Goal: Information Seeking & Learning: Learn about a topic

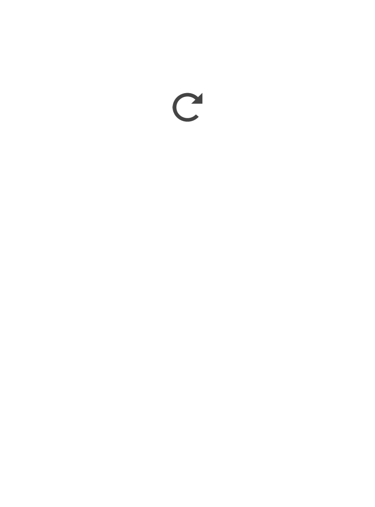
scroll to position [1378, 0]
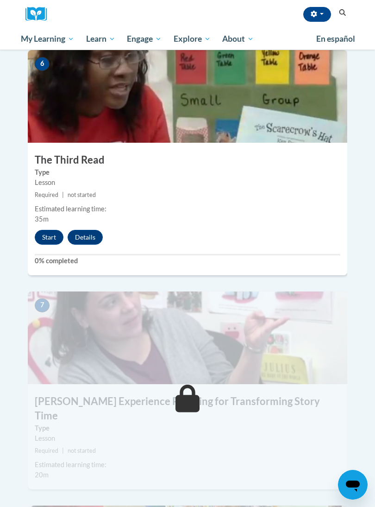
scroll to position [1427, 0]
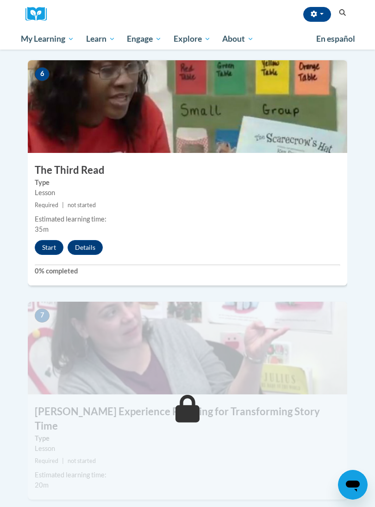
click at [44, 240] on button "Start" at bounding box center [49, 247] width 29 height 15
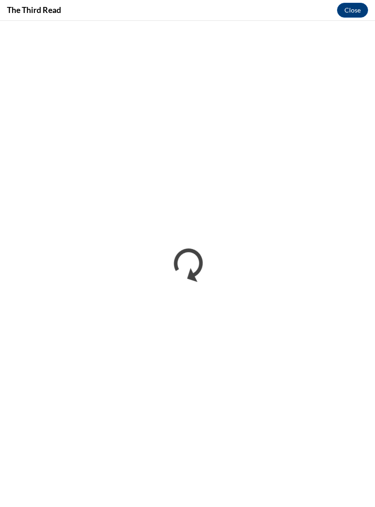
scroll to position [1421, 0]
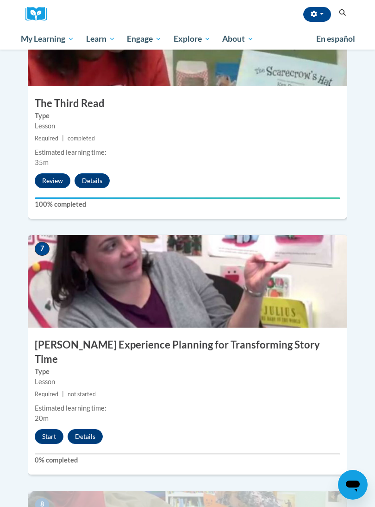
scroll to position [1551, 0]
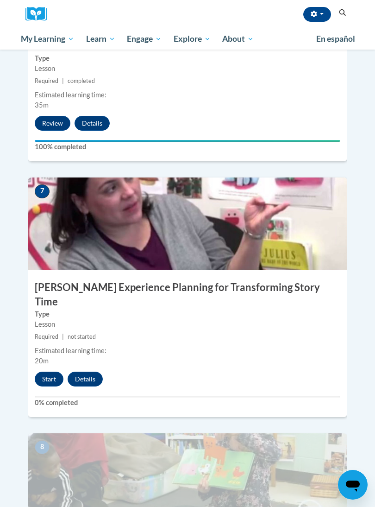
click at [47, 371] on button "Start" at bounding box center [49, 378] width 29 height 15
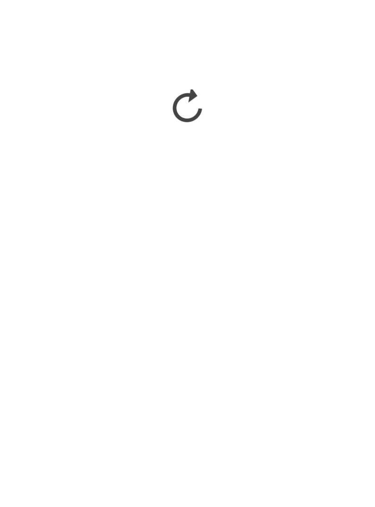
scroll to position [1784, 0]
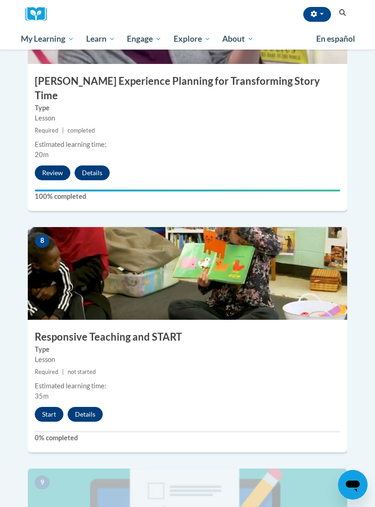
scroll to position [1756, 0]
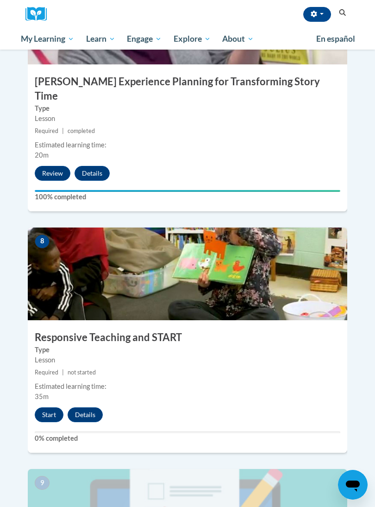
click at [46, 407] on button "Start" at bounding box center [49, 414] width 29 height 15
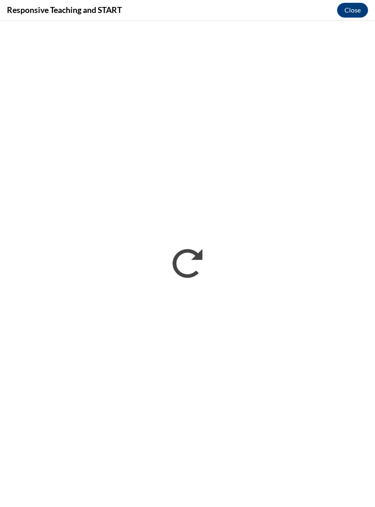
scroll to position [1776, 0]
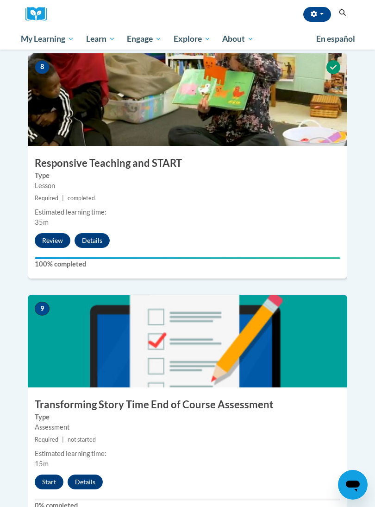
scroll to position [1933, 0]
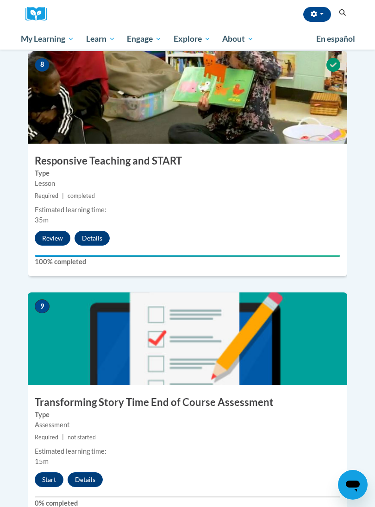
click at [49, 472] on button "Start" at bounding box center [49, 479] width 29 height 15
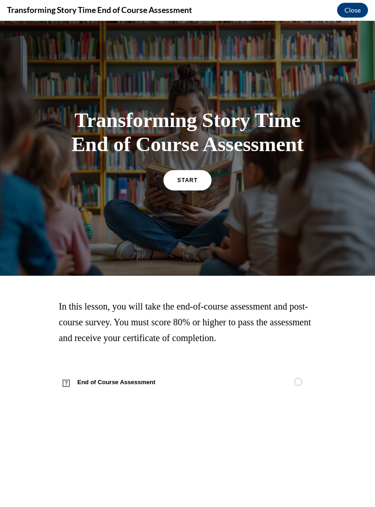
scroll to position [1972, 0]
click at [191, 183] on span "START" at bounding box center [187, 180] width 20 height 6
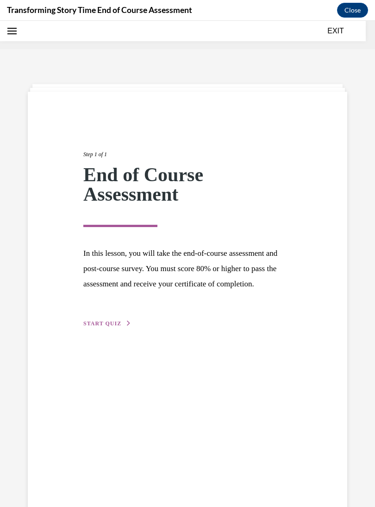
scroll to position [29, 0]
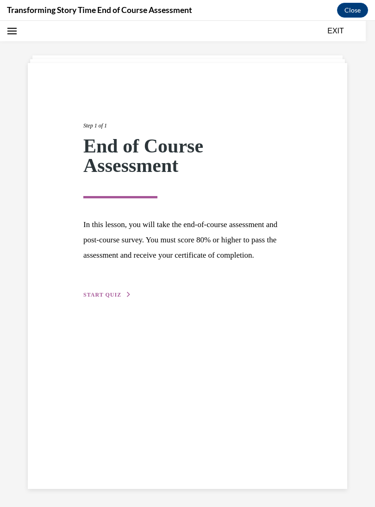
click at [104, 299] on button "START QUIZ" at bounding box center [107, 294] width 48 height 8
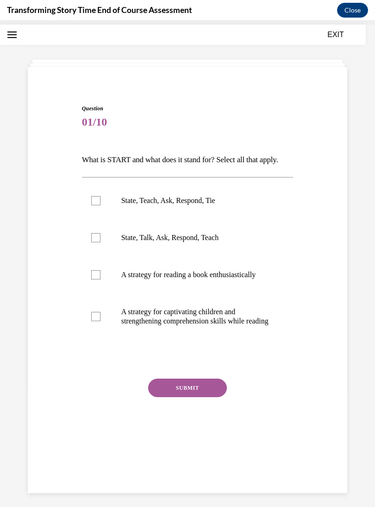
scroll to position [29, 0]
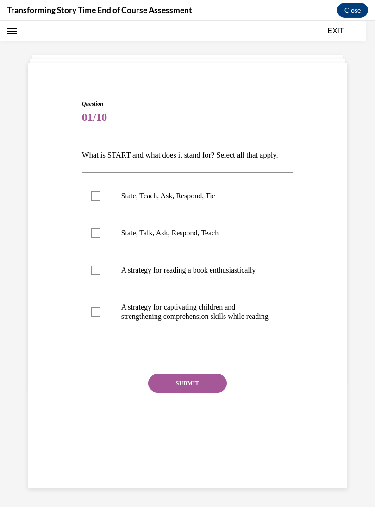
click at [103, 214] on label "State, Teach, Ask, Respond, Tie" at bounding box center [188, 195] width 212 height 37
click at [100, 200] on input "State, Teach, Ask, Respond, Tie" at bounding box center [95, 195] width 9 height 9
checkbox input "true"
click at [182, 392] on button "SUBMIT" at bounding box center [187, 383] width 79 height 19
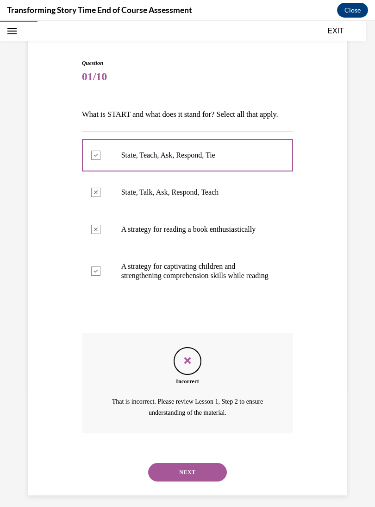
scroll to position [76, 0]
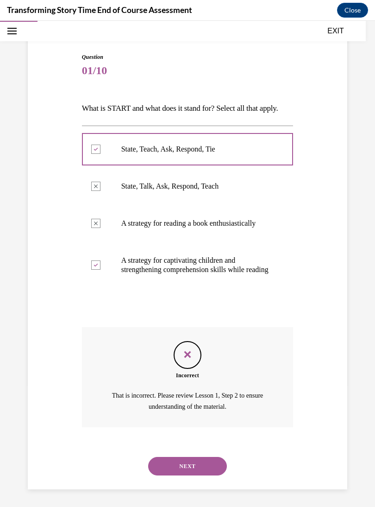
click at [201, 474] on button "NEXT" at bounding box center [187, 466] width 79 height 19
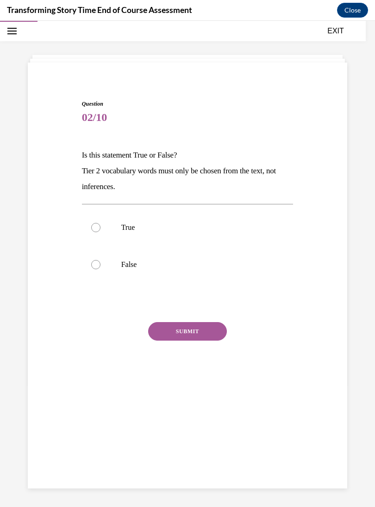
scroll to position [29, 0]
click at [94, 226] on div at bounding box center [95, 227] width 9 height 9
click at [94, 226] on input "True" at bounding box center [95, 227] width 9 height 9
radio input "true"
click at [176, 332] on button "SUBMIT" at bounding box center [187, 331] width 79 height 19
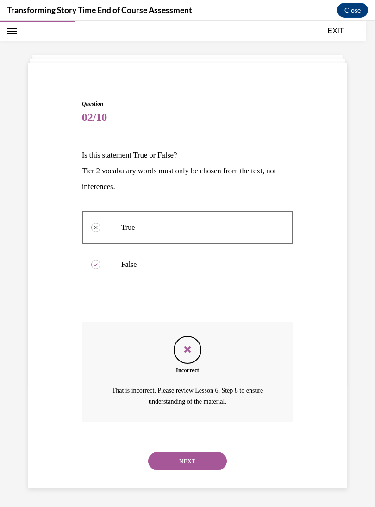
click at [196, 451] on button "NEXT" at bounding box center [187, 460] width 79 height 19
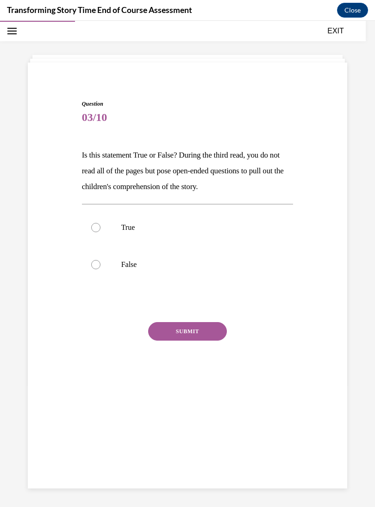
click at [101, 225] on label "True" at bounding box center [188, 227] width 212 height 37
click at [100, 225] on input "True" at bounding box center [95, 227] width 9 height 9
radio input "true"
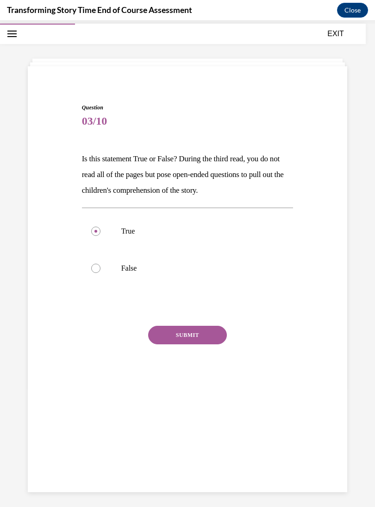
click at [201, 336] on button "SUBMIT" at bounding box center [187, 334] width 79 height 19
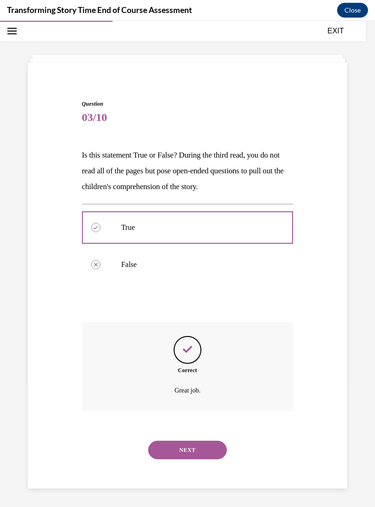
scroll to position [29, 0]
click at [197, 440] on button "NEXT" at bounding box center [187, 449] width 79 height 19
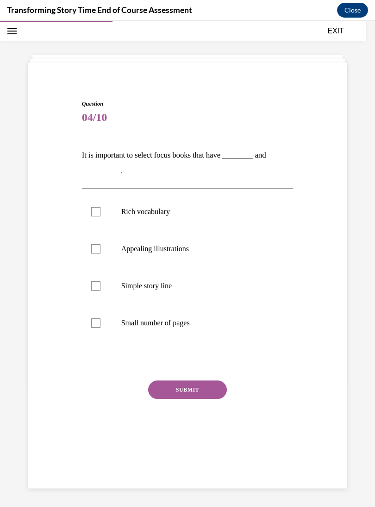
click at [98, 288] on div at bounding box center [95, 285] width 9 height 9
click at [98, 288] on input "Simple story line" at bounding box center [95, 285] width 9 height 9
checkbox input "true"
click at [100, 249] on label "Appealing illustrations" at bounding box center [188, 248] width 212 height 37
click at [100, 249] on input "Appealing illustrations" at bounding box center [95, 248] width 9 height 9
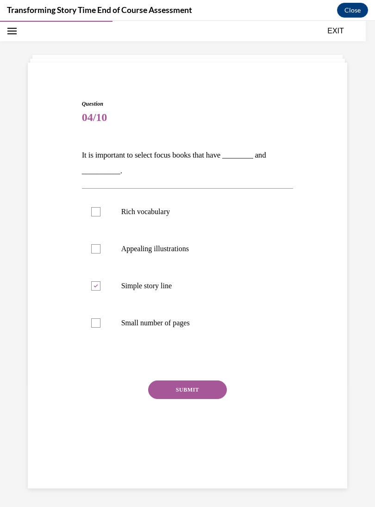
checkbox input "true"
click at [96, 210] on div at bounding box center [95, 211] width 9 height 9
click at [96, 210] on input "Rich vocabulary" at bounding box center [95, 211] width 9 height 9
checkbox input "true"
click at [194, 386] on button "SUBMIT" at bounding box center [187, 389] width 79 height 19
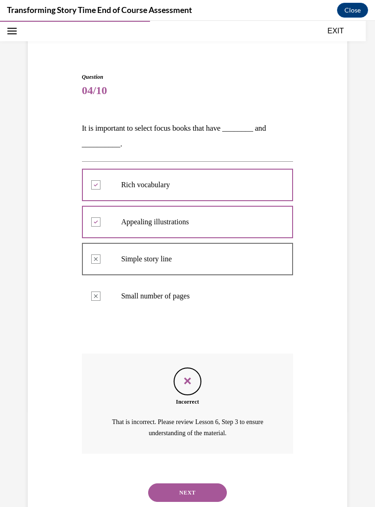
scroll to position [57, 0]
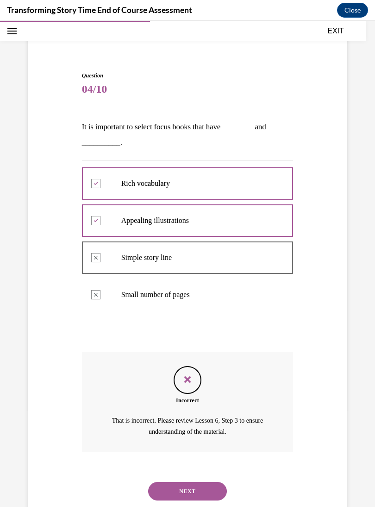
click at [198, 482] on button "NEXT" at bounding box center [187, 491] width 79 height 19
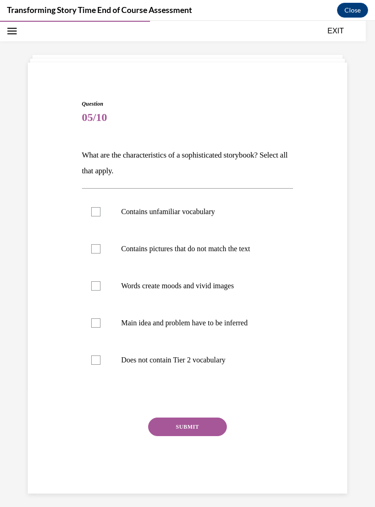
click at [237, 297] on label "Words create moods and vivid images" at bounding box center [188, 285] width 212 height 37
click at [100, 290] on input "Words create moods and vivid images" at bounding box center [95, 285] width 9 height 9
click at [238, 302] on label "Words create moods and vivid images" at bounding box center [188, 285] width 212 height 37
click at [100, 290] on input "Words create moods and vivid images" at bounding box center [95, 285] width 9 height 9
click at [236, 298] on label "Words create moods and vivid images" at bounding box center [188, 285] width 212 height 37
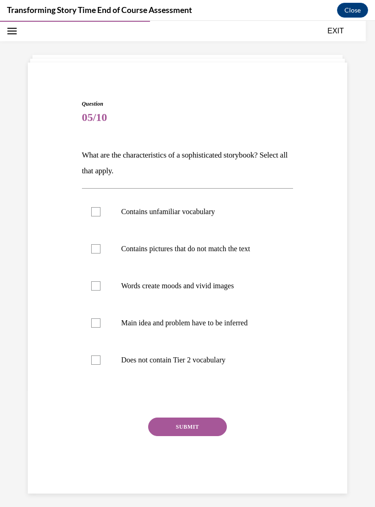
click at [100, 290] on input "Words create moods and vivid images" at bounding box center [95, 285] width 9 height 9
checkbox input "true"
click at [239, 259] on label "Contains pictures that do not match the text" at bounding box center [188, 248] width 212 height 37
click at [100, 253] on input "Contains pictures that do not match the text" at bounding box center [95, 248] width 9 height 9
checkbox input "true"
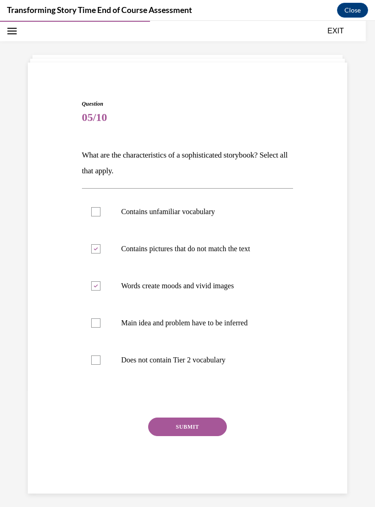
click at [246, 190] on div "Contains unfamiliar vocabulary Contains pictures that do not match the text Wor…" at bounding box center [188, 285] width 212 height 195
click at [195, 183] on div "Question 05/10 What are the characteristics of a sophisticated storybook? Selec…" at bounding box center [188, 297] width 212 height 394
click at [100, 191] on div "Contains unfamiliar vocabulary Contains pictures that do not match the text Wor…" at bounding box center [188, 285] width 212 height 195
click at [90, 180] on div "Question 05/10 What are the characteristics of a sophisticated storybook? Selec…" at bounding box center [188, 297] width 212 height 394
click at [94, 281] on div at bounding box center [95, 285] width 9 height 9
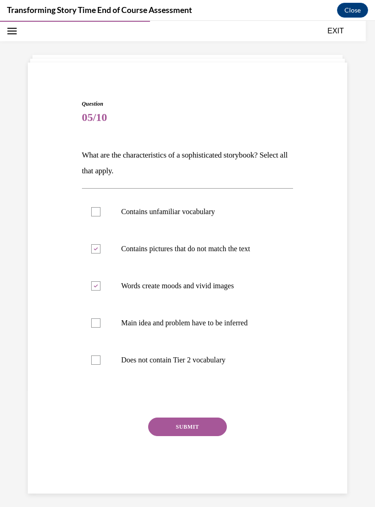
click at [94, 281] on input "Words create moods and vivid images" at bounding box center [95, 285] width 9 height 9
checkbox input "false"
click at [102, 342] on label "Does not contain Tier 2 vocabulary" at bounding box center [188, 359] width 212 height 37
click at [100, 355] on input "Does not contain Tier 2 vocabulary" at bounding box center [95, 359] width 9 height 9
checkbox input "true"
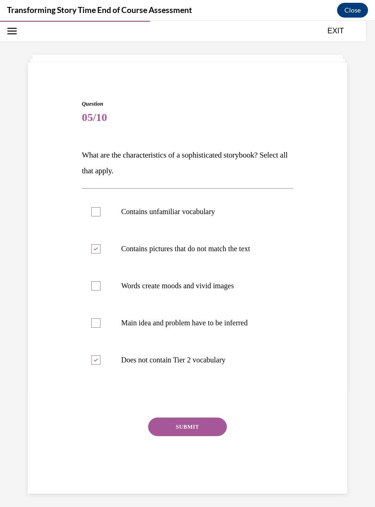
click at [127, 336] on label "Main idea and problem have to be inferred" at bounding box center [188, 322] width 212 height 37
click at [100, 327] on input "Main idea and problem have to be inferred" at bounding box center [95, 322] width 9 height 9
checkbox input "true"
click at [193, 247] on p "Contains pictures that do not match the text" at bounding box center [195, 248] width 149 height 9
click at [100, 247] on input "Contains pictures that do not match the text" at bounding box center [95, 248] width 9 height 9
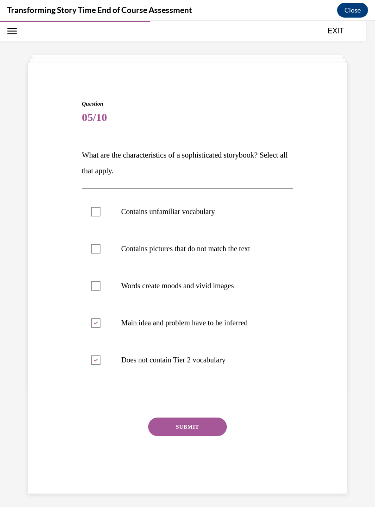
click at [169, 265] on label "Contains pictures that do not match the text" at bounding box center [188, 248] width 212 height 37
click at [100, 253] on input "Contains pictures that do not match the text" at bounding box center [95, 248] width 9 height 9
click at [210, 184] on div "Question 05/10 What are the characteristics of a sophisticated storybook? Selec…" at bounding box center [188, 297] width 212 height 394
click at [208, 188] on div "Contains unfamiliar vocabulary Contains pictures that do not match the text Wor…" at bounding box center [188, 285] width 212 height 195
click at [169, 248] on p "Contains pictures that do not match the text" at bounding box center [195, 248] width 149 height 9
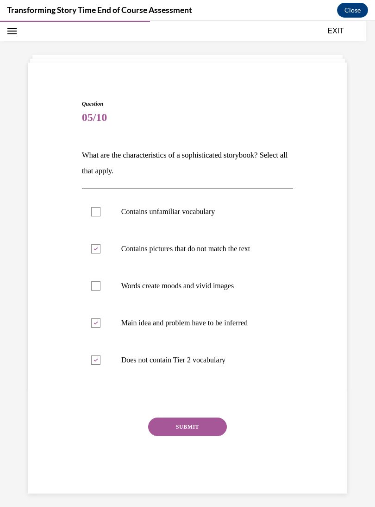
click at [100, 248] on input "Contains pictures that do not match the text" at bounding box center [95, 248] width 9 height 9
checkbox input "false"
click at [161, 319] on p "Main idea and problem have to be inferred" at bounding box center [195, 322] width 149 height 9
click at [100, 319] on input "Main idea and problem have to be inferred" at bounding box center [95, 322] width 9 height 9
checkbox input "false"
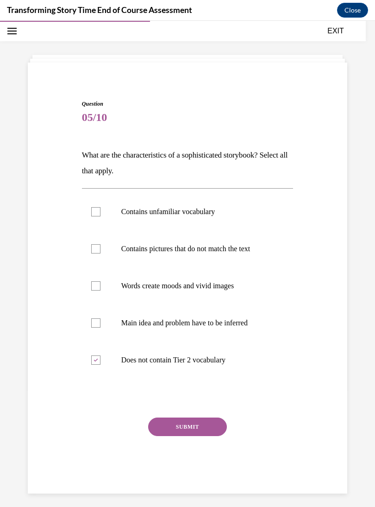
click at [175, 359] on p "Does not contain Tier 2 vocabulary" at bounding box center [195, 359] width 149 height 9
click at [100, 359] on input "Does not contain Tier 2 vocabulary" at bounding box center [95, 359] width 9 height 9
checkbox input "false"
click at [95, 153] on p "What are the characteristics of a sophisticated storybook? Select all that appl…" at bounding box center [188, 162] width 212 height 31
click at [82, 157] on p "What are the characteristics of a sophisticated storybook? Select all that appl…" at bounding box center [188, 162] width 212 height 31
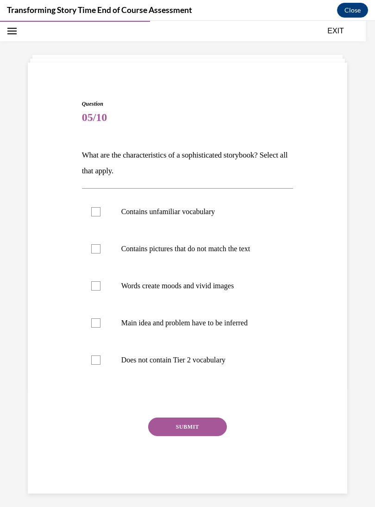
click at [80, 159] on div "Question 05/10 What are the characteristics of a sophisticated storybook? Selec…" at bounding box center [188, 289] width 216 height 407
click at [83, 155] on p "What are the characteristics of a sophisticated storybook? Select all that appl…" at bounding box center [188, 162] width 212 height 31
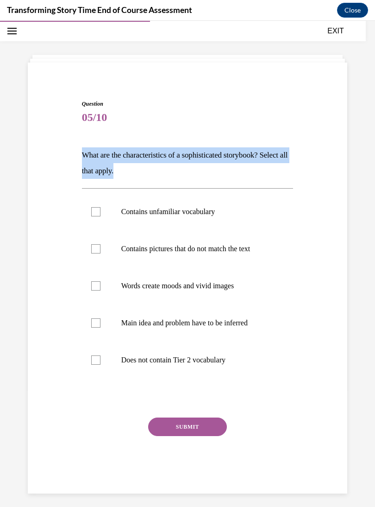
copy p "What are the characteristics of a sophisticated storybook? Select all that appl…"
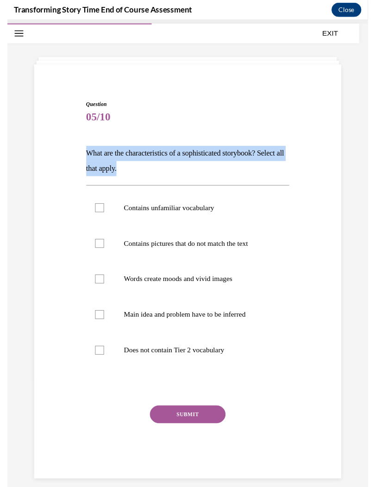
scroll to position [1996, 0]
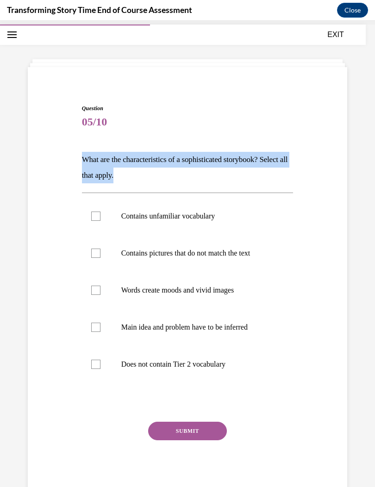
click at [292, 129] on span "05/10" at bounding box center [188, 122] width 212 height 19
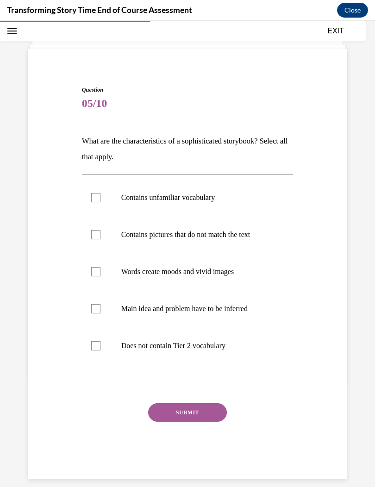
scroll to position [43, 0]
click at [102, 279] on label "Words create moods and vivid images" at bounding box center [188, 272] width 212 height 37
click at [100, 277] on input "Words create moods and vivid images" at bounding box center [95, 272] width 9 height 9
checkbox input "true"
click at [96, 311] on div at bounding box center [95, 309] width 9 height 9
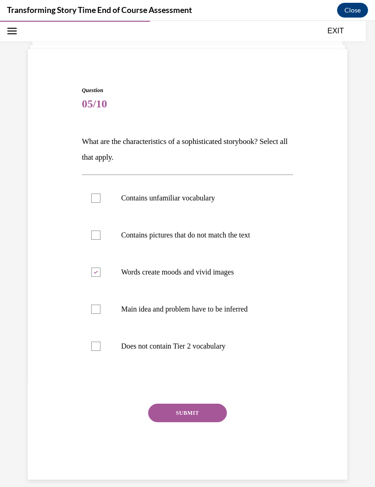
click at [96, 311] on input "Main idea and problem have to be inferred" at bounding box center [95, 309] width 9 height 9
checkbox input "true"
click at [83, 357] on label "Does not contain Tier 2 vocabulary" at bounding box center [188, 346] width 212 height 37
click at [91, 351] on input "Does not contain Tier 2 vocabulary" at bounding box center [95, 346] width 9 height 9
checkbox input "true"
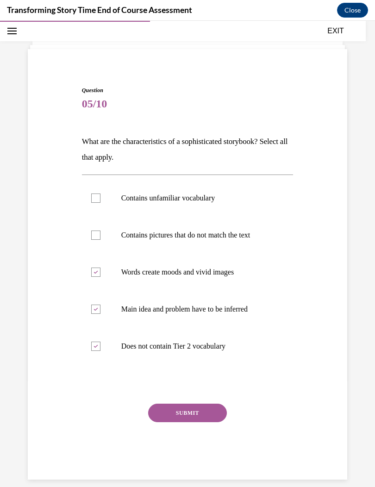
click at [194, 407] on button "SUBMIT" at bounding box center [187, 413] width 79 height 19
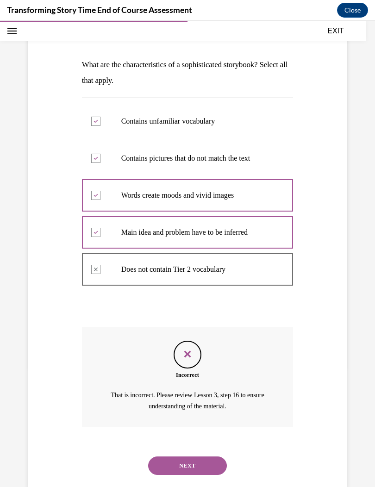
scroll to position [128, 0]
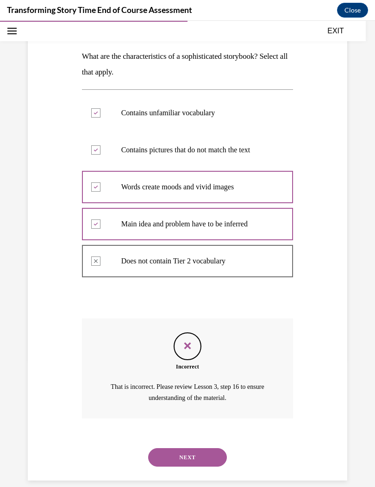
click at [199, 448] on button "NEXT" at bounding box center [187, 457] width 79 height 19
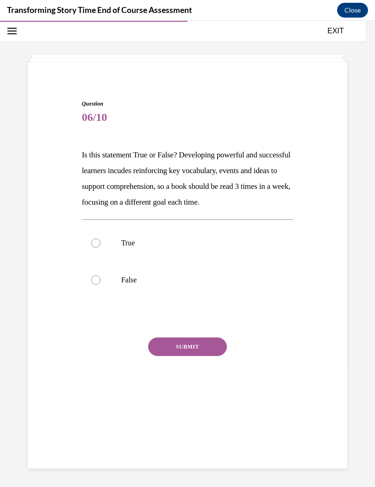
scroll to position [29, 0]
click at [106, 243] on label "True" at bounding box center [188, 243] width 212 height 37
click at [100, 243] on input "True" at bounding box center [95, 242] width 9 height 9
radio input "true"
click at [194, 340] on button "SUBMIT" at bounding box center [187, 347] width 79 height 19
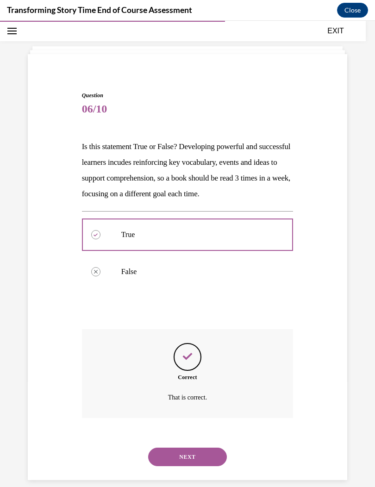
scroll to position [38, 0]
click at [204, 448] on button "NEXT" at bounding box center [187, 457] width 79 height 19
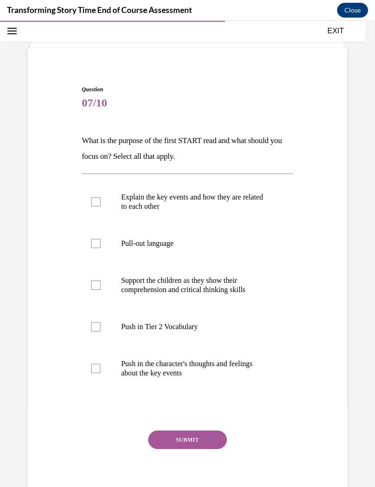
scroll to position [45, 0]
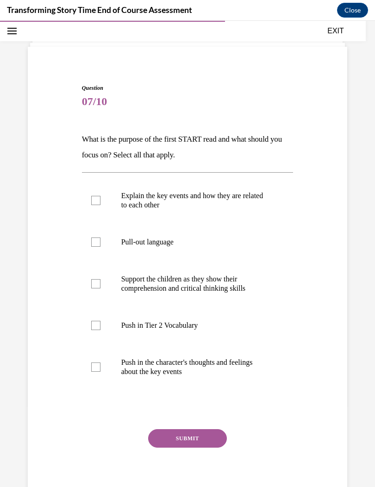
click at [233, 195] on p "Explain the key events and how they are related to each other" at bounding box center [195, 200] width 149 height 19
click at [100, 196] on input "Explain the key events and how they are related to each other" at bounding box center [95, 200] width 9 height 9
checkbox input "true"
click at [231, 284] on p "Support the children as they show their comprehension and critical thinking ski…" at bounding box center [195, 284] width 149 height 19
click at [100, 284] on input "Support the children as they show their comprehension and critical thinking ski…" at bounding box center [95, 283] width 9 height 9
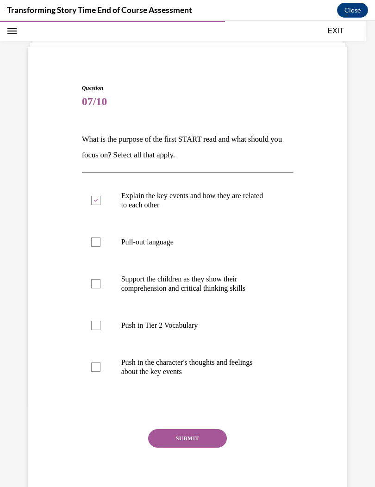
checkbox input "true"
click at [211, 325] on p "Push in Tier 2 Vocabulary" at bounding box center [195, 325] width 149 height 9
click at [100, 325] on input "Push in Tier 2 Vocabulary" at bounding box center [95, 325] width 9 height 9
checkbox input "true"
click at [213, 369] on p "Push in the character's thoughts and feelings about the key events" at bounding box center [195, 367] width 149 height 19
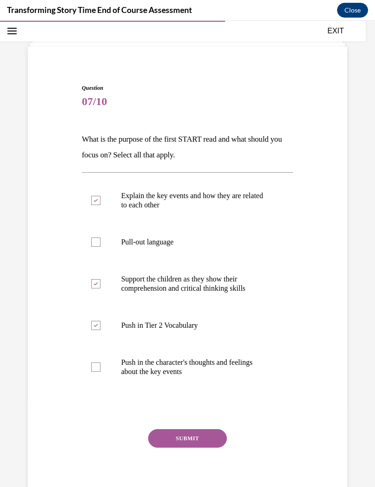
click at [100, 369] on input "Push in the character's thoughts and feelings about the key events" at bounding box center [95, 367] width 9 height 9
checkbox input "true"
click at [142, 244] on p "Pull-out language" at bounding box center [195, 242] width 149 height 9
click at [100, 244] on input "Pull-out language" at bounding box center [95, 242] width 9 height 9
click at [96, 244] on div at bounding box center [95, 242] width 9 height 9
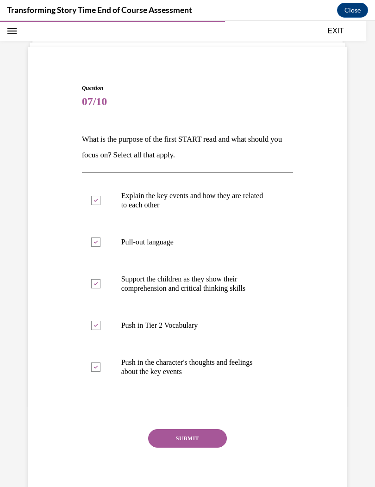
click at [96, 244] on input "Pull-out language" at bounding box center [95, 242] width 9 height 9
click at [102, 247] on label "Pull-out language" at bounding box center [188, 242] width 212 height 37
click at [100, 247] on input "Pull-out language" at bounding box center [95, 242] width 9 height 9
checkbox input "true"
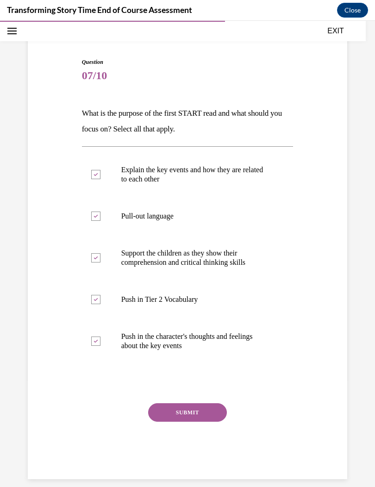
scroll to position [70, 0]
click at [184, 308] on label "Push in Tier 2 Vocabulary" at bounding box center [188, 300] width 212 height 37
click at [100, 305] on input "Push in Tier 2 Vocabulary" at bounding box center [95, 299] width 9 height 9
checkbox input "false"
click at [196, 406] on button "SUBMIT" at bounding box center [187, 413] width 79 height 19
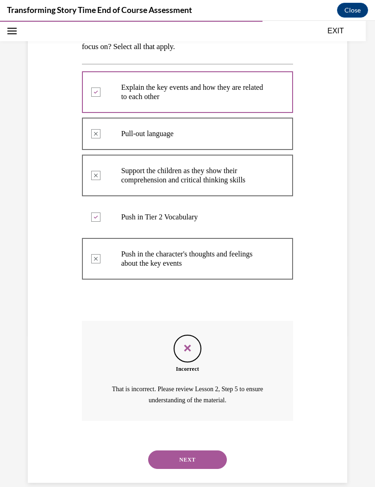
scroll to position [156, 0]
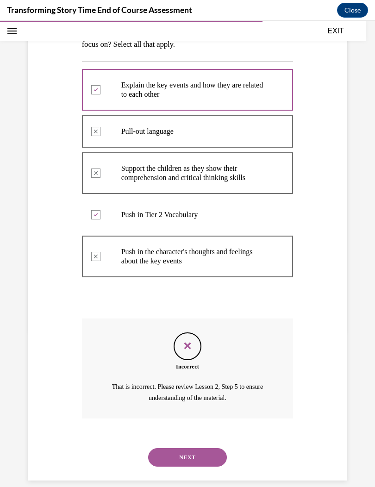
click at [202, 448] on button "NEXT" at bounding box center [187, 457] width 79 height 19
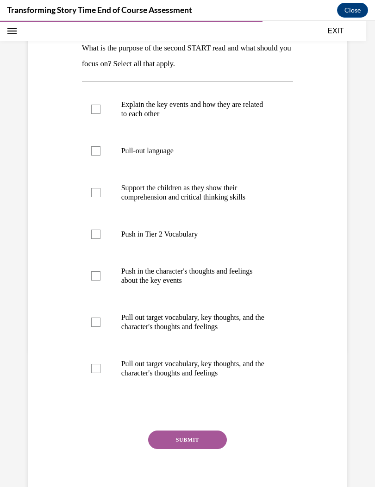
scroll to position [145, 0]
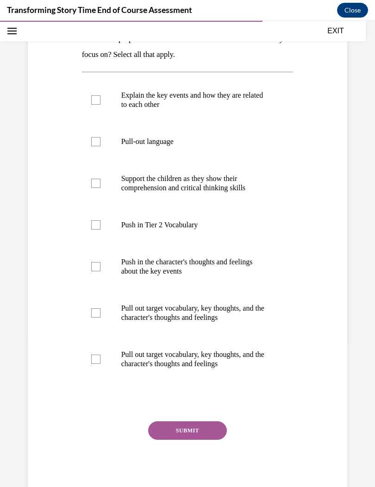
click at [103, 366] on label "Pull out target vocabulary, key thoughts, and the character's thoughts and feel…" at bounding box center [188, 359] width 212 height 46
click at [100, 364] on input "Pull out target vocabulary, key thoughts, and the character's thoughts and feel…" at bounding box center [95, 359] width 9 height 9
checkbox input "true"
click at [100, 261] on label "Push in the character's thoughts and feelings about the key events" at bounding box center [188, 267] width 212 height 46
click at [100, 262] on input "Push in the character's thoughts and feelings about the key events" at bounding box center [95, 266] width 9 height 9
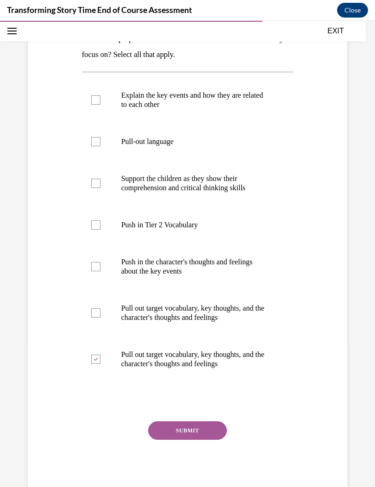
checkbox input "true"
click at [94, 182] on div at bounding box center [95, 183] width 9 height 9
click at [94, 182] on input "Support the children as they show their comprehension and critical thinking ski…" at bounding box center [95, 183] width 9 height 9
checkbox input "true"
click at [188, 432] on button "SUBMIT" at bounding box center [187, 430] width 79 height 19
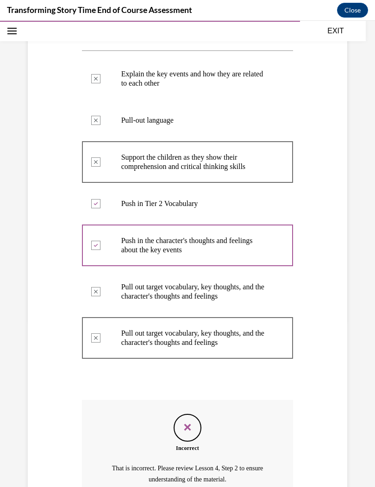
scroll to position [166, 0]
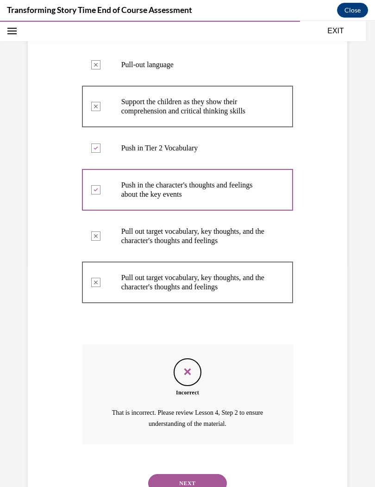
click at [201, 474] on button "NEXT" at bounding box center [187, 483] width 79 height 19
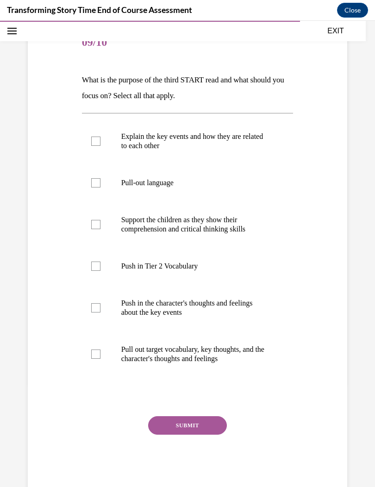
click at [194, 268] on p "Push in Tier 2 Vocabulary" at bounding box center [195, 266] width 149 height 9
click at [100, 268] on input "Push in Tier 2 Vocabulary" at bounding box center [95, 266] width 9 height 9
checkbox input "true"
click at [202, 308] on p "Push in the character's thoughts and feelings about the key events" at bounding box center [195, 308] width 149 height 19
click at [100, 308] on input "Push in the character's thoughts and feelings about the key events" at bounding box center [95, 307] width 9 height 9
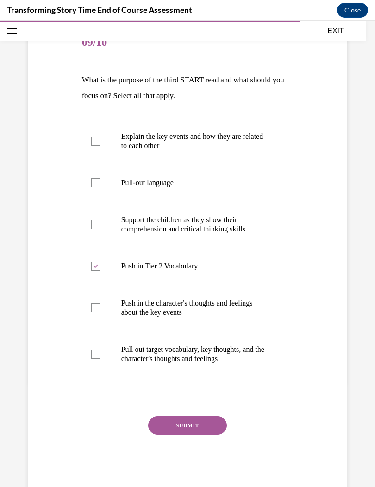
checkbox input "true"
click at [205, 434] on button "SUBMIT" at bounding box center [187, 425] width 79 height 19
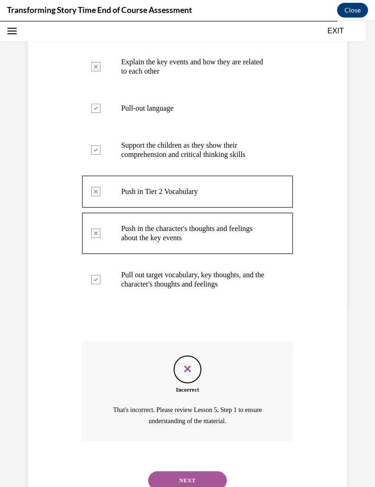
scroll to position [202, 0]
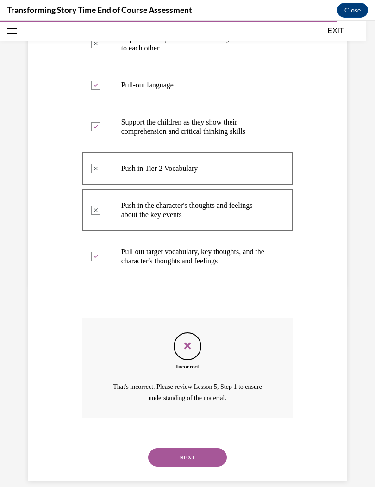
click at [212, 448] on button "NEXT" at bounding box center [187, 457] width 79 height 19
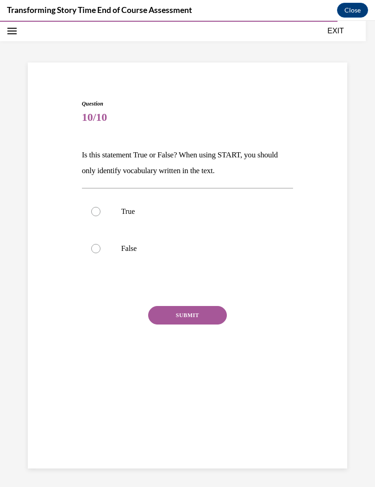
scroll to position [29, 0]
click at [97, 215] on div at bounding box center [95, 211] width 9 height 9
click at [97, 215] on input "True" at bounding box center [95, 211] width 9 height 9
radio input "true"
click at [180, 312] on button "SUBMIT" at bounding box center [187, 315] width 79 height 19
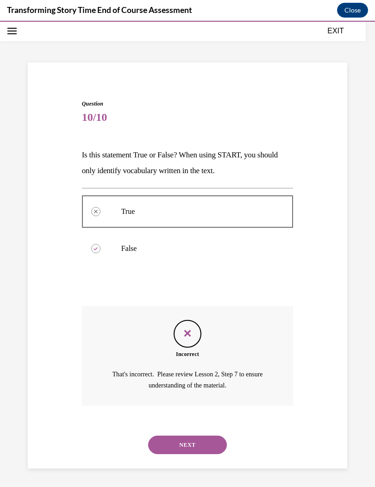
click at [193, 437] on button "NEXT" at bounding box center [187, 445] width 79 height 19
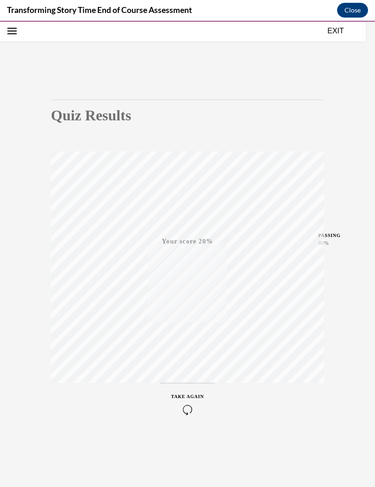
click at [179, 407] on icon "button" at bounding box center [187, 410] width 33 height 10
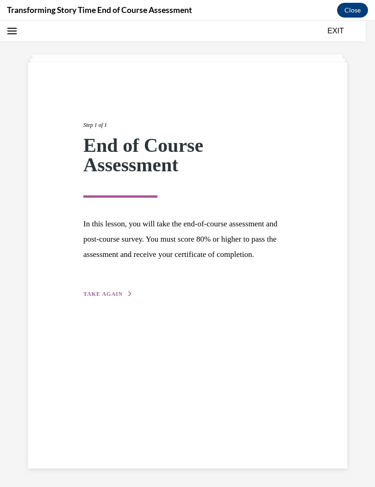
click at [107, 299] on div "Step 1 of 1 End of Course Assessment In this lesson, you will take the end-of-c…" at bounding box center [187, 200] width 222 height 200
click at [99, 298] on button "TAKE AGAIN" at bounding box center [108, 294] width 50 height 8
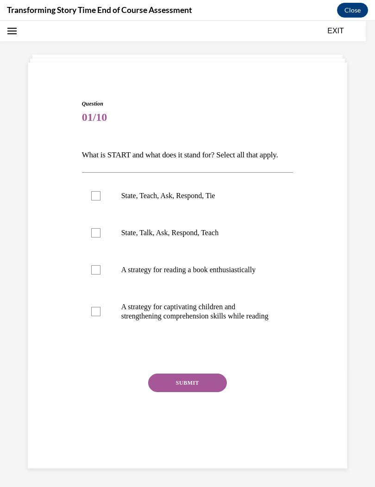
click at [206, 200] on p "State, Teach, Ask, Respond, Tie" at bounding box center [195, 195] width 149 height 9
click at [100, 200] on input "State, Teach, Ask, Respond, Tie" at bounding box center [95, 195] width 9 height 9
checkbox input "true"
click at [202, 392] on button "SUBMIT" at bounding box center [187, 383] width 79 height 19
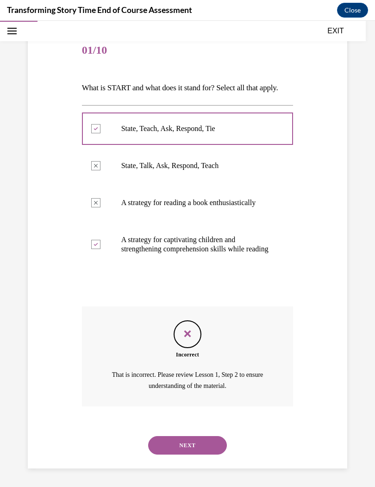
scroll to position [109, 0]
click at [213, 440] on button "NEXT" at bounding box center [187, 445] width 79 height 19
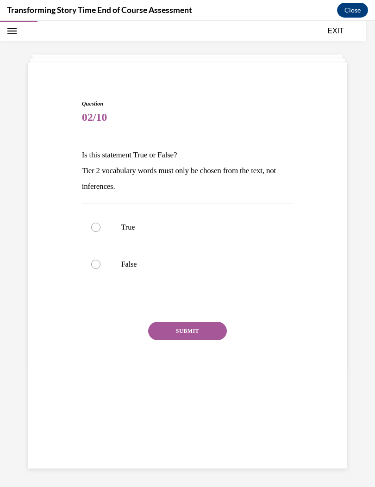
scroll to position [29, 0]
click at [93, 230] on div at bounding box center [95, 227] width 9 height 9
click at [93, 230] on input "True" at bounding box center [95, 227] width 9 height 9
radio input "true"
click at [178, 332] on button "SUBMIT" at bounding box center [187, 331] width 79 height 19
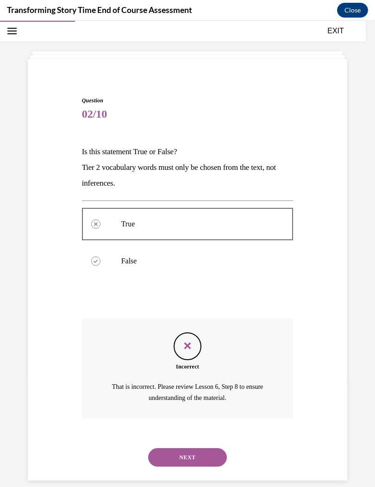
scroll to position [32, 0]
click at [197, 448] on button "NEXT" at bounding box center [187, 457] width 79 height 19
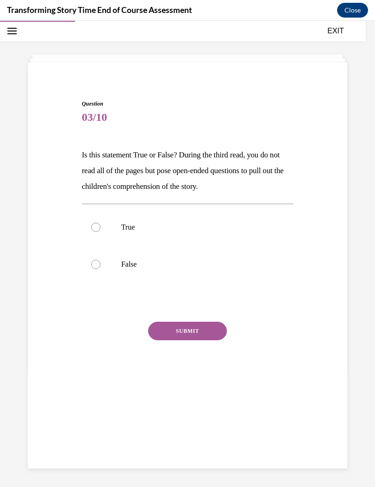
scroll to position [29, 0]
click at [99, 227] on div at bounding box center [95, 227] width 9 height 9
click at [99, 227] on input "True" at bounding box center [95, 227] width 9 height 9
radio input "true"
click at [201, 332] on button "SUBMIT" at bounding box center [187, 331] width 79 height 19
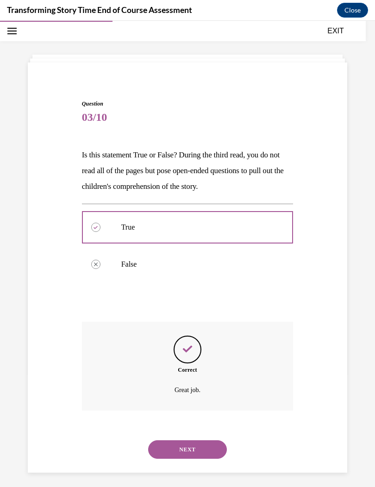
click at [209, 442] on button "NEXT" at bounding box center [187, 449] width 79 height 19
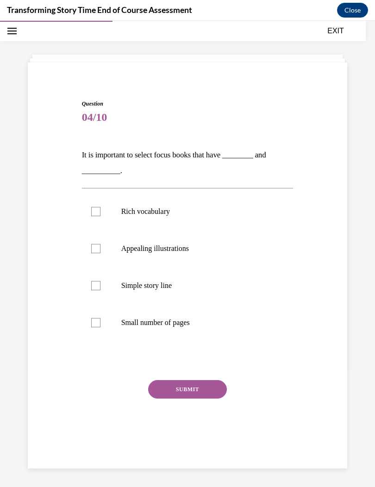
click at [100, 288] on div at bounding box center [95, 285] width 9 height 9
click at [100, 288] on input "Simple story line" at bounding box center [95, 285] width 9 height 9
checkbox input "true"
click at [94, 212] on div at bounding box center [95, 211] width 9 height 9
click at [94, 212] on input "Rich vocabulary" at bounding box center [95, 211] width 9 height 9
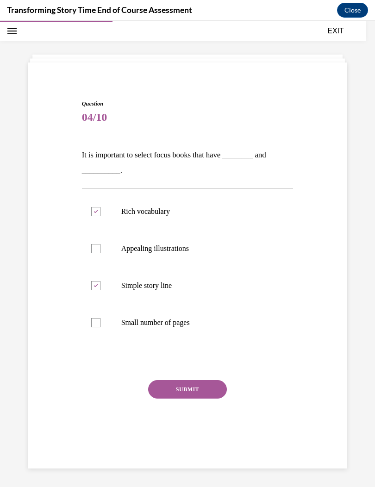
click at [98, 204] on label "Rich vocabulary" at bounding box center [188, 211] width 212 height 37
click at [98, 207] on input "Rich vocabulary" at bounding box center [95, 211] width 9 height 9
checkbox input "false"
click at [105, 249] on label "Appealing illustrations" at bounding box center [188, 248] width 212 height 37
click at [100, 249] on input "Appealing illustrations" at bounding box center [95, 248] width 9 height 9
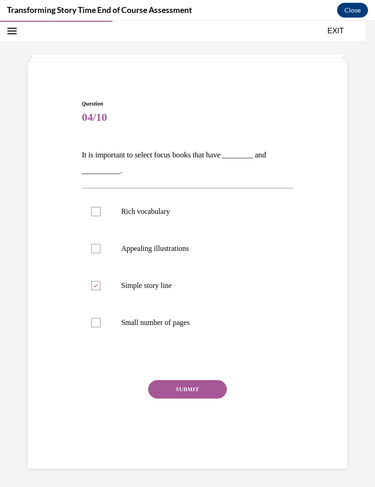
checkbox input "true"
click at [195, 388] on button "SUBMIT" at bounding box center [187, 389] width 79 height 19
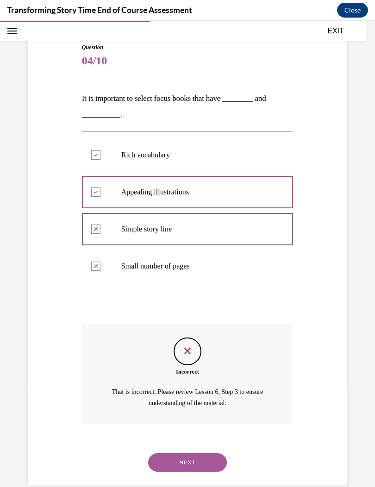
scroll to position [91, 0]
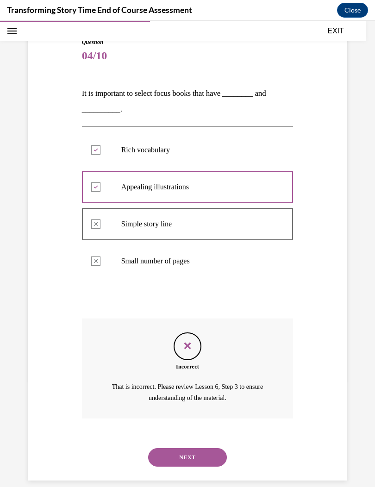
click at [203, 448] on button "NEXT" at bounding box center [187, 457] width 79 height 19
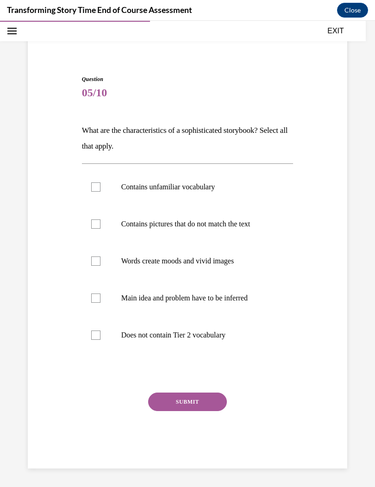
scroll to position [43, 0]
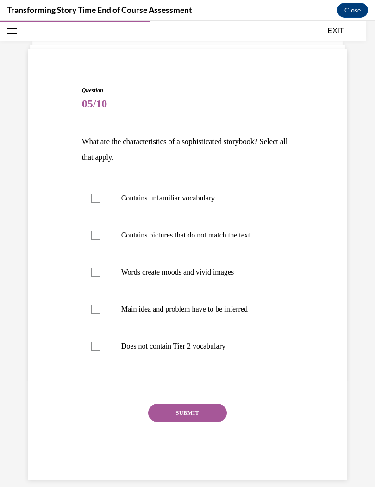
click at [242, 269] on p "Words create moods and vivid images" at bounding box center [195, 272] width 149 height 9
click at [100, 269] on input "Words create moods and vivid images" at bounding box center [95, 272] width 9 height 9
checkbox input "true"
click at [263, 237] on p "Contains pictures that do not match the text" at bounding box center [195, 235] width 149 height 9
click at [100, 237] on input "Contains pictures that do not match the text" at bounding box center [95, 235] width 9 height 9
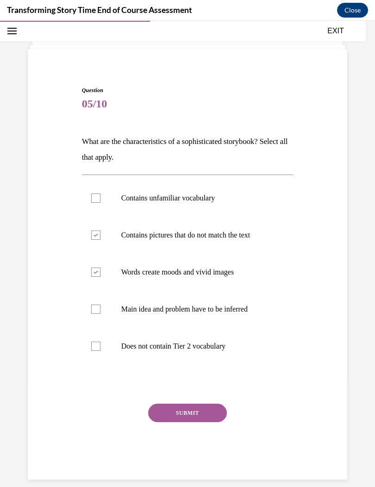
click at [272, 231] on label "Contains pictures that do not match the text" at bounding box center [188, 235] width 212 height 37
click at [100, 231] on input "Contains pictures that do not match the text" at bounding box center [95, 235] width 9 height 9
checkbox input "false"
click at [260, 297] on label "Main idea and problem have to be inferred" at bounding box center [188, 309] width 212 height 37
click at [100, 305] on input "Main idea and problem have to be inferred" at bounding box center [95, 309] width 9 height 9
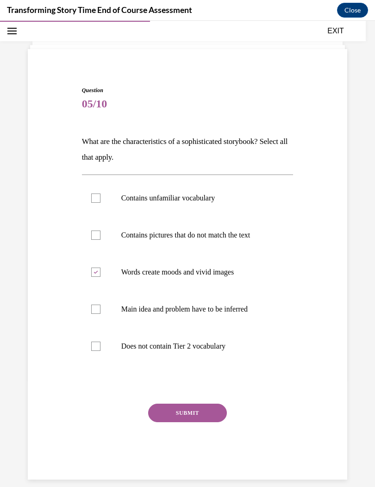
checkbox input "true"
click at [213, 418] on button "SUBMIT" at bounding box center [187, 413] width 79 height 19
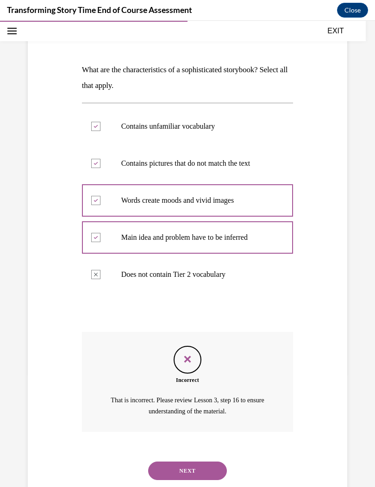
scroll to position [128, 0]
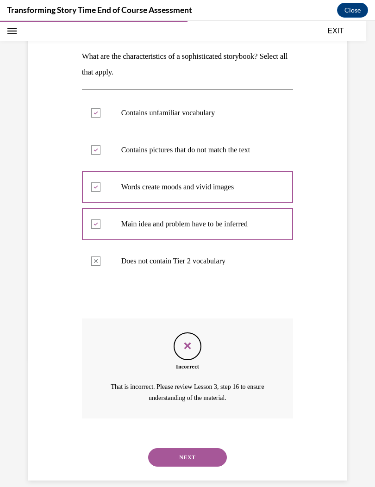
click at [190, 448] on button "NEXT" at bounding box center [187, 457] width 79 height 19
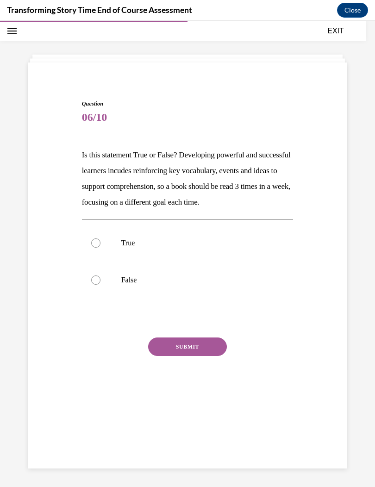
scroll to position [29, 0]
click at [99, 237] on label "True" at bounding box center [188, 243] width 212 height 37
click at [99, 238] on input "True" at bounding box center [95, 242] width 9 height 9
radio input "true"
click at [103, 288] on label "False" at bounding box center [188, 280] width 212 height 37
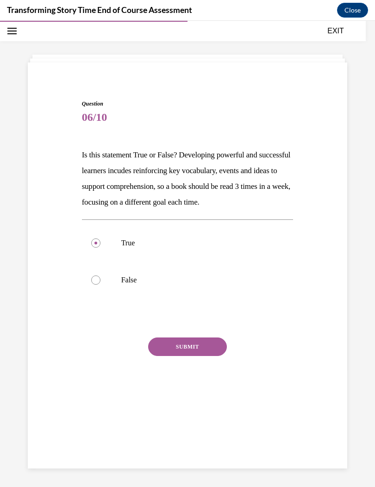
click at [100, 285] on input "False" at bounding box center [95, 279] width 9 height 9
radio input "true"
click at [91, 244] on div at bounding box center [95, 242] width 9 height 9
click at [91, 244] on input "True" at bounding box center [95, 242] width 9 height 9
radio input "true"
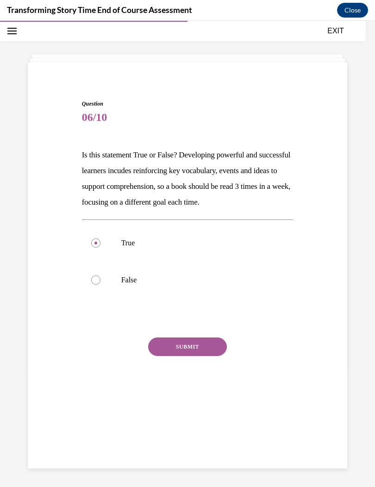
click at [181, 353] on button "SUBMIT" at bounding box center [187, 347] width 79 height 19
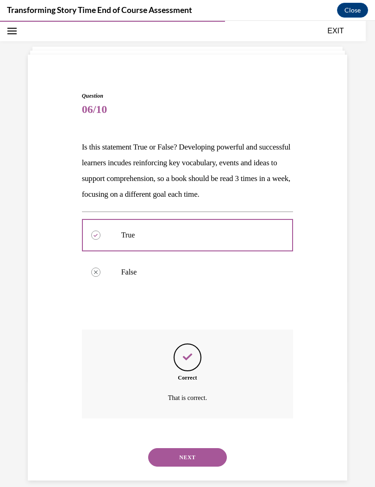
scroll to position [38, 0]
click at [201, 448] on button "NEXT" at bounding box center [187, 457] width 79 height 19
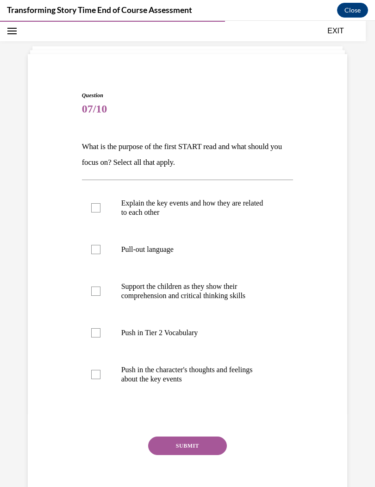
click at [94, 377] on div at bounding box center [95, 374] width 9 height 9
click at [94, 377] on input "Push in the character's thoughts and feelings about the key events" at bounding box center [95, 374] width 9 height 9
checkbox input "true"
click at [96, 335] on div at bounding box center [95, 332] width 9 height 9
click at [96, 335] on input "Push in Tier 2 Vocabulary" at bounding box center [95, 332] width 9 height 9
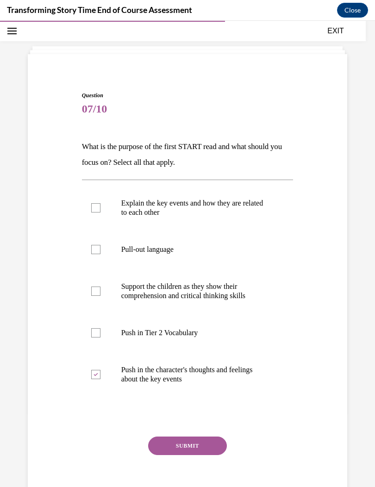
checkbox input "true"
click at [185, 444] on button "SUBMIT" at bounding box center [187, 446] width 79 height 19
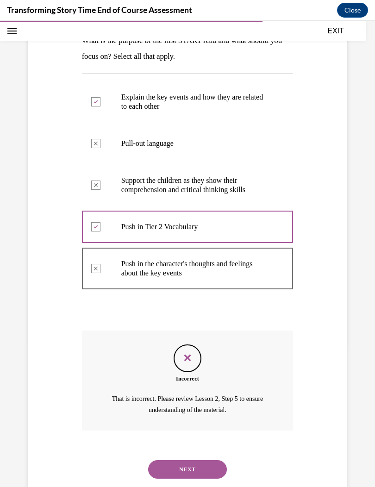
scroll to position [144, 0]
click at [200, 460] on button "NEXT" at bounding box center [187, 469] width 79 height 19
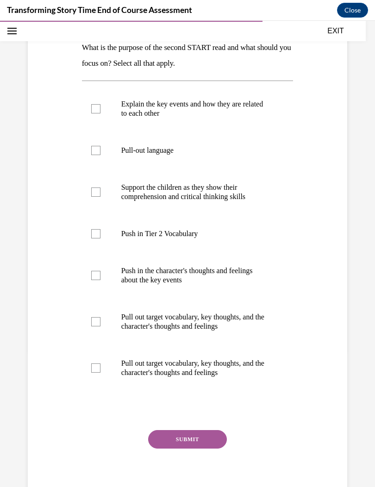
scroll to position [137, 0]
click at [93, 376] on label "Pull out target vocabulary, key thoughts, and the character's thoughts and feel…" at bounding box center [188, 368] width 212 height 46
click at [93, 373] on input "Pull out target vocabulary, key thoughts, and the character's thoughts and feel…" at bounding box center [95, 367] width 9 height 9
checkbox input "true"
click at [188, 446] on button "SUBMIT" at bounding box center [187, 439] width 79 height 19
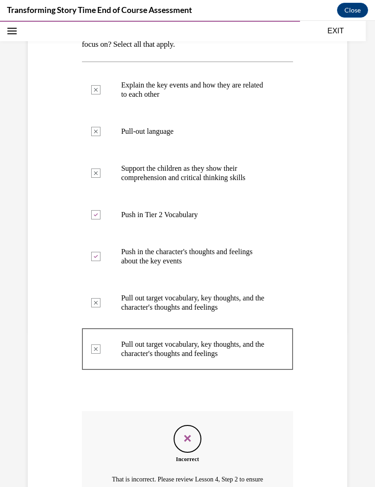
scroll to position [156, 0]
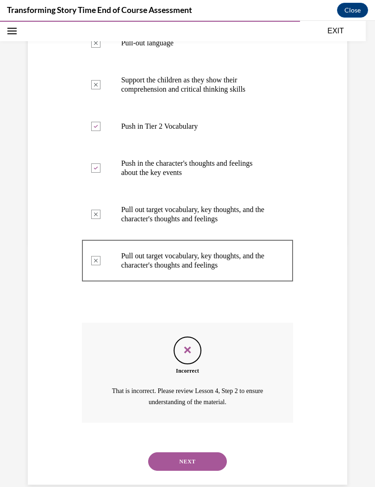
click at [191, 452] on button "NEXT" at bounding box center [187, 461] width 79 height 19
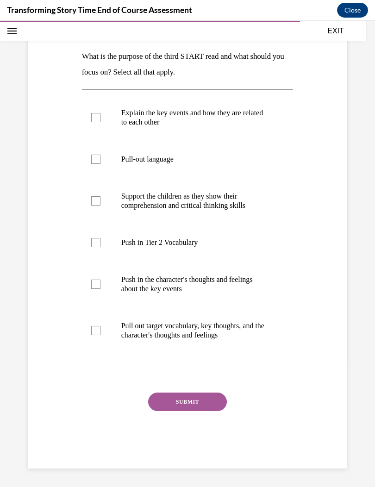
scroll to position [104, 0]
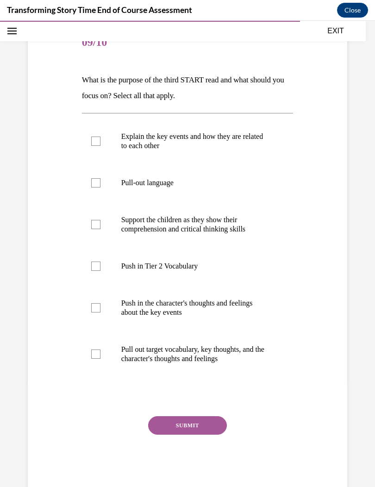
click at [95, 177] on label "Pull-out language" at bounding box center [188, 182] width 212 height 37
click at [95, 178] on input "Pull-out language" at bounding box center [95, 182] width 9 height 9
checkbox input "true"
click at [106, 230] on label "Support the children as they show their comprehension and critical thinking ski…" at bounding box center [188, 224] width 212 height 46
click at [100, 229] on input "Support the children as they show their comprehension and critical thinking ski…" at bounding box center [95, 224] width 9 height 9
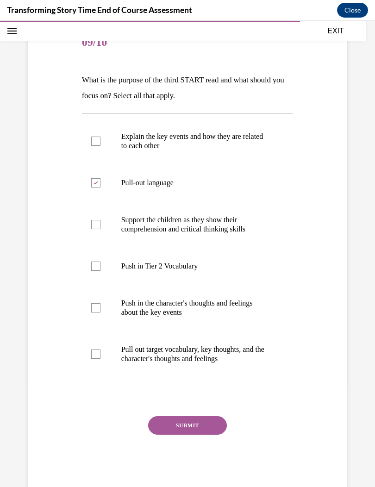
checkbox input "true"
click at [99, 269] on div at bounding box center [95, 266] width 9 height 9
click at [99, 269] on input "Push in Tier 2 Vocabulary" at bounding box center [95, 266] width 9 height 9
checkbox input "true"
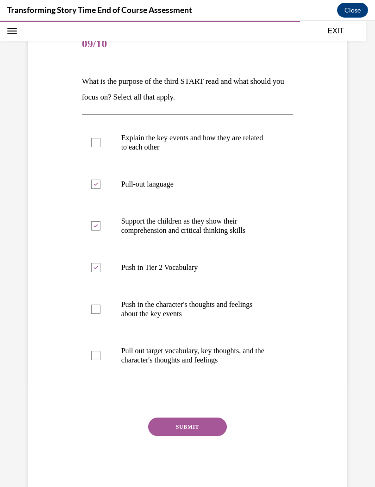
click at [175, 433] on button "SUBMIT" at bounding box center [187, 427] width 79 height 19
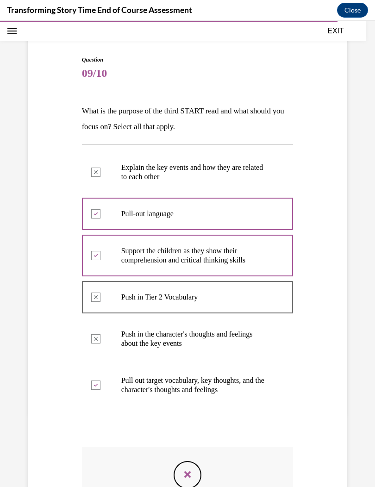
scroll to position [73, 0]
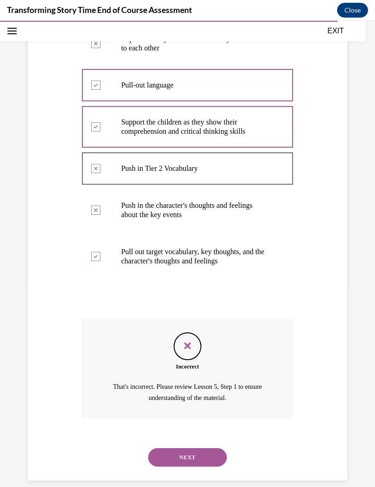
click at [190, 448] on button "NEXT" at bounding box center [187, 457] width 79 height 19
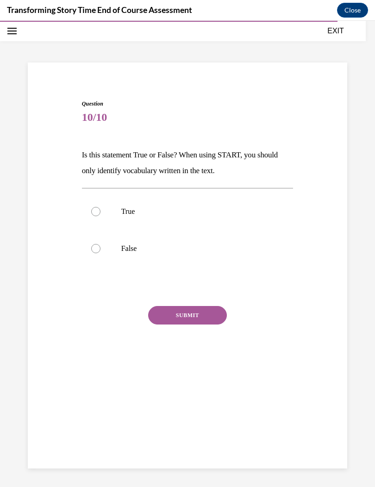
scroll to position [29, 0]
click at [95, 213] on div at bounding box center [95, 211] width 9 height 9
click at [95, 213] on input "True" at bounding box center [95, 211] width 9 height 9
radio input "true"
click at [98, 256] on label "False" at bounding box center [188, 248] width 212 height 37
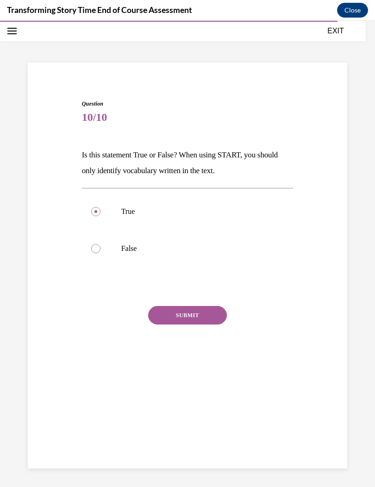
click at [98, 253] on input "False" at bounding box center [95, 248] width 9 height 9
radio input "true"
click at [174, 322] on button "SUBMIT" at bounding box center [187, 315] width 79 height 19
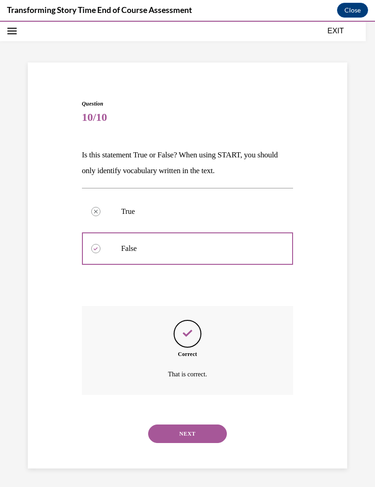
click at [175, 425] on button "NEXT" at bounding box center [187, 434] width 79 height 19
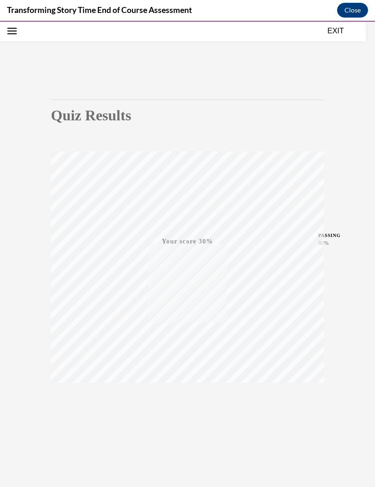
scroll to position [32, 0]
click at [189, 401] on div "TAKE AGAIN" at bounding box center [187, 404] width 33 height 22
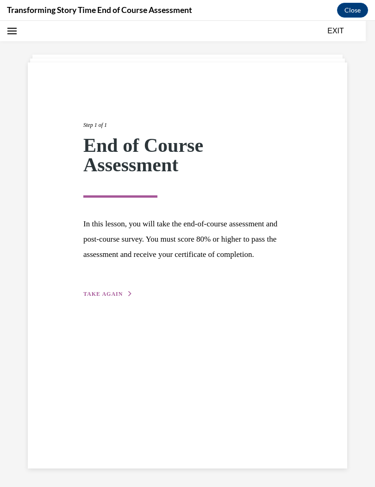
scroll to position [29, 0]
click at [92, 297] on span "TAKE AGAIN" at bounding box center [102, 294] width 39 height 6
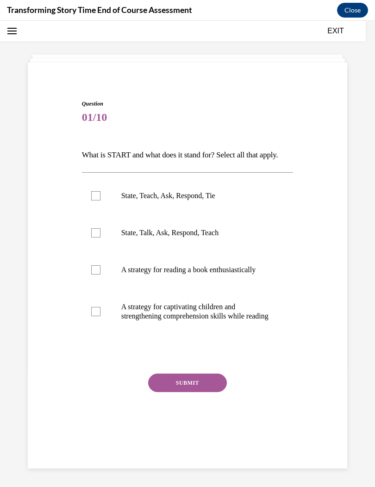
click at [97, 200] on div at bounding box center [95, 195] width 9 height 9
click at [97, 200] on input "State, Teach, Ask, Respond, Tie" at bounding box center [95, 195] width 9 height 9
checkbox input "true"
click at [175, 392] on button "SUBMIT" at bounding box center [187, 383] width 79 height 19
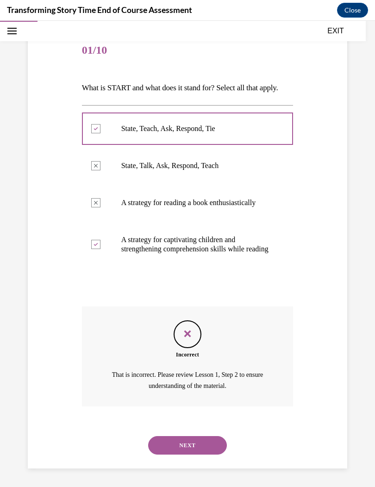
scroll to position [109, 0]
click at [190, 455] on button "NEXT" at bounding box center [187, 445] width 79 height 19
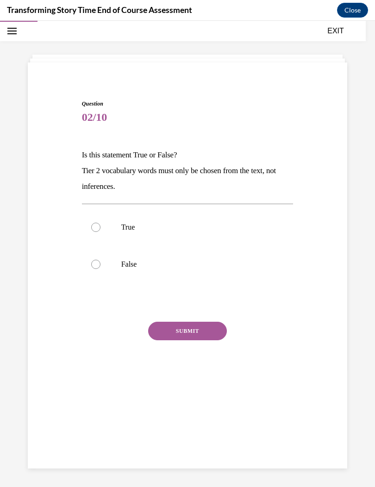
scroll to position [29, 0]
click at [87, 231] on label "True" at bounding box center [188, 227] width 212 height 37
click at [91, 231] on input "True" at bounding box center [95, 227] width 9 height 9
radio input "true"
click at [98, 268] on div at bounding box center [95, 264] width 9 height 9
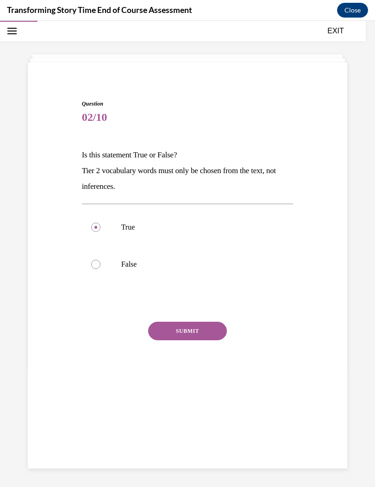
click at [98, 268] on input "False" at bounding box center [95, 264] width 9 height 9
radio input "true"
click at [89, 225] on label "True" at bounding box center [188, 227] width 212 height 37
click at [91, 225] on input "True" at bounding box center [95, 227] width 9 height 9
radio input "true"
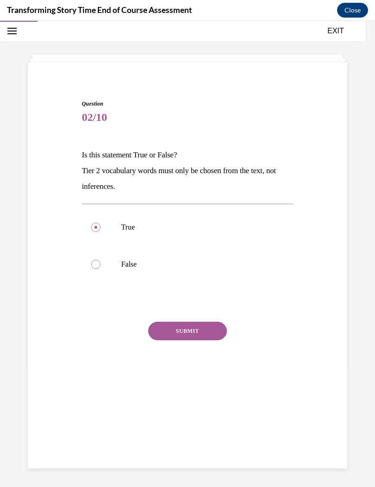
click at [90, 269] on label "False" at bounding box center [188, 264] width 212 height 37
click at [91, 269] on input "False" at bounding box center [95, 264] width 9 height 9
radio input "true"
click at [177, 324] on button "SUBMIT" at bounding box center [187, 331] width 79 height 19
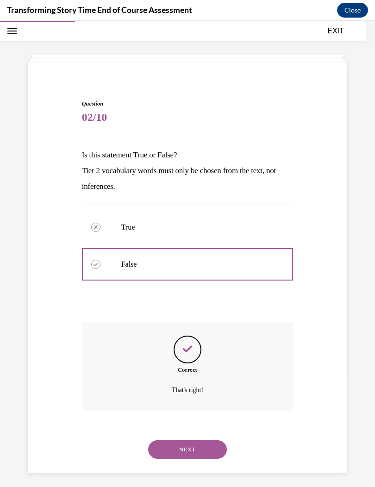
click at [181, 440] on button "NEXT" at bounding box center [187, 449] width 79 height 19
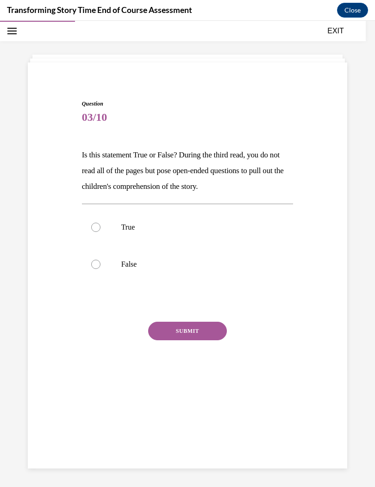
click at [95, 232] on label "True" at bounding box center [188, 227] width 212 height 37
click at [95, 232] on input "True" at bounding box center [95, 227] width 9 height 9
radio input "true"
click at [167, 330] on button "SUBMIT" at bounding box center [187, 331] width 79 height 19
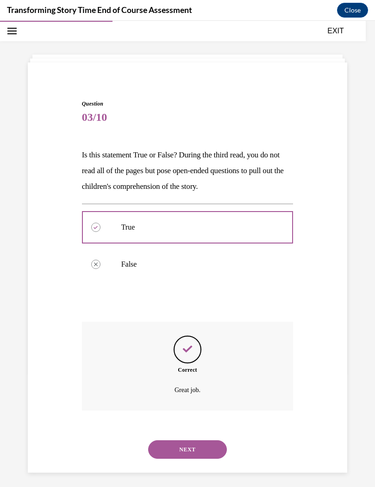
click at [185, 441] on button "NEXT" at bounding box center [187, 449] width 79 height 19
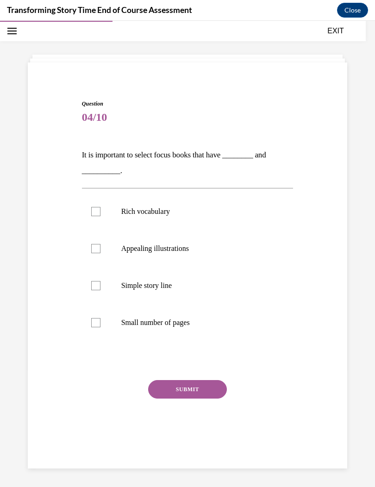
click at [92, 291] on label "Simple story line" at bounding box center [188, 285] width 212 height 37
click at [92, 290] on input "Simple story line" at bounding box center [95, 285] width 9 height 9
checkbox input "true"
click at [98, 213] on div at bounding box center [95, 211] width 9 height 9
click at [98, 213] on input "Rich vocabulary" at bounding box center [95, 211] width 9 height 9
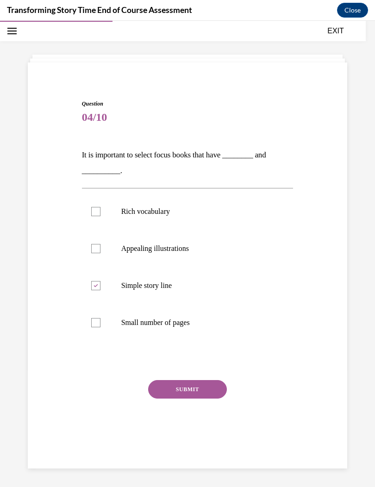
checkbox input "true"
click at [98, 274] on label "Simple story line" at bounding box center [188, 285] width 212 height 37
click at [98, 281] on input "Simple story line" at bounding box center [95, 285] width 9 height 9
checkbox input "false"
click at [97, 252] on div at bounding box center [95, 248] width 9 height 9
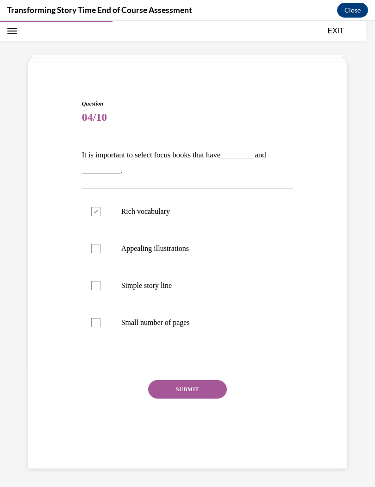
click at [97, 252] on input "Appealing illustrations" at bounding box center [95, 248] width 9 height 9
checkbox input "true"
click at [95, 284] on div at bounding box center [95, 285] width 9 height 9
click at [95, 284] on input "Simple story line" at bounding box center [95, 285] width 9 height 9
checkbox input "true"
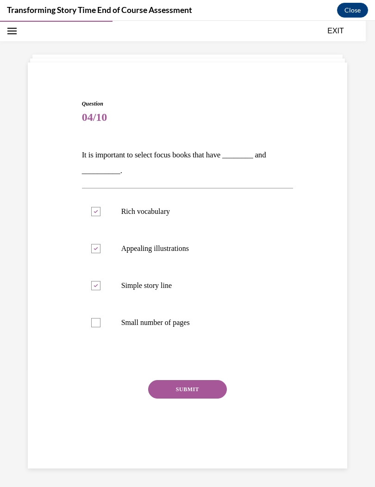
click at [167, 389] on button "SUBMIT" at bounding box center [187, 389] width 79 height 19
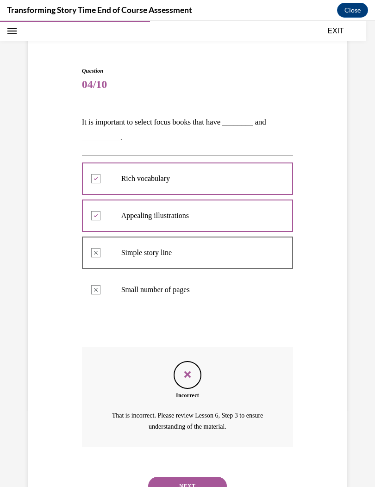
scroll to position [62, 0]
click at [175, 477] on button "NEXT" at bounding box center [187, 486] width 79 height 19
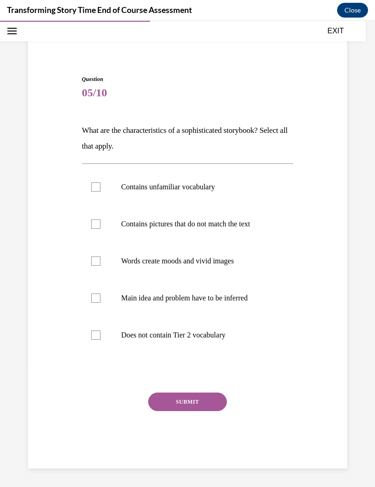
scroll to position [43, 0]
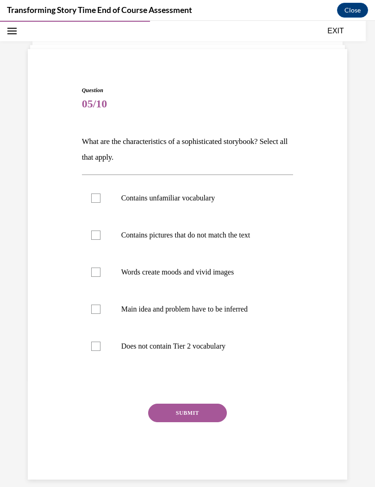
click at [97, 206] on label "Contains unfamiliar vocabulary" at bounding box center [188, 198] width 212 height 37
click at [97, 203] on input "Contains unfamiliar vocabulary" at bounding box center [95, 198] width 9 height 9
checkbox input "true"
click at [93, 241] on label "Contains pictures that do not match the text" at bounding box center [188, 235] width 212 height 37
click at [93, 240] on input "Contains pictures that do not match the text" at bounding box center [95, 235] width 9 height 9
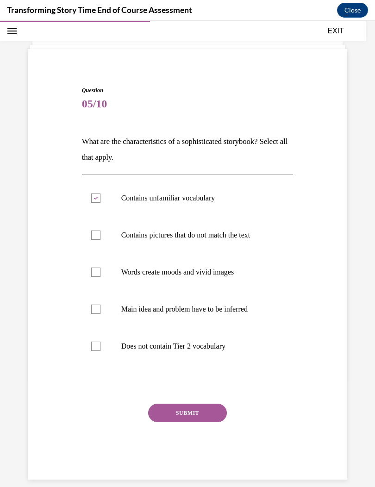
checkbox input "true"
click at [96, 275] on div at bounding box center [95, 272] width 9 height 9
click at [96, 275] on input "Words create moods and vivid images" at bounding box center [95, 272] width 9 height 9
checkbox input "true"
click at [94, 307] on div at bounding box center [95, 309] width 9 height 9
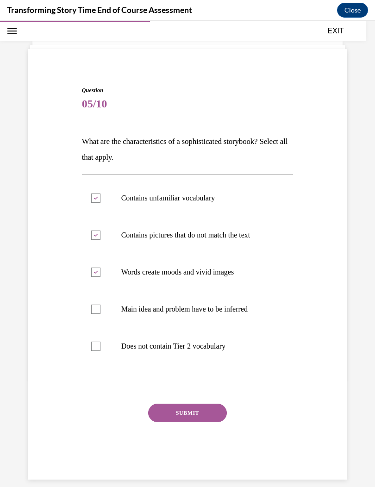
click at [94, 307] on input "Main idea and problem have to be inferred" at bounding box center [95, 309] width 9 height 9
checkbox input "true"
click at [175, 415] on button "SUBMIT" at bounding box center [187, 413] width 79 height 19
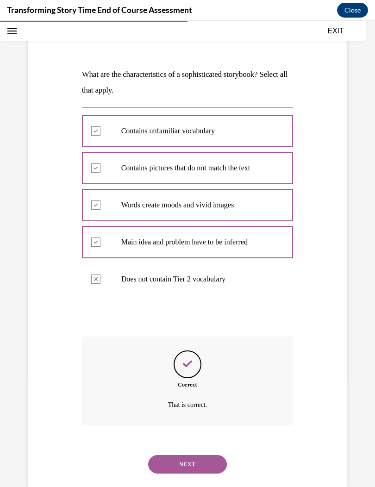
scroll to position [117, 0]
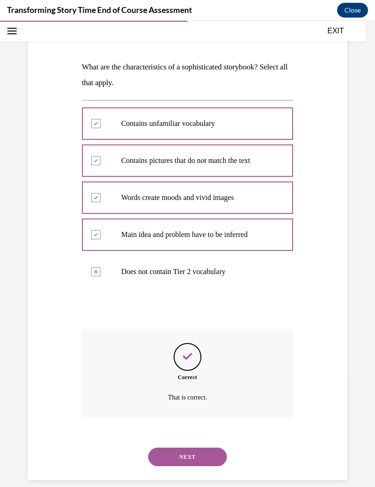
click at [172, 448] on button "NEXT" at bounding box center [187, 457] width 79 height 19
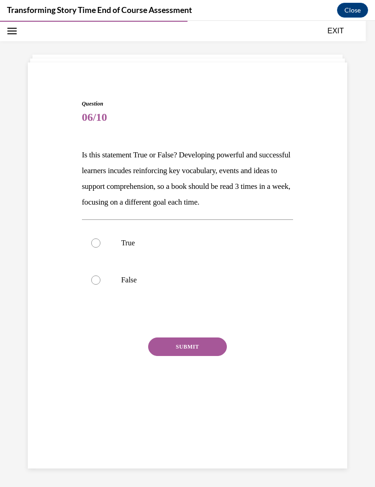
scroll to position [29, 0]
click at [88, 254] on label "True" at bounding box center [188, 243] width 212 height 37
click at [91, 248] on input "True" at bounding box center [95, 242] width 9 height 9
radio input "true"
click at [176, 355] on button "SUBMIT" at bounding box center [187, 347] width 79 height 19
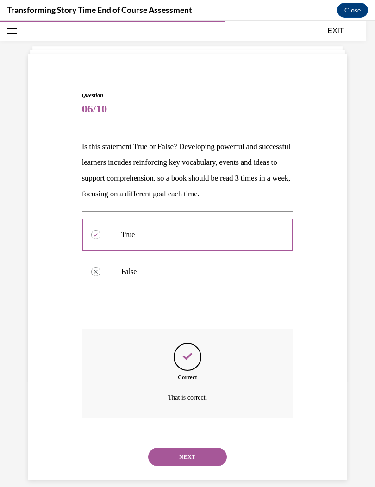
scroll to position [38, 0]
click at [178, 449] on button "NEXT" at bounding box center [187, 457] width 79 height 19
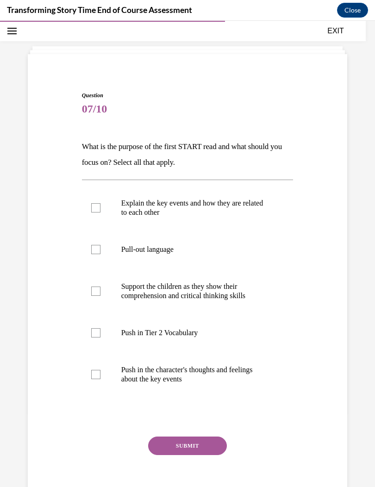
click at [94, 217] on label "Explain the key events and how they are related to each other" at bounding box center [188, 208] width 212 height 46
click at [94, 213] on input "Explain the key events and how they are related to each other" at bounding box center [95, 207] width 9 height 9
checkbox input "true"
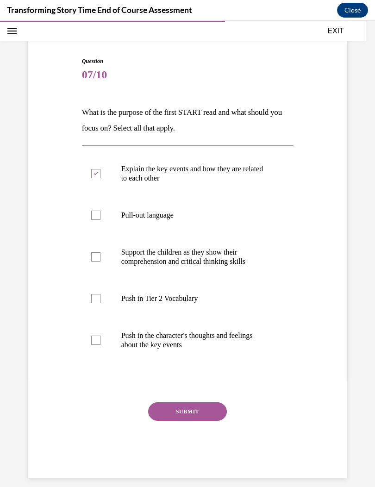
scroll to position [70, 0]
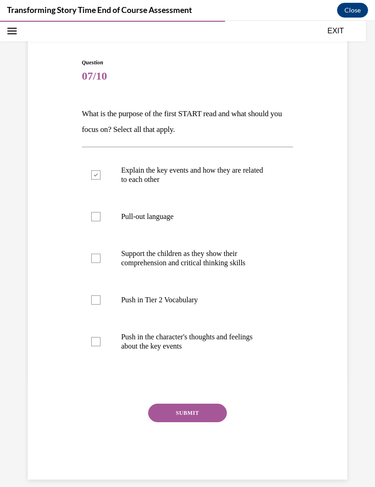
click at [99, 295] on div at bounding box center [95, 299] width 9 height 9
click at [99, 295] on input "Push in Tier 2 Vocabulary" at bounding box center [95, 299] width 9 height 9
checkbox input "true"
click at [97, 342] on div at bounding box center [95, 341] width 9 height 9
click at [97, 342] on input "Push in the character's thoughts and feelings about the key events" at bounding box center [95, 341] width 9 height 9
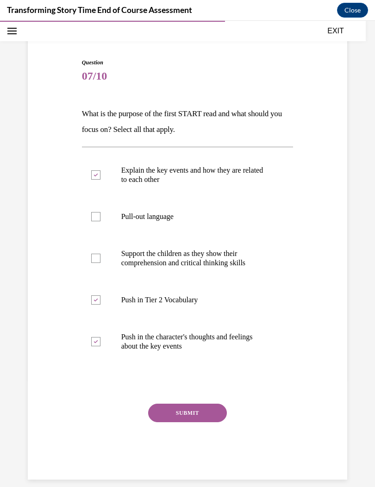
click at [97, 347] on label "Push in the character's thoughts and feelings about the key events" at bounding box center [188, 342] width 212 height 46
click at [97, 346] on input "Push in the character's thoughts and feelings about the key events" at bounding box center [95, 341] width 9 height 9
checkbox input "false"
click at [182, 414] on button "SUBMIT" at bounding box center [187, 413] width 79 height 19
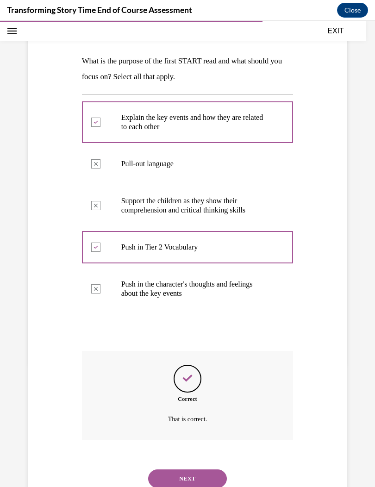
scroll to position [145, 0]
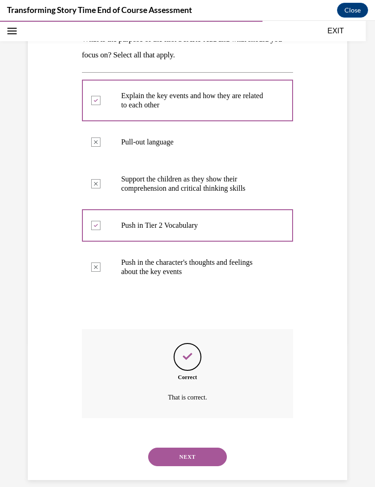
click at [179, 448] on button "NEXT" at bounding box center [187, 457] width 79 height 19
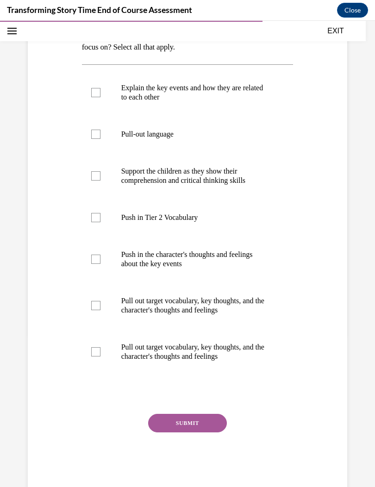
scroll to position [153, 0]
click at [98, 175] on div at bounding box center [95, 175] width 9 height 9
click at [98, 175] on input "Support the children as they show their comprehension and critical thinking ski…" at bounding box center [95, 175] width 9 height 9
checkbox input "true"
click at [94, 90] on div at bounding box center [95, 92] width 9 height 9
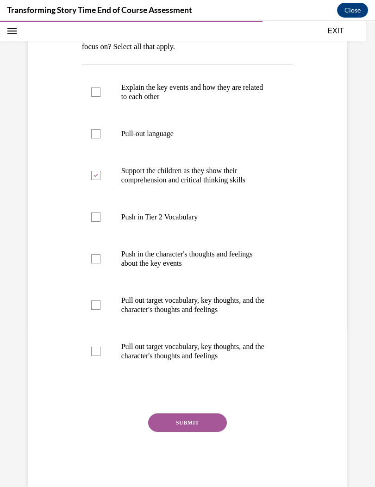
click at [94, 90] on input "Explain the key events and how they are related to each other" at bounding box center [95, 92] width 9 height 9
checkbox input "true"
click at [172, 414] on button "SUBMIT" at bounding box center [187, 422] width 79 height 19
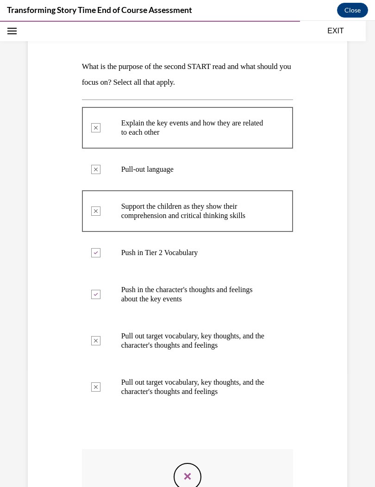
scroll to position [118, 0]
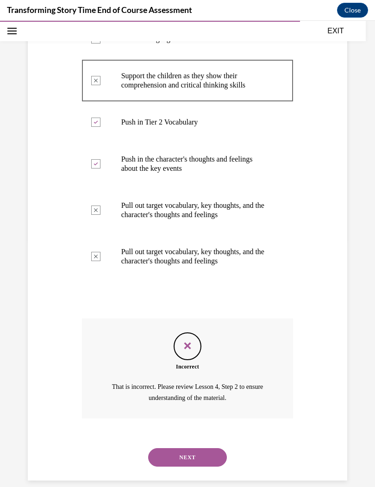
click at [175, 448] on button "NEXT" at bounding box center [187, 457] width 79 height 19
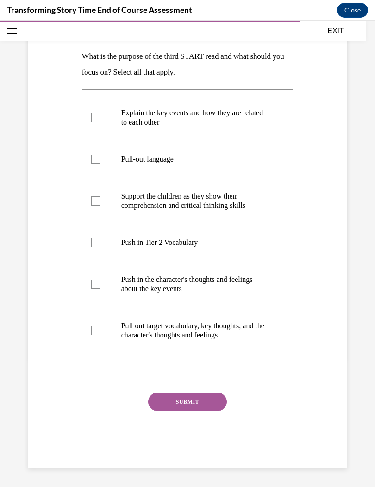
scroll to position [104, 0]
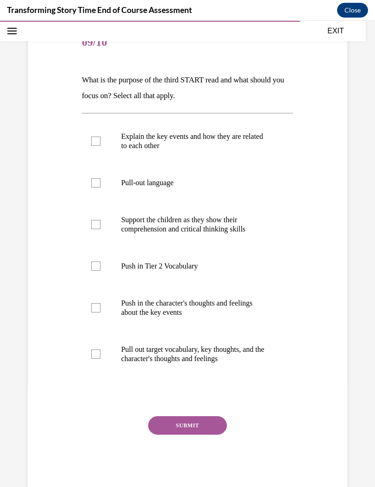
click at [96, 186] on div at bounding box center [95, 182] width 9 height 9
click at [96, 186] on input "Pull-out language" at bounding box center [95, 182] width 9 height 9
checkbox input "true"
click at [100, 230] on label "Support the children as they show their comprehension and critical thinking ski…" at bounding box center [188, 224] width 212 height 46
click at [100, 229] on input "Support the children as they show their comprehension and critical thinking ski…" at bounding box center [95, 224] width 9 height 9
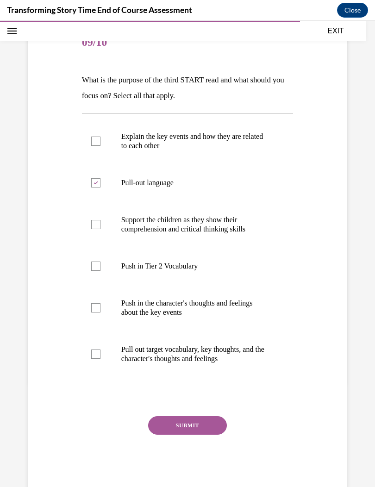
checkbox input "true"
click at [91, 357] on div at bounding box center [95, 354] width 9 height 9
click at [91, 357] on input "Pull out target vocabulary, key thoughts, and the character's thoughts and feel…" at bounding box center [95, 354] width 9 height 9
checkbox input "true"
click at [177, 426] on button "SUBMIT" at bounding box center [187, 425] width 79 height 19
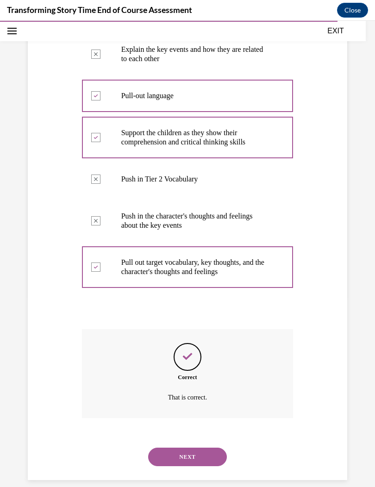
click at [175, 448] on button "NEXT" at bounding box center [187, 457] width 79 height 19
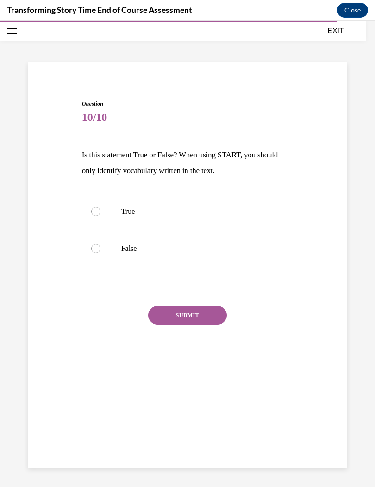
scroll to position [29, 0]
click at [96, 216] on label "True" at bounding box center [188, 211] width 212 height 37
click at [96, 216] on input "True" at bounding box center [95, 211] width 9 height 9
radio input "true"
click at [93, 252] on div at bounding box center [95, 248] width 9 height 9
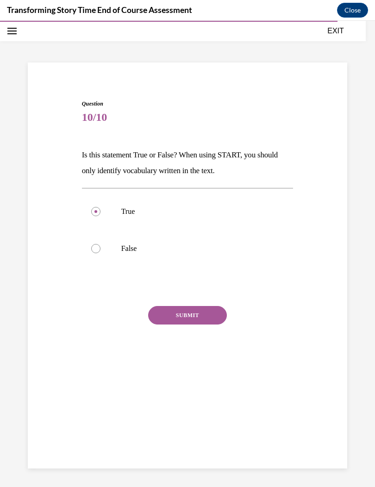
click at [93, 252] on input "False" at bounding box center [95, 248] width 9 height 9
radio input "true"
click at [172, 324] on button "SUBMIT" at bounding box center [187, 315] width 79 height 19
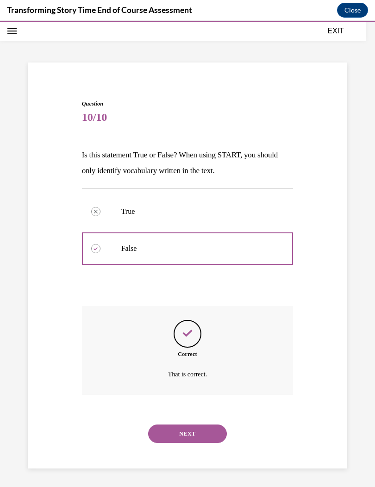
click at [182, 430] on button "NEXT" at bounding box center [187, 434] width 79 height 19
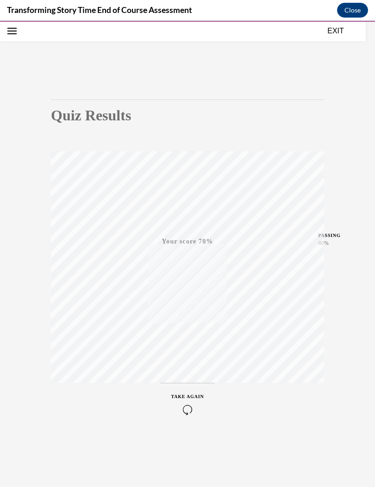
click at [184, 408] on icon "button" at bounding box center [187, 410] width 33 height 10
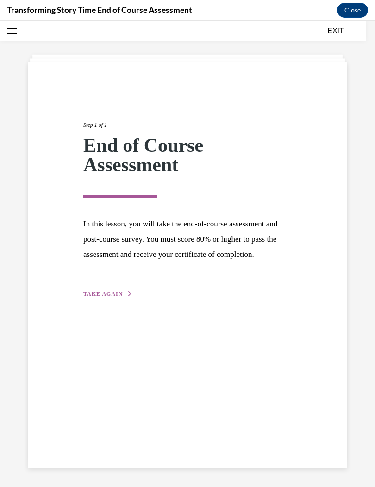
click at [99, 297] on span "TAKE AGAIN" at bounding box center [102, 294] width 39 height 6
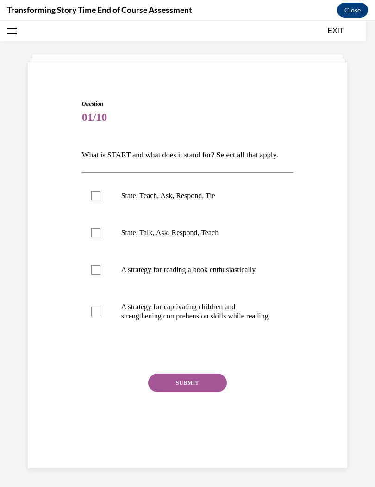
click at [93, 200] on div at bounding box center [95, 195] width 9 height 9
click at [93, 200] on input "State, Teach, Ask, Respond, Tie" at bounding box center [95, 195] width 9 height 9
checkbox input "true"
click at [92, 238] on div at bounding box center [95, 232] width 9 height 9
click at [92, 238] on input "State, Talk, Ask, Respond, Teach" at bounding box center [95, 232] width 9 height 9
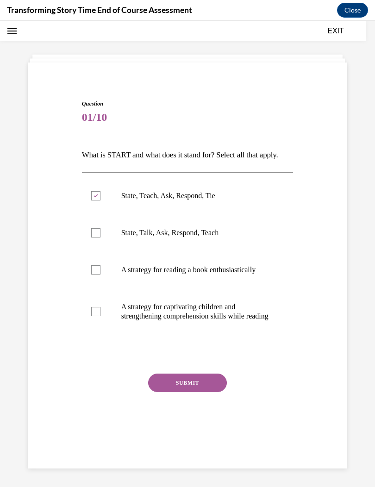
checkbox input "true"
click at [89, 207] on label "State, Teach, Ask, Respond, Tie" at bounding box center [188, 195] width 212 height 37
click at [91, 200] on input "State, Teach, Ask, Respond, Tie" at bounding box center [95, 195] width 9 height 9
checkbox input "false"
click at [92, 238] on div at bounding box center [95, 232] width 9 height 9
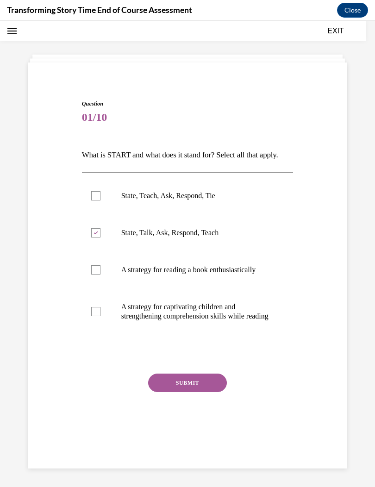
click at [92, 238] on input "State, Talk, Ask, Respond, Teach" at bounding box center [95, 232] width 9 height 9
checkbox input "false"
click at [96, 214] on label "State, Teach, Ask, Respond, Tie" at bounding box center [188, 195] width 212 height 37
click at [96, 200] on input "State, Teach, Ask, Respond, Tie" at bounding box center [95, 195] width 9 height 9
checkbox input "true"
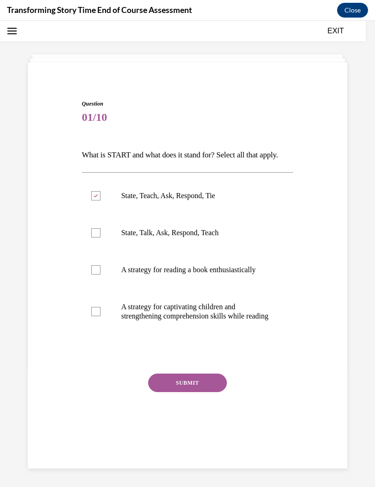
click at [96, 316] on div at bounding box center [95, 311] width 9 height 9
click at [96, 316] on input "A strategy for captivating children and strengthening comprehension skills whil…" at bounding box center [95, 311] width 9 height 9
checkbox input "true"
click at [184, 392] on button "SUBMIT" at bounding box center [187, 383] width 79 height 19
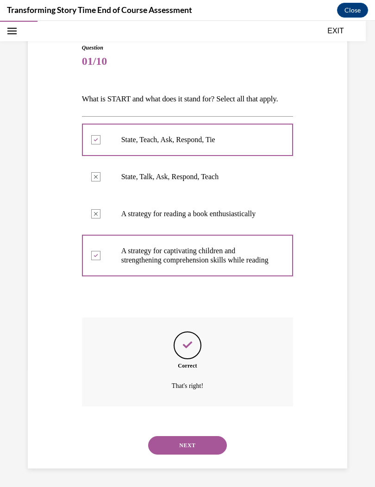
click at [186, 445] on button "NEXT" at bounding box center [187, 445] width 79 height 19
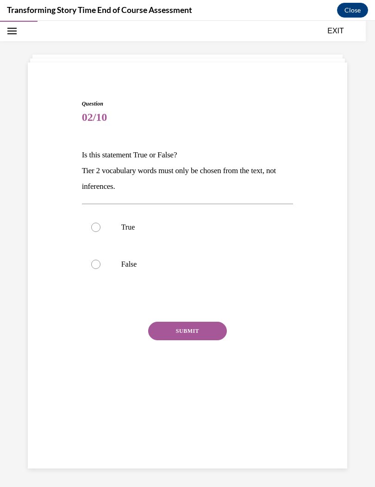
click at [94, 222] on label "True" at bounding box center [188, 227] width 212 height 37
click at [94, 223] on input "True" at bounding box center [95, 227] width 9 height 9
radio input "true"
click at [94, 268] on div at bounding box center [95, 264] width 9 height 9
click at [94, 268] on input "False" at bounding box center [95, 264] width 9 height 9
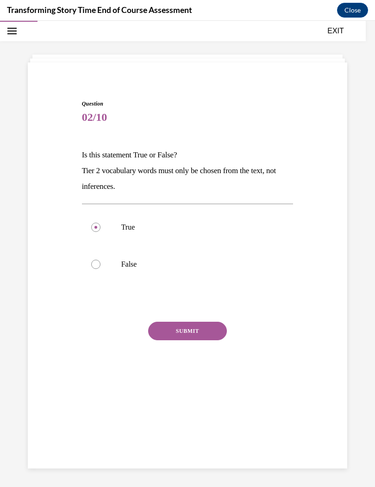
radio input "true"
click at [177, 327] on button "SUBMIT" at bounding box center [187, 331] width 79 height 19
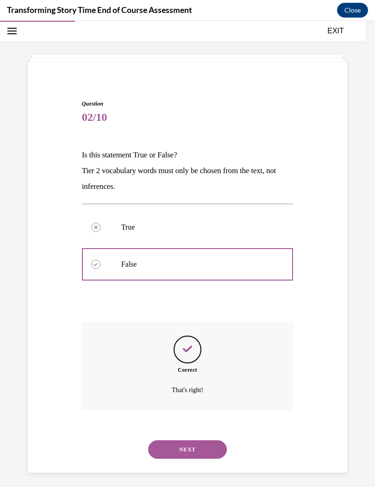
click at [189, 440] on button "NEXT" at bounding box center [187, 449] width 79 height 19
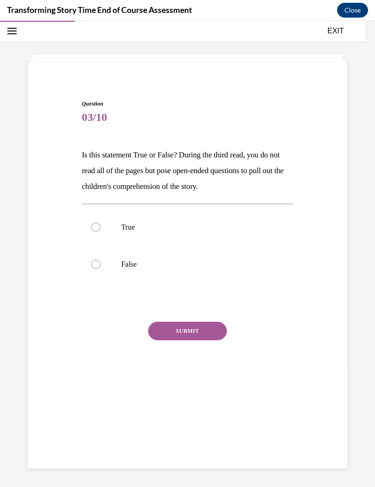
click at [97, 226] on div at bounding box center [95, 227] width 9 height 9
click at [97, 226] on input "True" at bounding box center [95, 227] width 9 height 9
radio input "true"
click at [179, 335] on button "SUBMIT" at bounding box center [187, 331] width 79 height 19
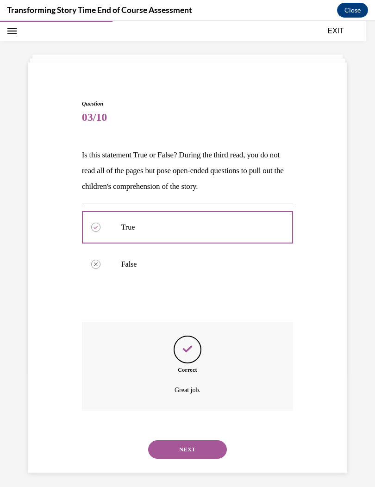
click at [183, 440] on button "NEXT" at bounding box center [187, 449] width 79 height 19
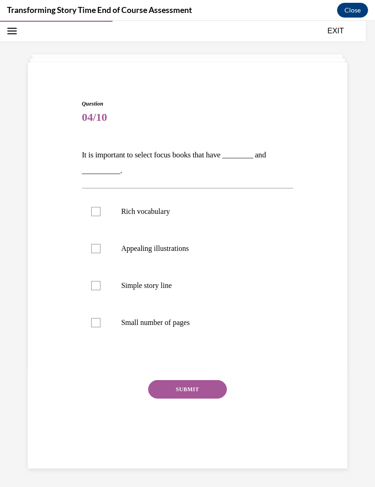
click at [103, 212] on label "Rich vocabulary" at bounding box center [188, 211] width 212 height 37
click at [100, 212] on input "Rich vocabulary" at bounding box center [95, 211] width 9 height 9
checkbox input "true"
click at [94, 247] on div at bounding box center [95, 248] width 9 height 9
click at [94, 247] on input "Appealing illustrations" at bounding box center [95, 248] width 9 height 9
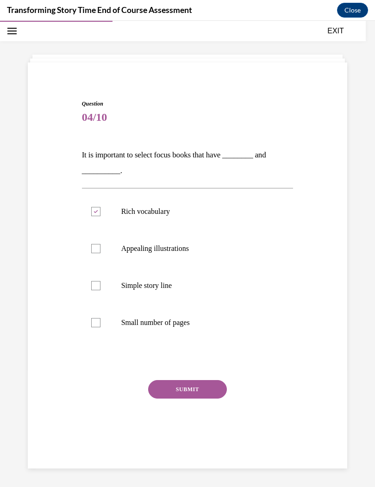
checkbox input "true"
click at [98, 288] on div at bounding box center [95, 285] width 9 height 9
click at [98, 288] on input "Simple story line" at bounding box center [95, 285] width 9 height 9
checkbox input "true"
click at [172, 391] on button "SUBMIT" at bounding box center [187, 389] width 79 height 19
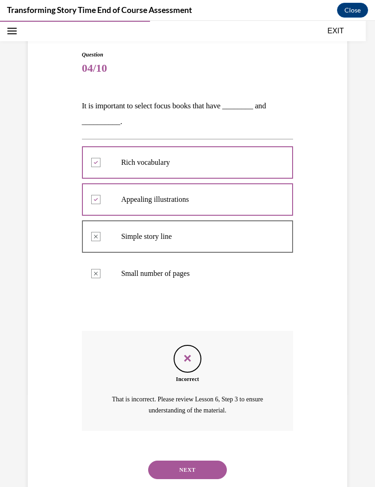
scroll to position [91, 0]
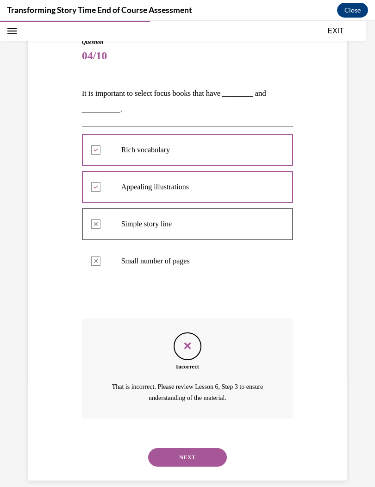
click at [179, 439] on div "NEXT" at bounding box center [188, 457] width 212 height 37
click at [184, 448] on button "NEXT" at bounding box center [187, 457] width 79 height 19
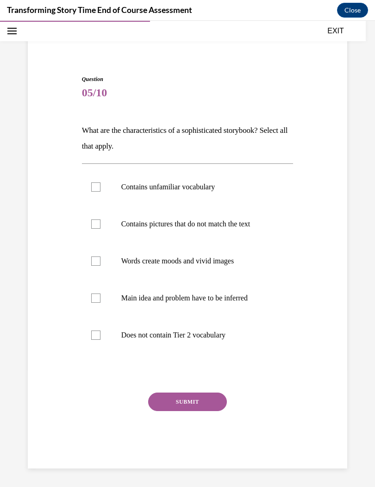
scroll to position [43, 0]
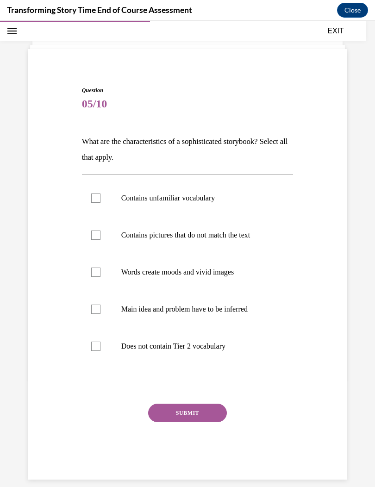
click at [95, 269] on div at bounding box center [95, 272] width 9 height 9
click at [95, 269] on input "Words create moods and vivid images" at bounding box center [95, 272] width 9 height 9
checkbox input "true"
click at [94, 311] on div at bounding box center [95, 309] width 9 height 9
click at [94, 311] on input "Main idea and problem have to be inferred" at bounding box center [95, 309] width 9 height 9
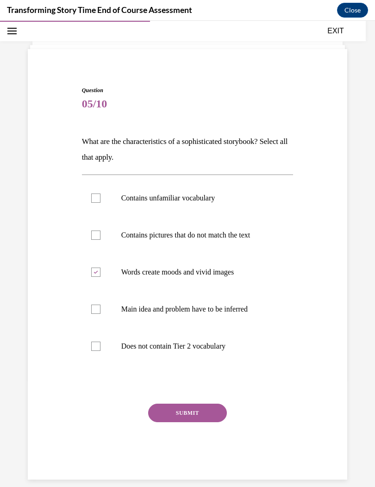
checkbox input "true"
click at [103, 201] on label "Contains unfamiliar vocabulary" at bounding box center [188, 198] width 212 height 37
click at [100, 201] on input "Contains unfamiliar vocabulary" at bounding box center [95, 198] width 9 height 9
checkbox input "true"
click at [88, 236] on label "Contains pictures that do not match the text" at bounding box center [188, 235] width 212 height 37
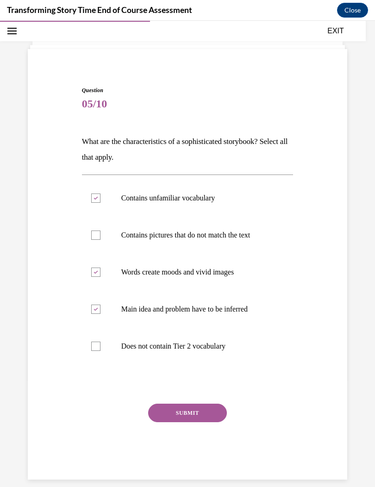
click at [91, 236] on input "Contains pictures that do not match the text" at bounding box center [95, 235] width 9 height 9
checkbox input "true"
click at [195, 395] on div "Question 05/10 What are the characteristics of a sophisticated storybook? Selec…" at bounding box center [188, 283] width 212 height 394
click at [182, 413] on button "SUBMIT" at bounding box center [187, 413] width 79 height 19
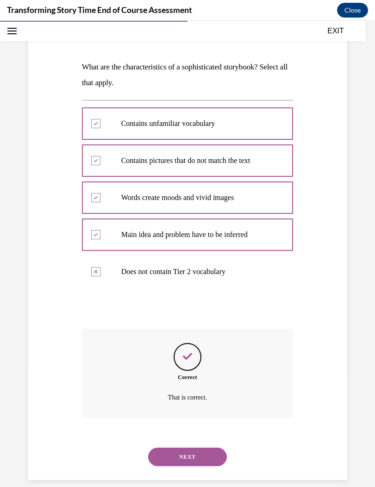
click at [186, 452] on button "NEXT" at bounding box center [187, 457] width 79 height 19
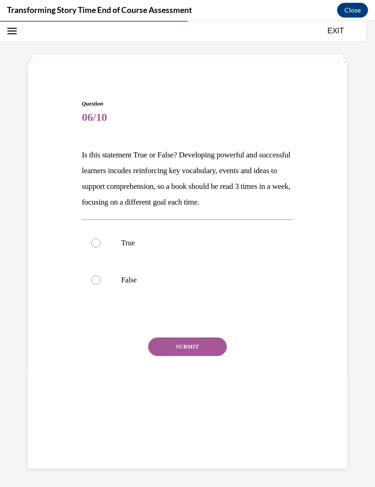
scroll to position [29, 0]
click at [98, 244] on div at bounding box center [95, 242] width 9 height 9
click at [98, 244] on input "True" at bounding box center [95, 242] width 9 height 9
radio input "true"
click at [176, 344] on button "SUBMIT" at bounding box center [187, 347] width 79 height 19
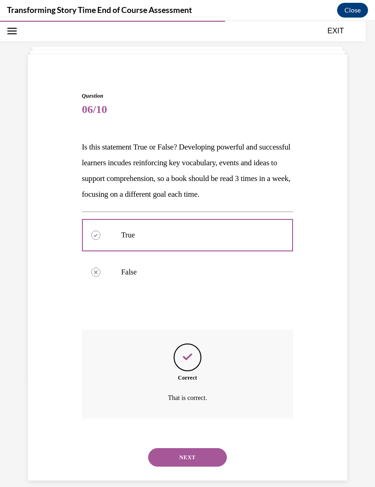
scroll to position [38, 0]
click at [168, 448] on button "NEXT" at bounding box center [187, 457] width 79 height 19
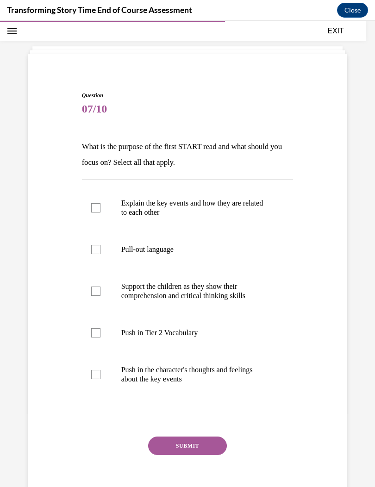
click at [102, 210] on label "Explain the key events and how they are related to each other" at bounding box center [188, 208] width 212 height 46
click at [100, 210] on input "Explain the key events and how they are related to each other" at bounding box center [95, 207] width 9 height 9
checkbox input "true"
click at [103, 328] on label "Push in Tier 2 Vocabulary" at bounding box center [188, 332] width 212 height 37
click at [100, 328] on input "Push in Tier 2 Vocabulary" at bounding box center [95, 332] width 9 height 9
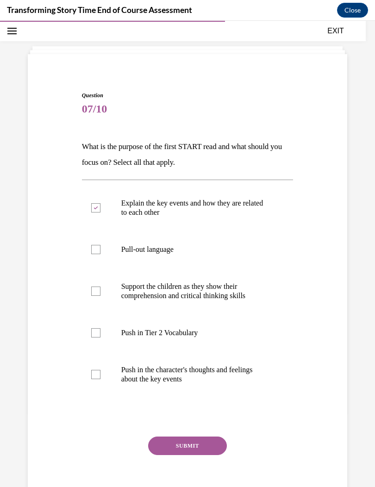
checkbox input "true"
click at [182, 442] on button "SUBMIT" at bounding box center [187, 446] width 79 height 19
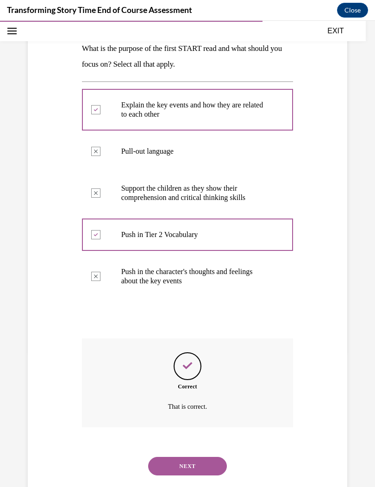
scroll to position [145, 0]
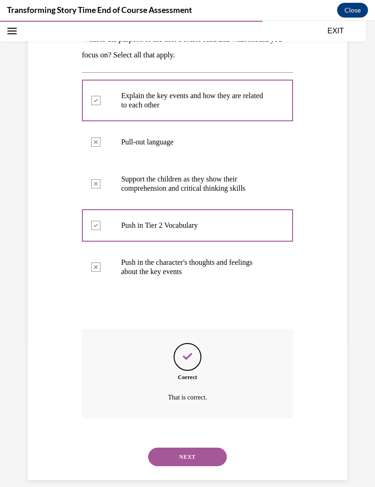
click at [185, 448] on button "NEXT" at bounding box center [187, 457] width 79 height 19
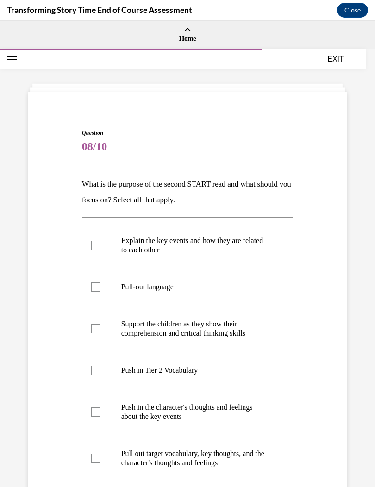
click at [103, 373] on label "Push in Tier 2 Vocabulary" at bounding box center [188, 370] width 212 height 37
click at [100, 373] on input "Push in Tier 2 Vocabulary" at bounding box center [95, 370] width 9 height 9
checkbox input "true"
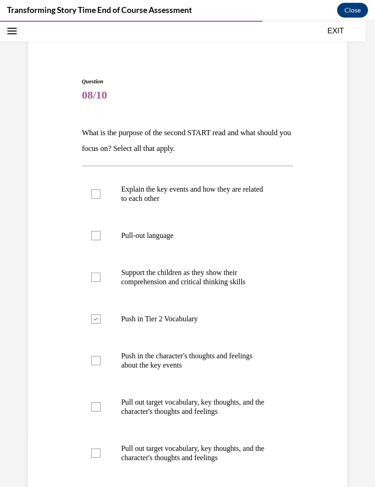
scroll to position [51, 0]
click at [92, 363] on div at bounding box center [95, 360] width 9 height 9
click at [92, 363] on input "Push in the character's thoughts and feelings about the key events" at bounding box center [95, 360] width 9 height 9
checkbox input "true"
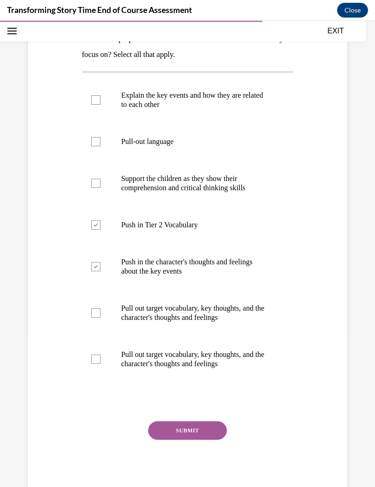
click at [177, 429] on button "SUBMIT" at bounding box center [187, 430] width 79 height 19
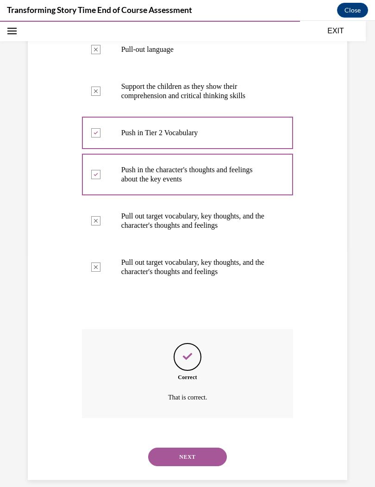
click at [169, 448] on button "NEXT" at bounding box center [187, 457] width 79 height 19
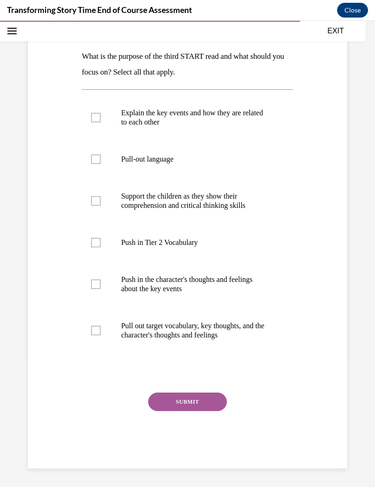
scroll to position [104, 0]
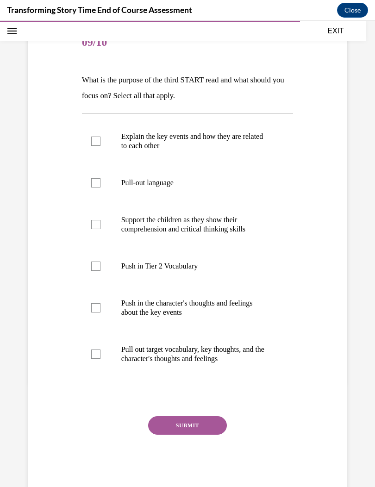
click at [98, 190] on label "Pull-out language" at bounding box center [188, 182] width 212 height 37
click at [98, 188] on input "Pull-out language" at bounding box center [95, 182] width 9 height 9
checkbox input "true"
click at [103, 218] on label "Support the children as they show their comprehension and critical thinking ski…" at bounding box center [188, 224] width 212 height 46
click at [100, 220] on input "Support the children as they show their comprehension and critical thinking ski…" at bounding box center [95, 224] width 9 height 9
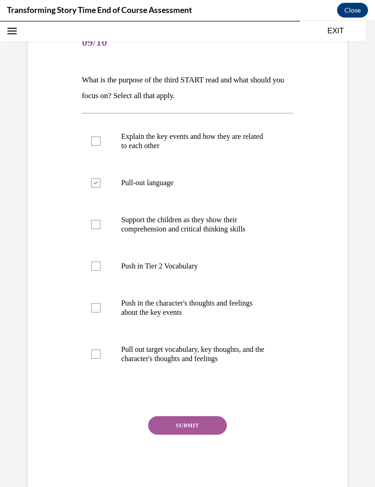
checkbox input "true"
click at [100, 357] on div at bounding box center [95, 354] width 9 height 9
click at [100, 357] on input "Pull out target vocabulary, key thoughts, and the character's thoughts and feel…" at bounding box center [95, 354] width 9 height 9
checkbox input "true"
click at [174, 426] on button "SUBMIT" at bounding box center [187, 425] width 79 height 19
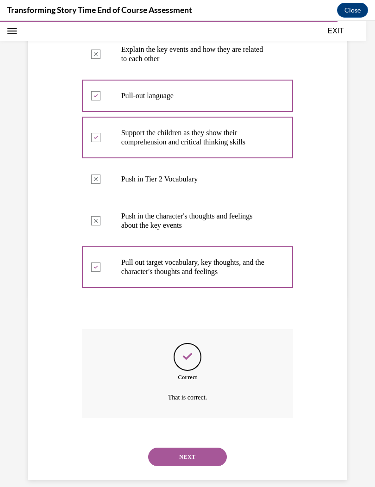
click at [185, 448] on button "NEXT" at bounding box center [187, 457] width 79 height 19
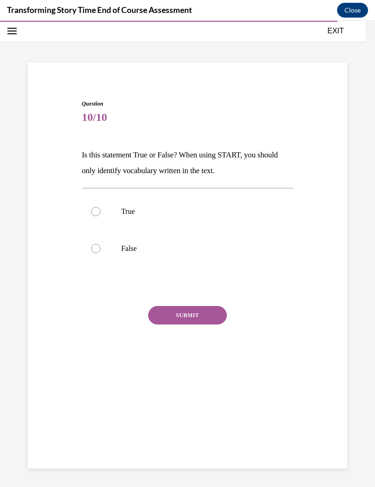
scroll to position [29, 0]
click at [92, 243] on label "False" at bounding box center [188, 248] width 212 height 37
click at [92, 244] on input "False" at bounding box center [95, 248] width 9 height 9
radio input "true"
click at [176, 319] on button "SUBMIT" at bounding box center [187, 315] width 79 height 19
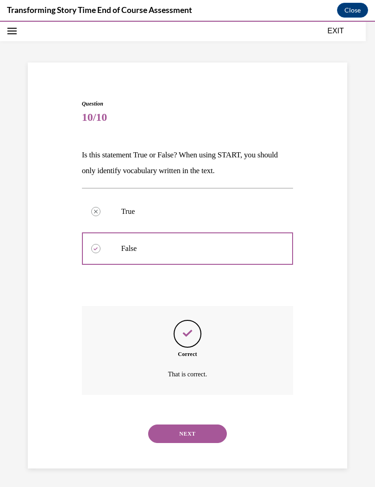
click at [170, 425] on button "NEXT" at bounding box center [187, 434] width 79 height 19
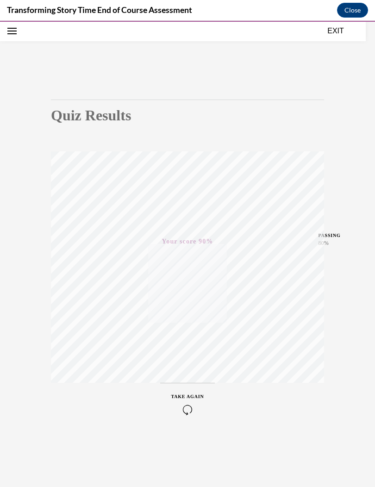
click at [339, 30] on button "EXIT" at bounding box center [336, 30] width 56 height 11
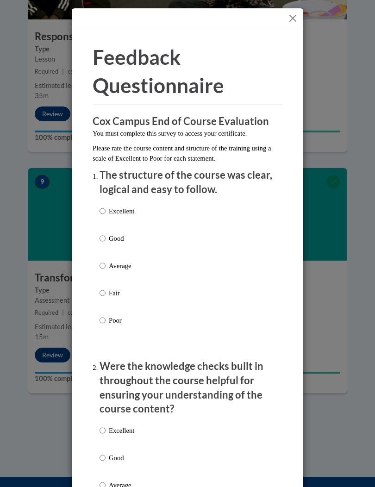
scroll to position [0, 0]
click at [297, 15] on button "Close" at bounding box center [293, 19] width 12 height 12
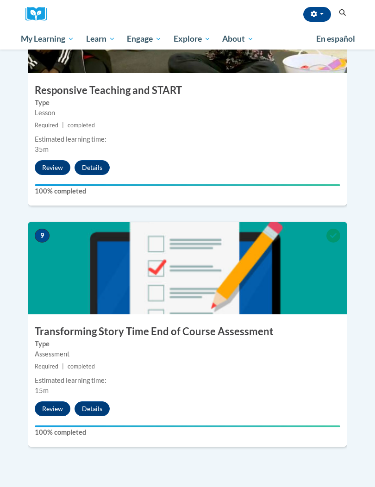
scroll to position [2003, 0]
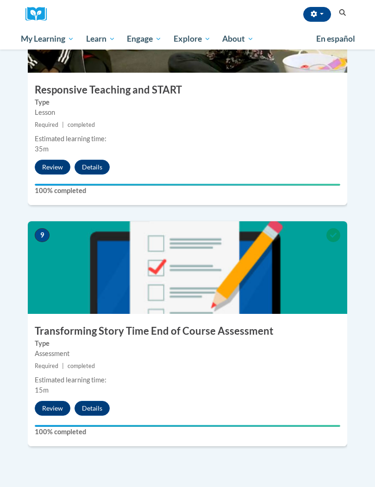
click at [89, 354] on div "9 Transforming Story Time End of Course Assessment Type Assessment Required | c…" at bounding box center [187, 333] width 319 height 225
click at [85, 401] on button "Details" at bounding box center [92, 408] width 35 height 15
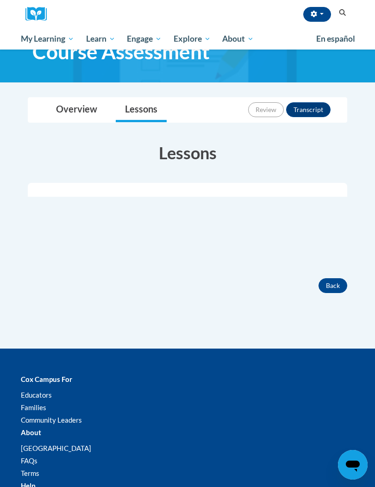
click at [310, 105] on button "Transcript" at bounding box center [308, 109] width 44 height 15
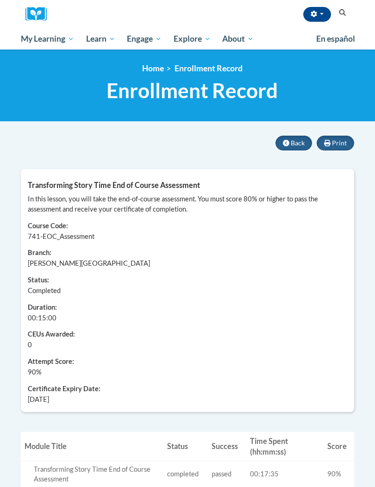
click at [345, 13] on icon "Search" at bounding box center [342, 12] width 8 height 7
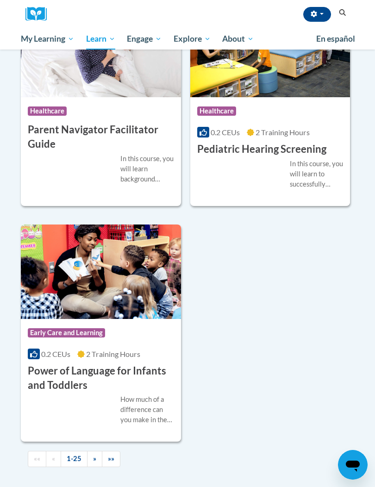
scroll to position [3003, 0]
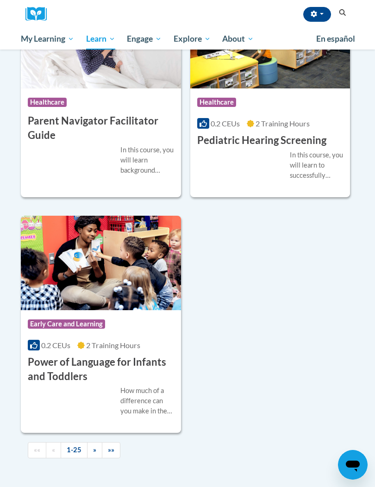
click at [96, 442] on link "»" at bounding box center [94, 450] width 15 height 16
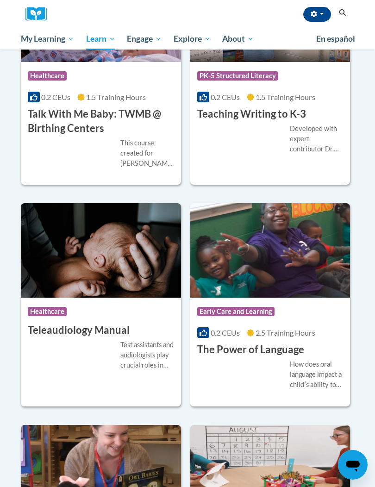
scroll to position [1985, 0]
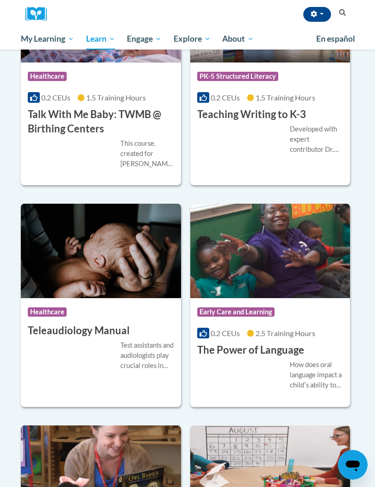
click at [228, 236] on img at bounding box center [270, 251] width 160 height 94
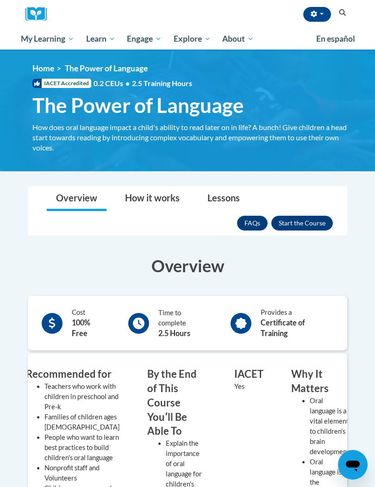
click at [288, 210] on div "Overview How it works Lessons Resources FAQs Enroll" at bounding box center [187, 211] width 305 height 49
click at [304, 221] on button "Enroll" at bounding box center [302, 223] width 62 height 15
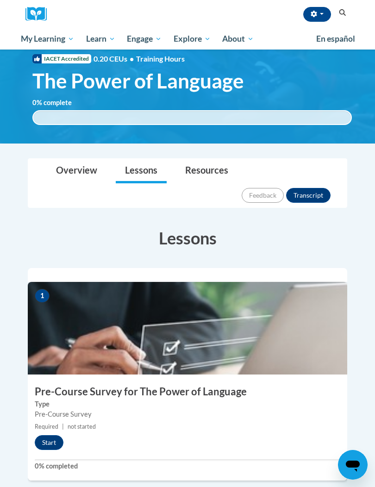
scroll to position [27, 0]
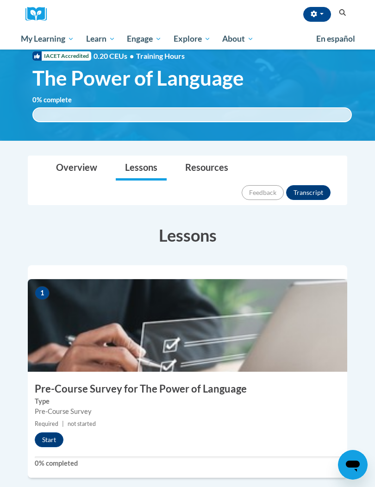
click at [52, 432] on button "Start" at bounding box center [49, 439] width 29 height 15
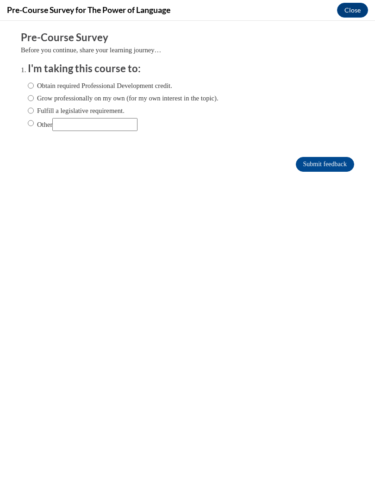
scroll to position [0, 0]
click at [31, 81] on input "Obtain required Professional Development credit." at bounding box center [31, 86] width 6 height 10
radio input "true"
click at [313, 159] on input "Submit feedback" at bounding box center [325, 164] width 58 height 15
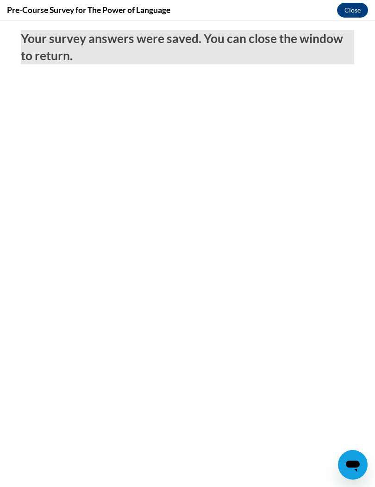
click at [351, 10] on button "Close" at bounding box center [352, 10] width 31 height 15
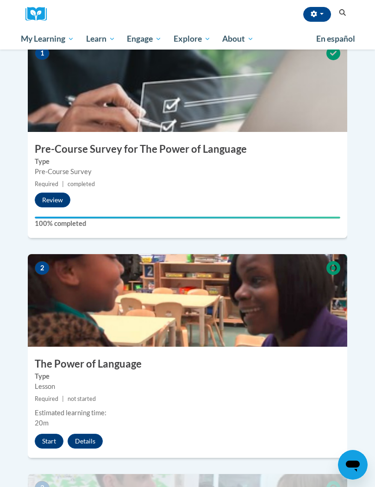
scroll to position [285, 0]
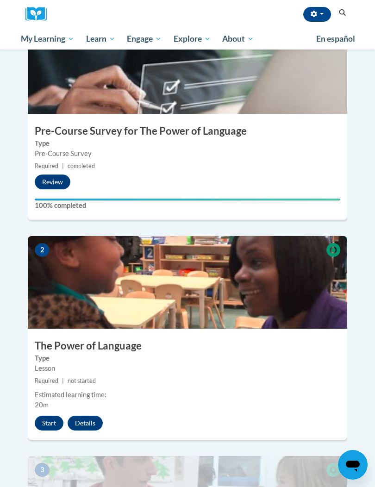
click at [41, 416] on button "Start" at bounding box center [49, 423] width 29 height 15
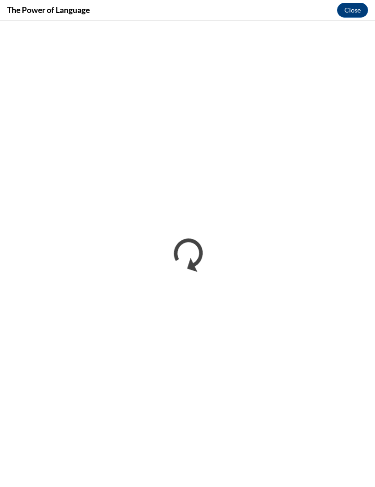
scroll to position [0, 0]
click at [358, 6] on button "Close" at bounding box center [352, 10] width 31 height 15
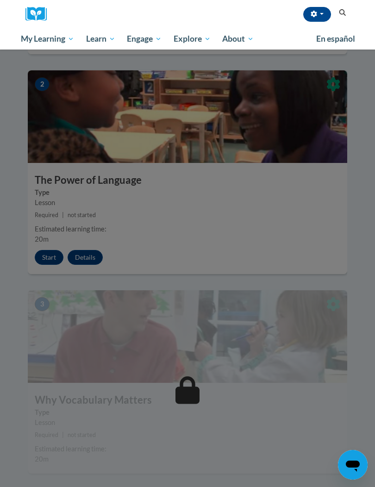
scroll to position [457, 0]
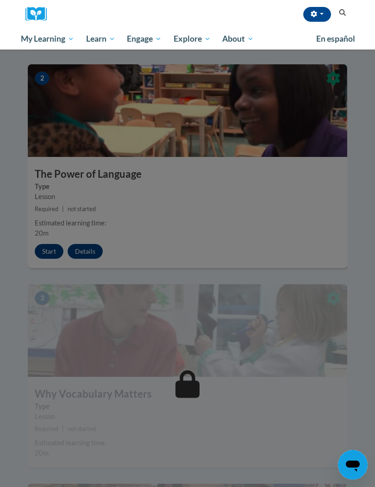
click at [31, 138] on div "2 The Power of Language Type Lesson Required | not started Estimated learning t…" at bounding box center [187, 166] width 319 height 204
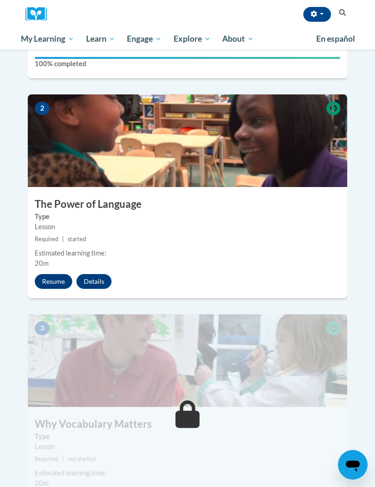
scroll to position [428, 0]
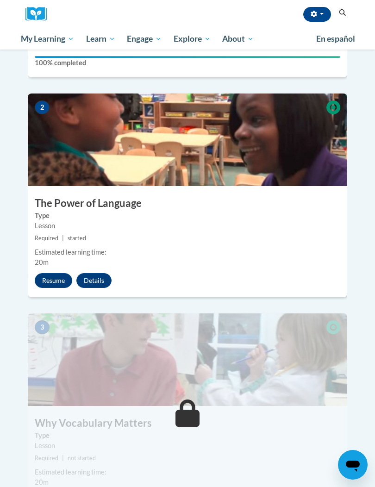
click at [51, 273] on button "Resume" at bounding box center [54, 280] width 38 height 15
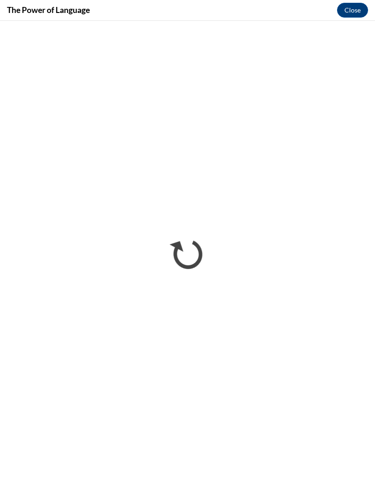
scroll to position [0, 0]
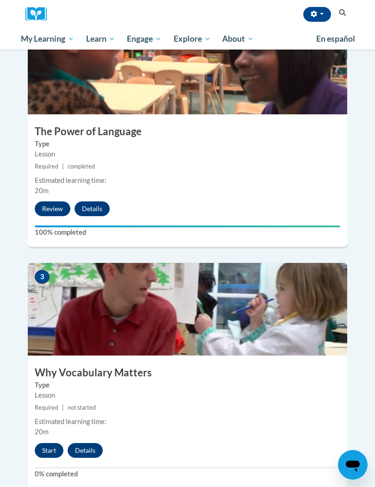
scroll to position [499, 0]
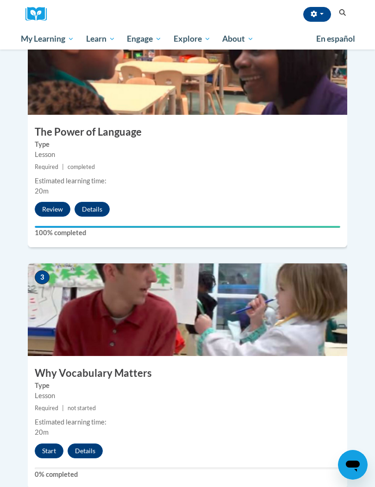
click at [44, 444] on button "Start" at bounding box center [49, 451] width 29 height 15
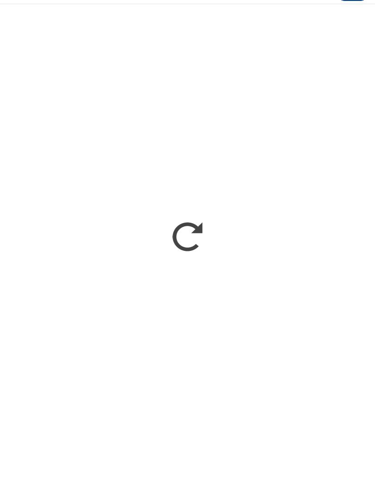
scroll to position [532, 0]
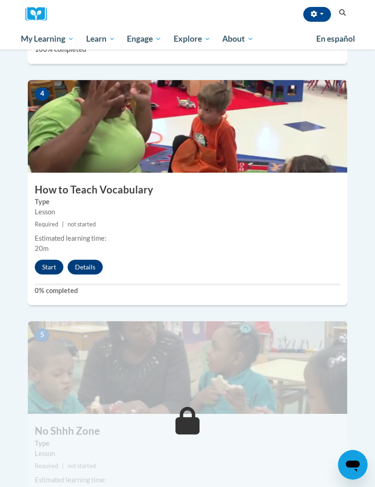
scroll to position [925, 0]
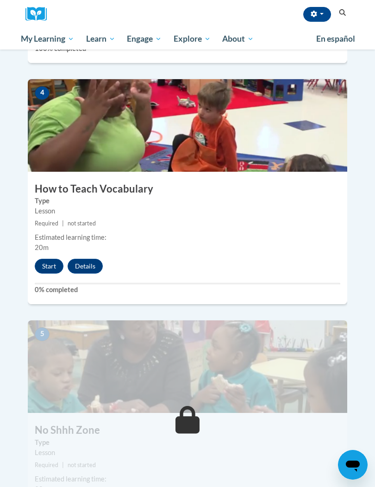
click at [49, 259] on button "Start" at bounding box center [49, 266] width 29 height 15
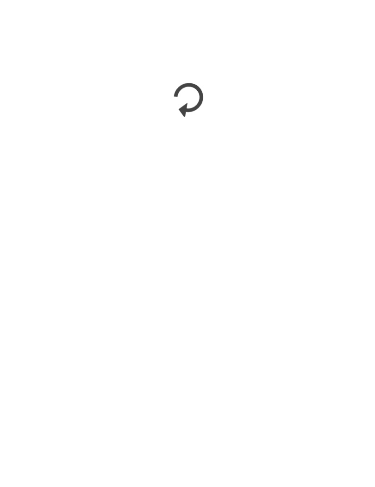
scroll to position [1183, 0]
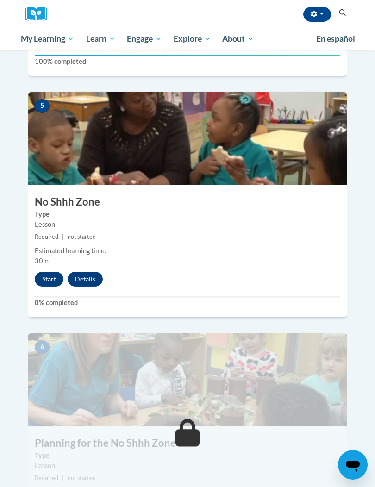
scroll to position [1146, 0]
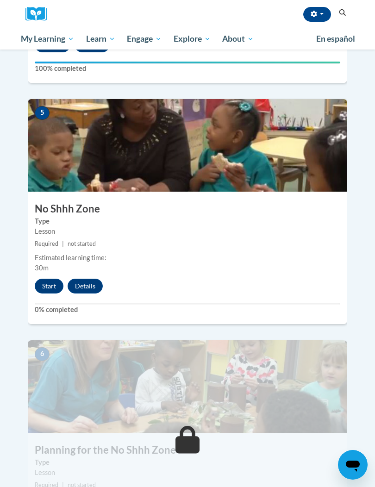
click at [50, 279] on button "Start" at bounding box center [49, 286] width 29 height 15
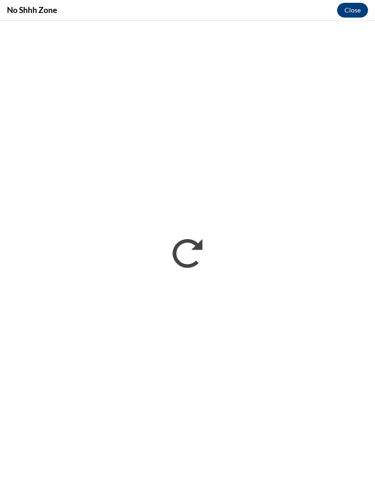
scroll to position [1180, 0]
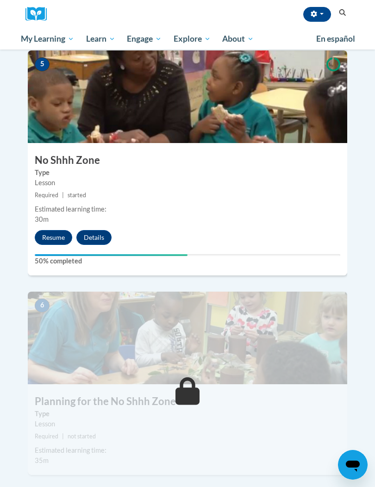
scroll to position [1193, 0]
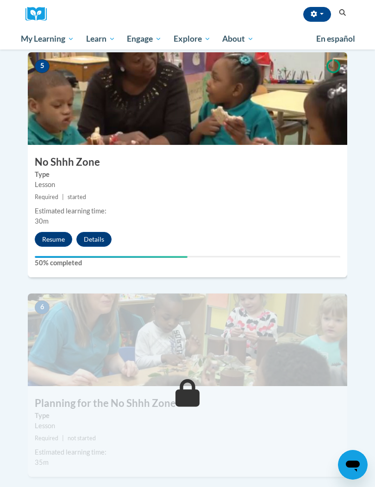
click at [51, 232] on button "Resume" at bounding box center [54, 239] width 38 height 15
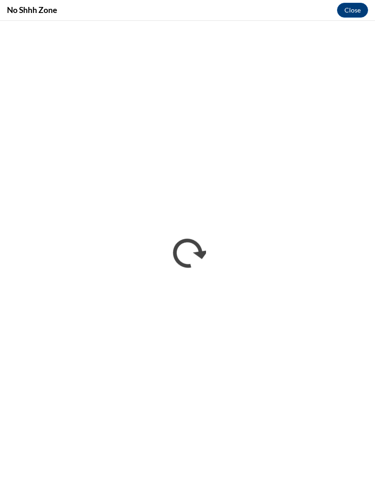
scroll to position [0, 0]
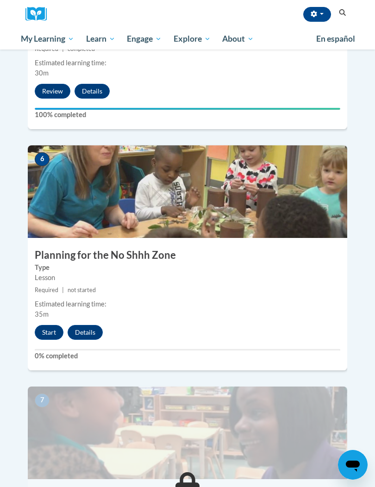
scroll to position [1338, 0]
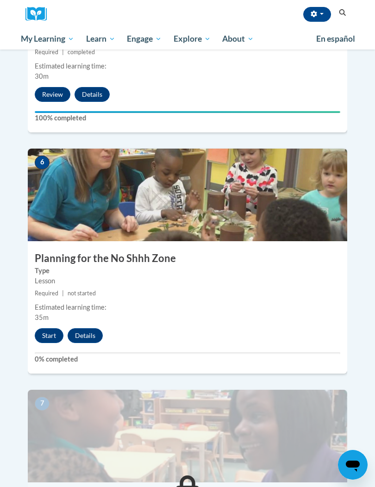
click at [50, 328] on button "Start" at bounding box center [49, 335] width 29 height 15
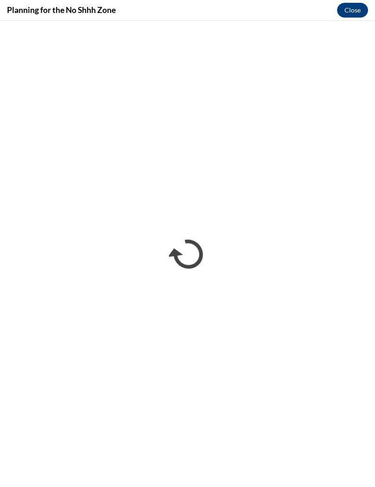
scroll to position [0, 0]
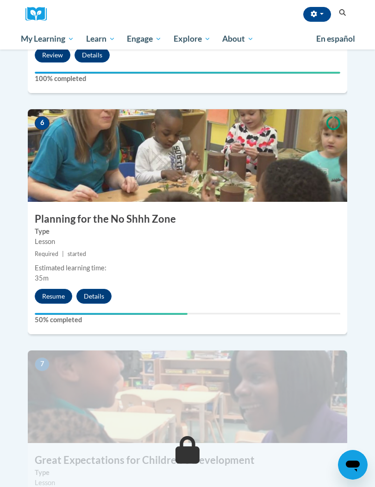
click at [51, 289] on button "Resume" at bounding box center [54, 296] width 38 height 15
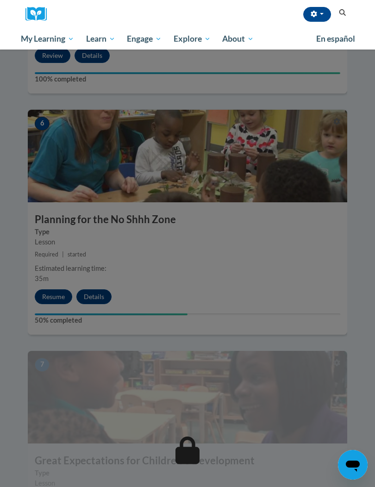
click at [345, 15] on icon "Search" at bounding box center [342, 12] width 7 height 7
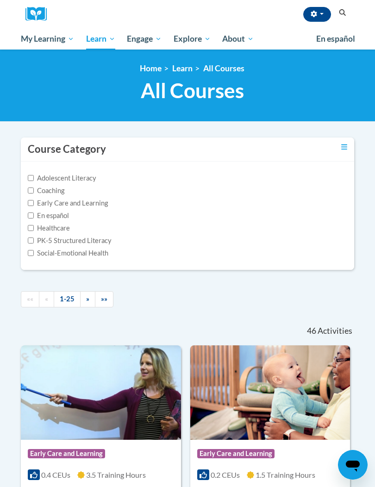
click at [344, 13] on icon "Search" at bounding box center [342, 12] width 7 height 7
click at [234, 41] on span "About" at bounding box center [237, 38] width 31 height 11
click at [235, 40] on span "About" at bounding box center [237, 38] width 31 height 11
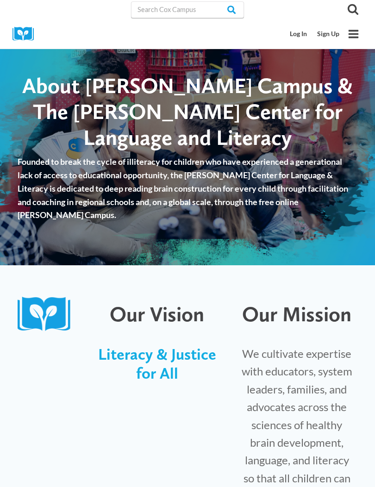
click at [349, 30] on icon "Open menu" at bounding box center [354, 34] width 10 height 8
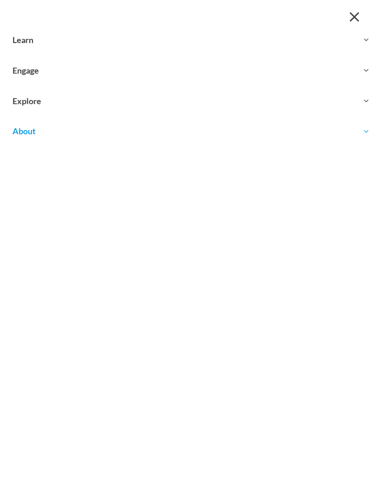
click at [352, 25] on button "Close menu" at bounding box center [354, 16] width 17 height 17
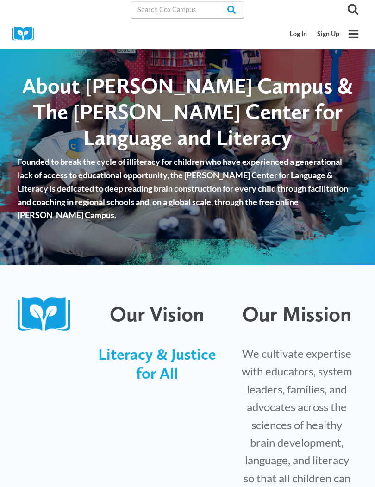
click at [29, 29] on img at bounding box center [27, 34] width 28 height 14
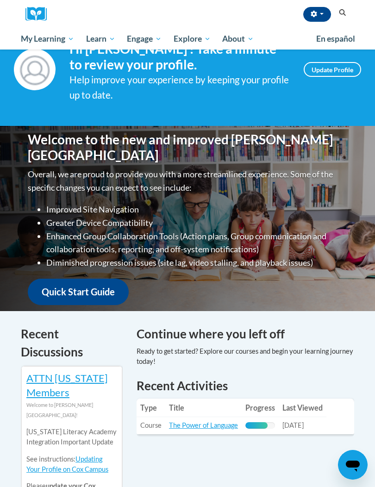
scroll to position [32, 0]
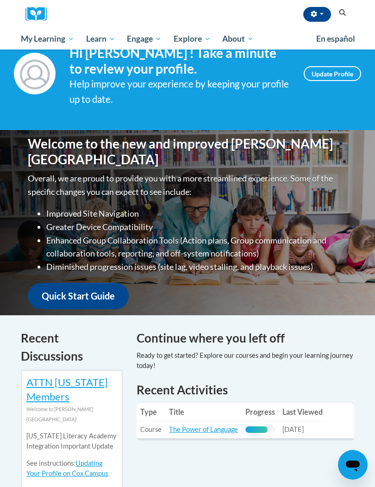
click at [190, 426] on link "The Power of Language" at bounding box center [203, 430] width 69 height 8
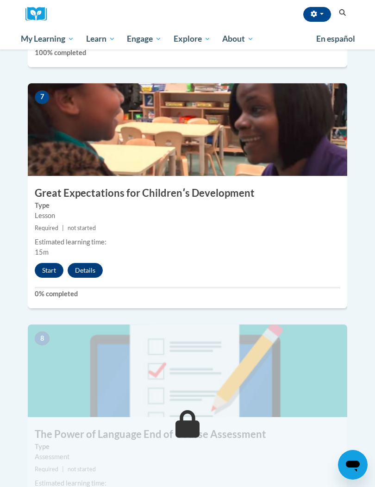
scroll to position [1654, 0]
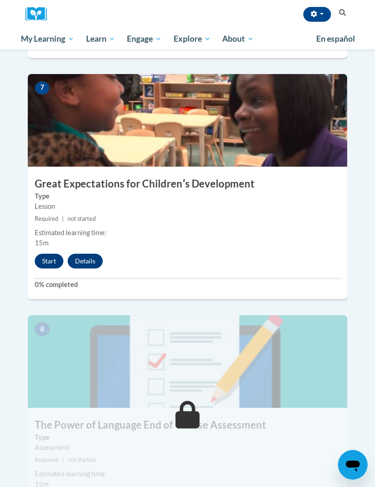
click at [48, 254] on button "Start" at bounding box center [49, 261] width 29 height 15
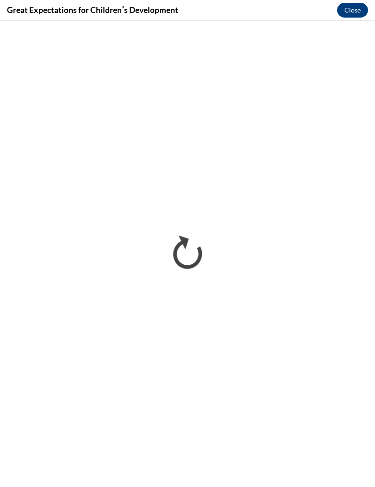
scroll to position [0, 0]
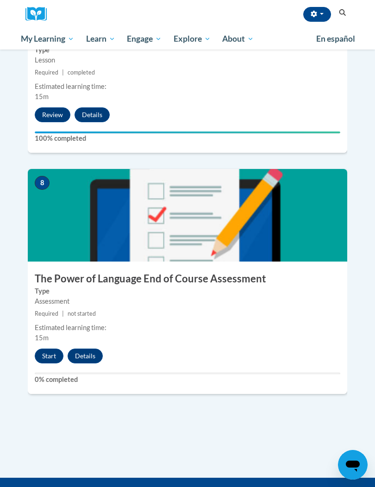
scroll to position [1801, 0]
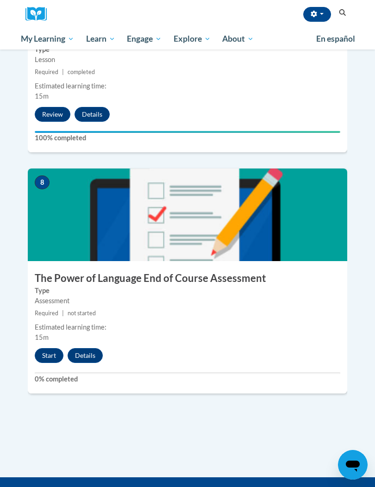
click at [49, 348] on button "Start" at bounding box center [49, 355] width 29 height 15
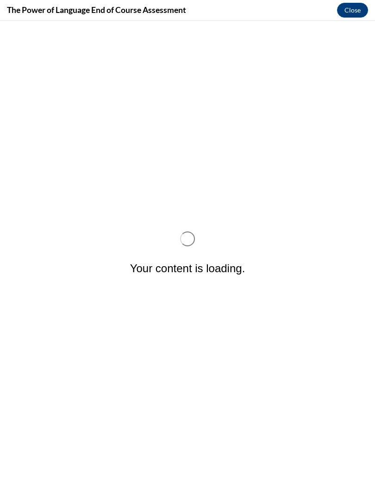
scroll to position [0, 0]
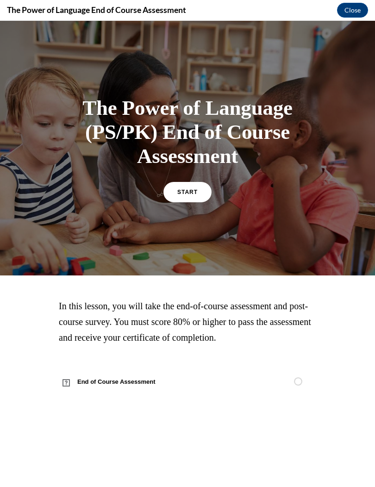
click at [178, 189] on span "START" at bounding box center [187, 192] width 20 height 6
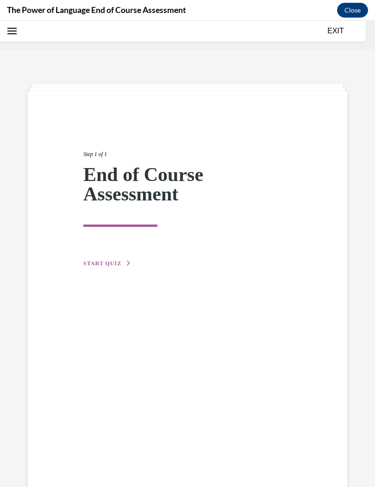
scroll to position [29, 0]
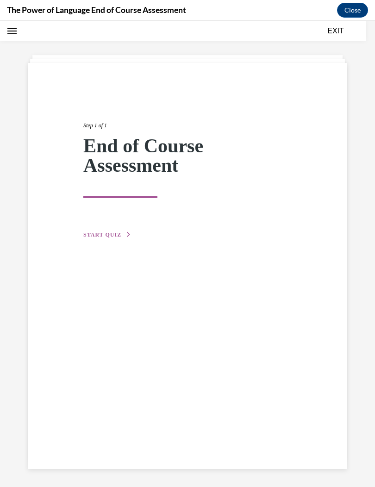
click at [88, 228] on div "Step 1 of 1 End of Course Assessment START QUIZ" at bounding box center [187, 170] width 222 height 140
click at [103, 232] on span "START QUIZ" at bounding box center [102, 235] width 38 height 6
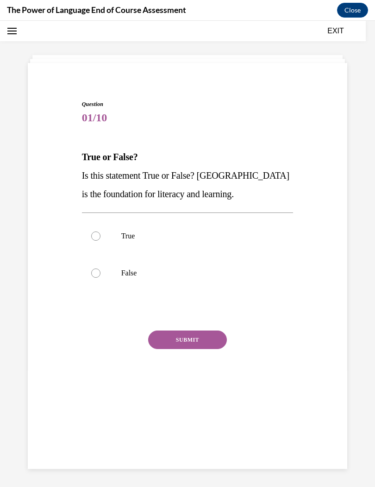
click at [100, 246] on label "True" at bounding box center [188, 236] width 212 height 37
click at [100, 241] on input "True" at bounding box center [95, 236] width 9 height 9
radio input "true"
click at [177, 332] on button "SUBMIT" at bounding box center [187, 340] width 79 height 19
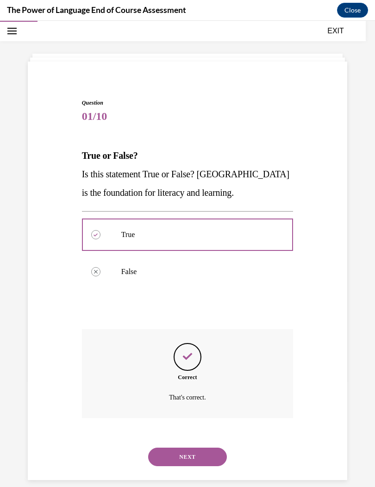
click at [201, 448] on button "NEXT" at bounding box center [187, 457] width 79 height 19
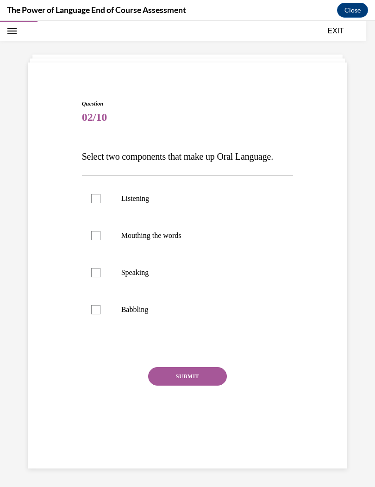
scroll to position [29, 0]
click at [91, 233] on div at bounding box center [95, 235] width 9 height 9
click at [91, 233] on input "Mouthing the words" at bounding box center [95, 235] width 9 height 9
checkbox input "true"
click at [98, 274] on div at bounding box center [95, 272] width 9 height 9
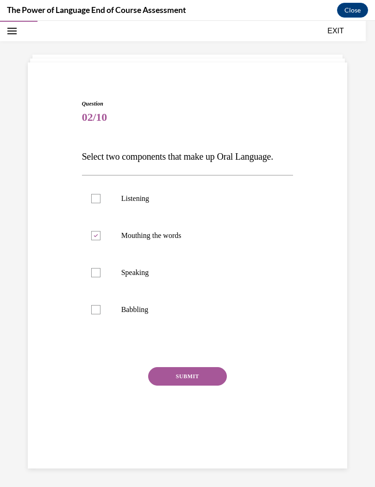
click at [98, 274] on input "Speaking" at bounding box center [95, 272] width 9 height 9
checkbox input "true"
click at [168, 373] on button "SUBMIT" at bounding box center [187, 376] width 79 height 19
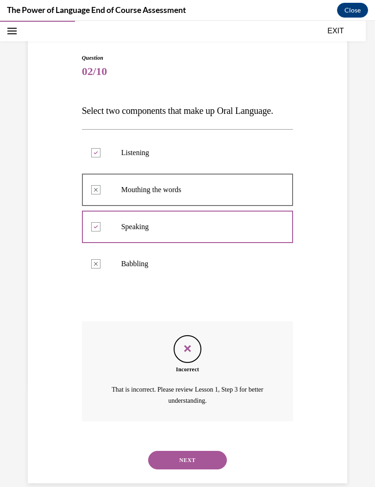
scroll to position [78, 0]
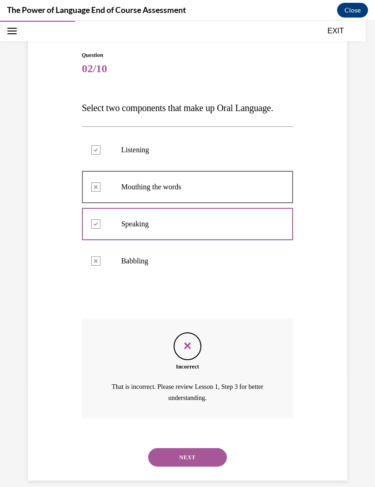
click at [189, 448] on button "NEXT" at bounding box center [187, 457] width 79 height 19
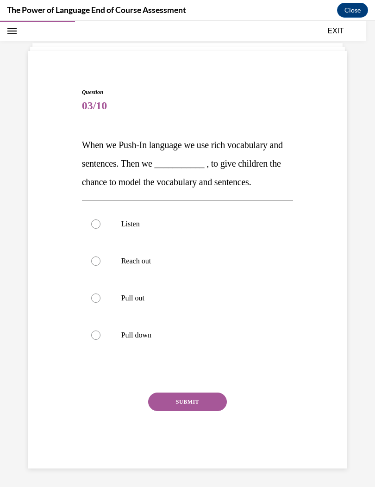
scroll to position [30, 0]
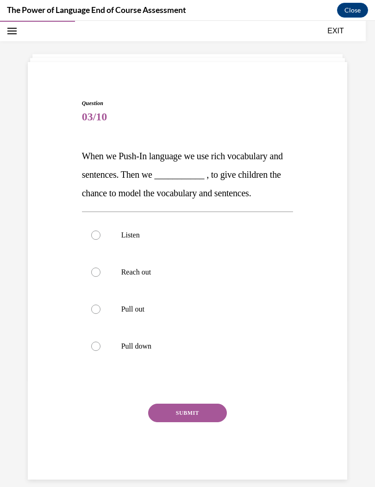
click at [90, 231] on label "Listen" at bounding box center [188, 235] width 212 height 37
click at [91, 231] on input "Listen" at bounding box center [95, 235] width 9 height 9
radio input "true"
click at [94, 275] on div at bounding box center [95, 272] width 9 height 9
click at [94, 275] on input "Reach out" at bounding box center [95, 272] width 9 height 9
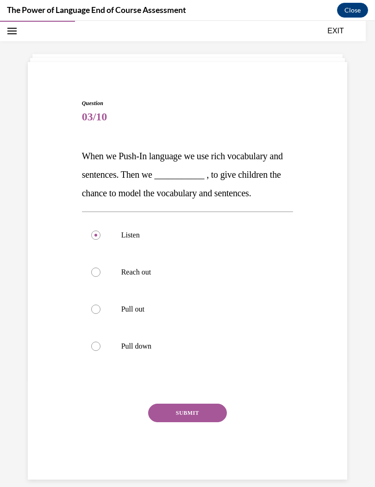
radio input "true"
click at [98, 313] on div at bounding box center [95, 309] width 9 height 9
click at [98, 313] on input "Pull out" at bounding box center [95, 309] width 9 height 9
radio input "true"
click at [104, 342] on label "Pull down" at bounding box center [188, 346] width 212 height 37
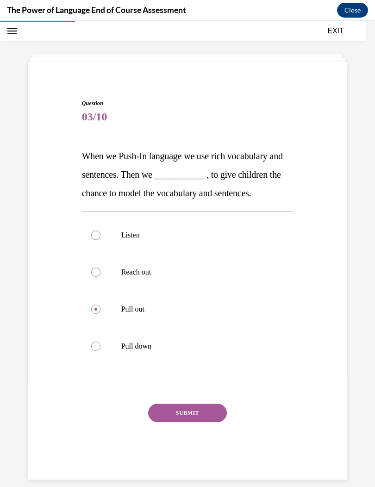
click at [100, 342] on input "Pull down" at bounding box center [95, 346] width 9 height 9
radio input "true"
click at [103, 300] on label "Pull out" at bounding box center [188, 309] width 212 height 37
click at [100, 305] on input "Pull out" at bounding box center [95, 309] width 9 height 9
radio input "true"
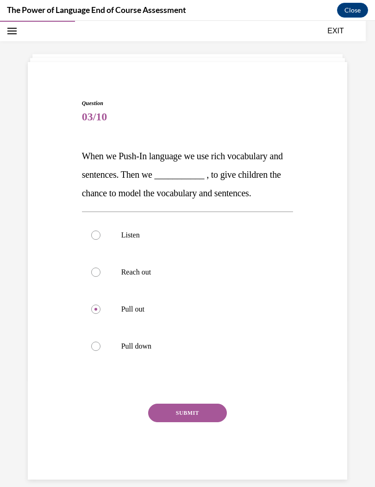
click at [101, 274] on label "Reach out" at bounding box center [188, 272] width 212 height 37
click at [100, 274] on input "Reach out" at bounding box center [95, 272] width 9 height 9
radio input "true"
click at [95, 239] on div at bounding box center [95, 235] width 9 height 9
click at [95, 239] on input "Listen" at bounding box center [95, 235] width 9 height 9
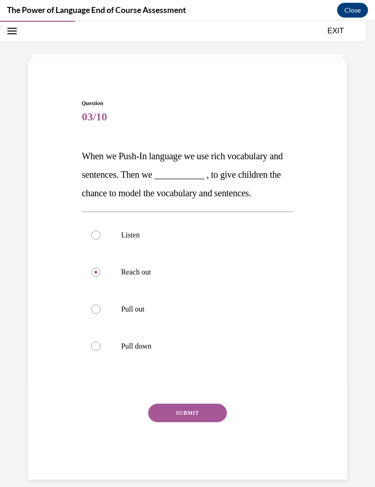
radio input "true"
click at [97, 270] on div at bounding box center [95, 272] width 9 height 9
click at [97, 270] on input "Reach out" at bounding box center [95, 272] width 9 height 9
radio input "true"
click at [95, 309] on div at bounding box center [95, 309] width 9 height 9
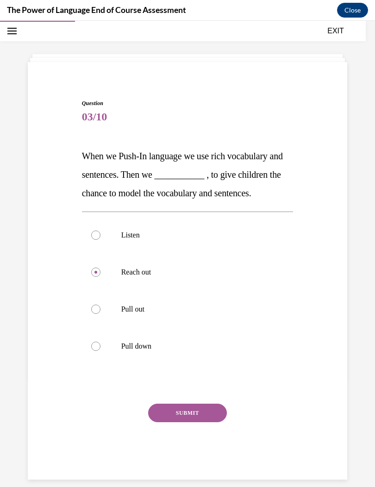
click at [95, 309] on input "Pull out" at bounding box center [95, 309] width 9 height 9
radio input "true"
click at [96, 355] on label "Pull down" at bounding box center [188, 346] width 212 height 37
click at [96, 351] on input "Pull down" at bounding box center [95, 346] width 9 height 9
radio input "true"
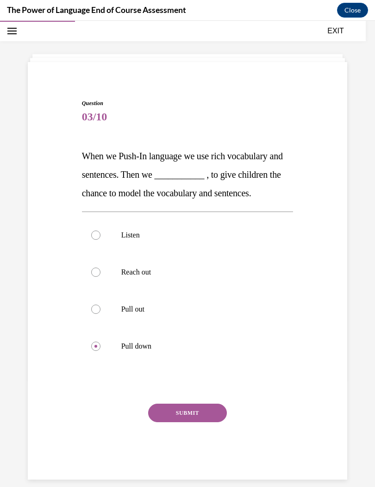
click at [93, 275] on div at bounding box center [95, 272] width 9 height 9
click at [93, 275] on input "Reach out" at bounding box center [95, 272] width 9 height 9
radio input "true"
click at [96, 236] on div at bounding box center [95, 235] width 9 height 9
click at [96, 236] on input "Listen" at bounding box center [95, 235] width 9 height 9
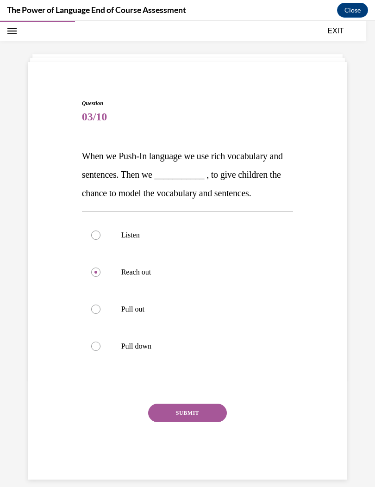
radio input "true"
click at [183, 420] on button "SUBMIT" at bounding box center [187, 413] width 79 height 19
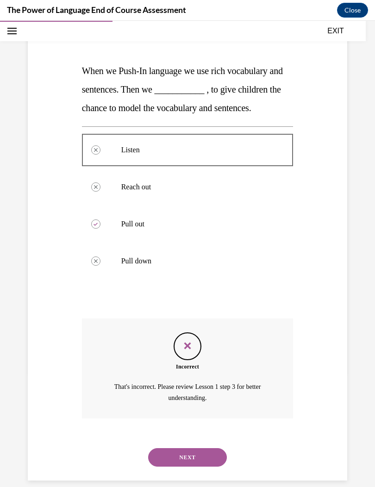
click at [191, 448] on button "NEXT" at bounding box center [187, 457] width 79 height 19
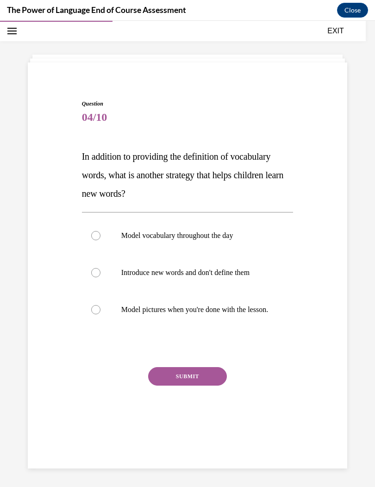
scroll to position [29, 0]
click at [99, 264] on label "Introduce new words and don't define them" at bounding box center [188, 272] width 212 height 37
click at [99, 268] on input "Introduce new words and don't define them" at bounding box center [95, 272] width 9 height 9
radio input "true"
click at [177, 373] on div "Question 04/10 In addition to providing the definition of vocabulary words, wha…" at bounding box center [188, 272] width 212 height 344
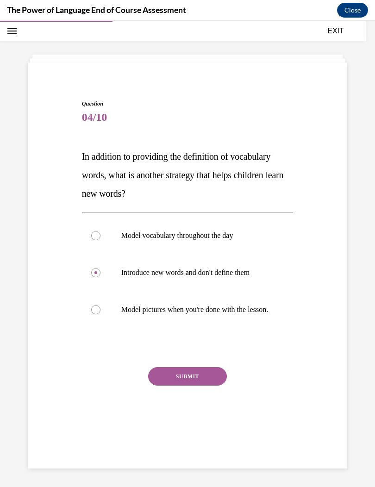
click at [181, 386] on button "SUBMIT" at bounding box center [187, 376] width 79 height 19
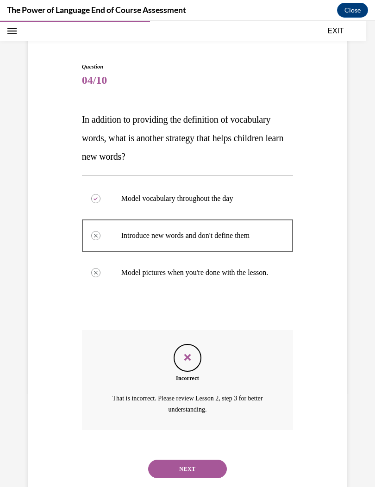
scroll to position [87, 0]
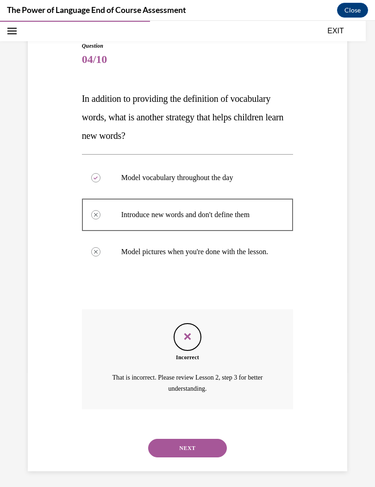
click at [168, 452] on button "NEXT" at bounding box center [187, 448] width 79 height 19
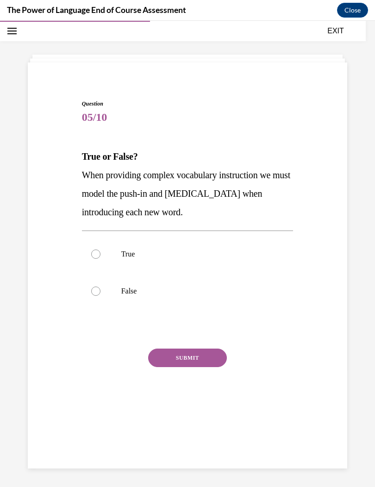
scroll to position [29, 0]
click at [97, 292] on div at bounding box center [95, 291] width 9 height 9
click at [97, 292] on input "False" at bounding box center [95, 291] width 9 height 9
radio input "true"
click at [106, 252] on label "True" at bounding box center [188, 254] width 212 height 37
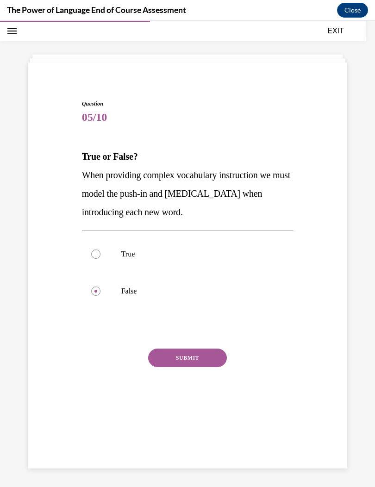
click at [100, 252] on input "True" at bounding box center [95, 254] width 9 height 9
radio input "true"
click at [94, 294] on div at bounding box center [95, 291] width 9 height 9
click at [94, 294] on input "False" at bounding box center [95, 291] width 9 height 9
radio input "true"
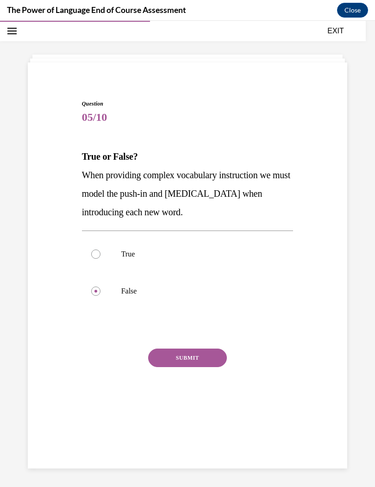
click at [97, 252] on div at bounding box center [95, 254] width 9 height 9
click at [97, 252] on input "True" at bounding box center [95, 254] width 9 height 9
radio input "true"
click at [182, 355] on button "SUBMIT" at bounding box center [187, 358] width 79 height 19
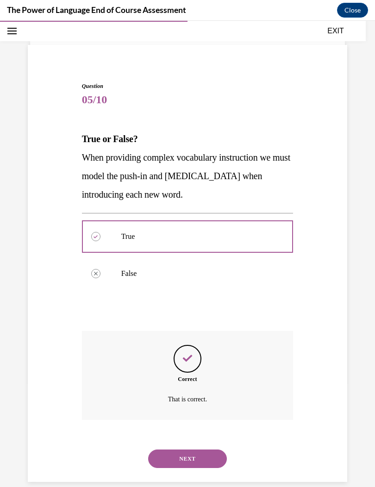
scroll to position [49, 0]
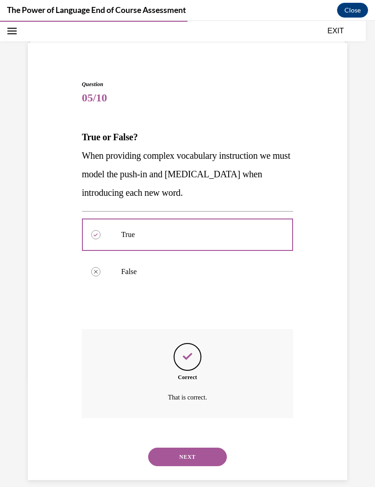
click at [201, 448] on button "NEXT" at bounding box center [187, 457] width 79 height 19
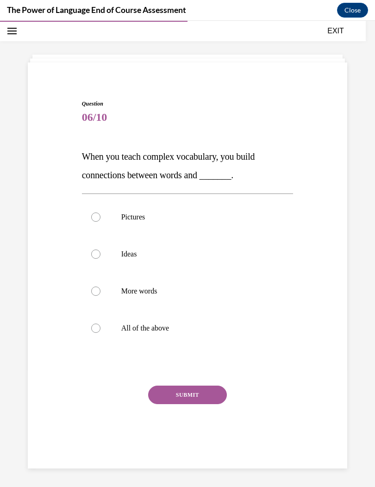
scroll to position [29, 0]
click at [102, 257] on label "Ideas" at bounding box center [188, 254] width 212 height 37
click at [100, 257] on input "Ideas" at bounding box center [95, 254] width 9 height 9
radio input "true"
click at [101, 224] on label "Pictures" at bounding box center [188, 217] width 212 height 37
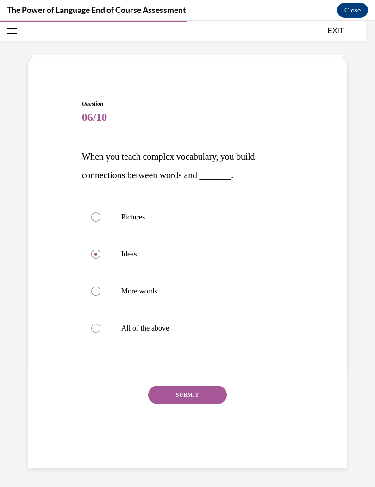
click at [100, 222] on input "Pictures" at bounding box center [95, 217] width 9 height 9
radio input "true"
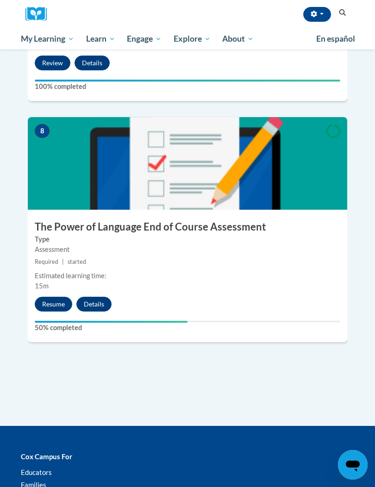
scroll to position [1843, 0]
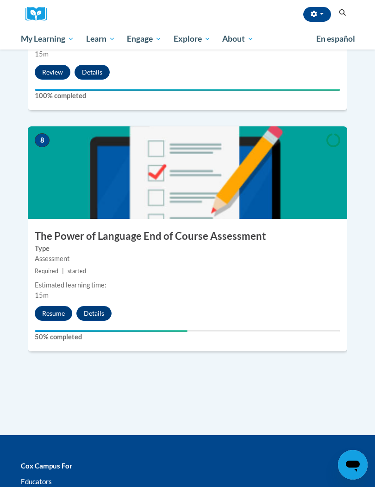
click at [50, 306] on button "Resume" at bounding box center [54, 313] width 38 height 15
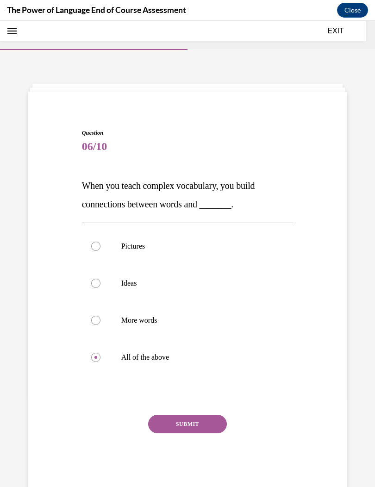
scroll to position [29, 0]
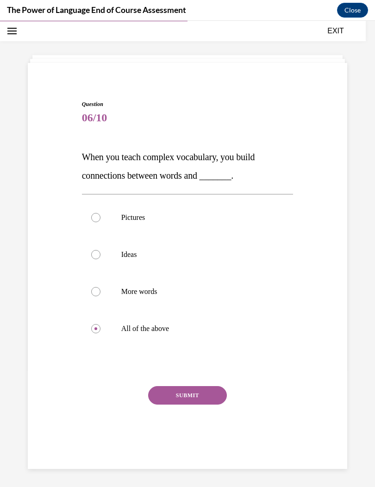
click at [97, 295] on div at bounding box center [95, 291] width 9 height 9
click at [97, 295] on input "More words" at bounding box center [95, 291] width 9 height 9
radio input "true"
click at [94, 296] on label "More words" at bounding box center [188, 291] width 212 height 37
click at [94, 296] on input "More words" at bounding box center [95, 291] width 9 height 9
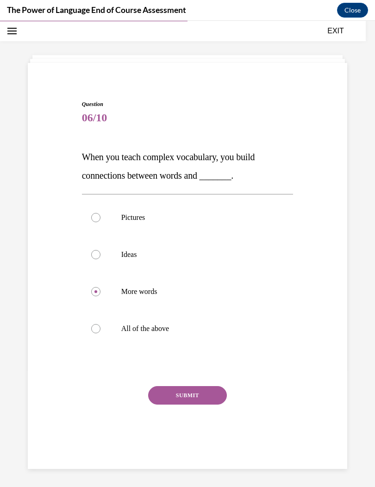
click at [96, 288] on div at bounding box center [95, 291] width 9 height 9
click at [96, 288] on input "More words" at bounding box center [95, 291] width 9 height 9
click at [182, 387] on button "SUBMIT" at bounding box center [187, 395] width 79 height 19
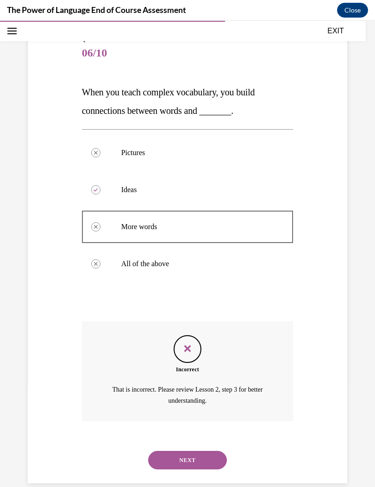
scroll to position [96, 0]
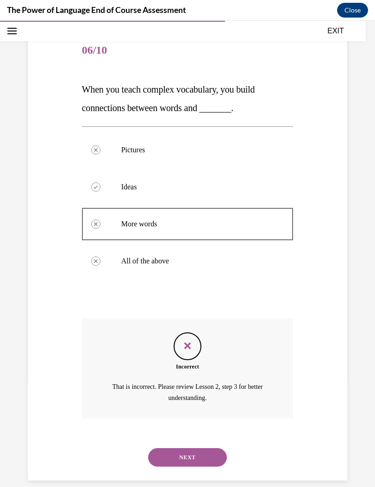
click at [177, 448] on button "NEXT" at bounding box center [187, 457] width 79 height 19
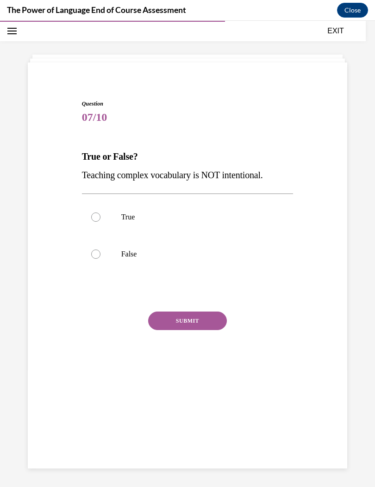
scroll to position [29, 0]
click at [92, 262] on label "False" at bounding box center [188, 254] width 212 height 37
click at [92, 259] on input "False" at bounding box center [95, 254] width 9 height 9
radio input "true"
click at [161, 326] on button "SUBMIT" at bounding box center [187, 321] width 79 height 19
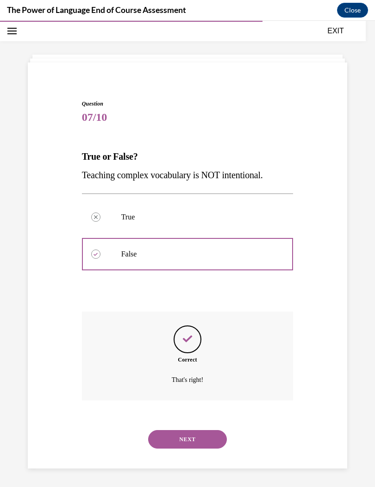
click at [193, 430] on button "NEXT" at bounding box center [187, 439] width 79 height 19
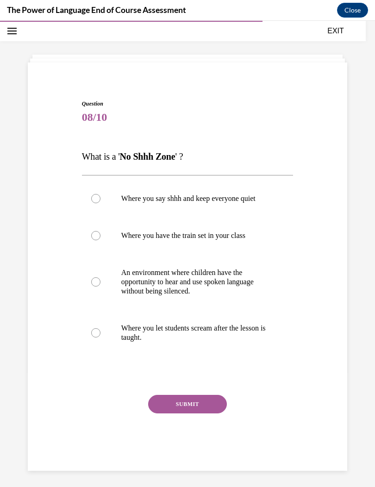
click at [97, 279] on div at bounding box center [95, 281] width 9 height 9
click at [97, 279] on input "An environment where children have the opportunity to hear and use spoken langu…" at bounding box center [95, 281] width 9 height 9
radio input "true"
click at [99, 233] on div at bounding box center [95, 235] width 9 height 9
click at [99, 233] on input "Where you have the train set in your class" at bounding box center [95, 235] width 9 height 9
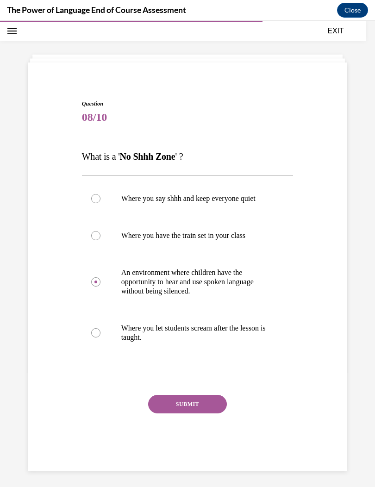
radio input "true"
click at [186, 398] on button "SUBMIT" at bounding box center [187, 404] width 79 height 19
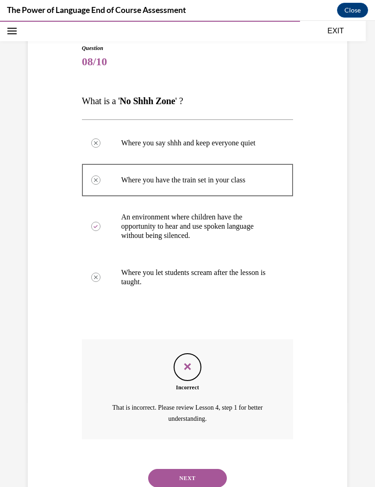
scroll to position [106, 0]
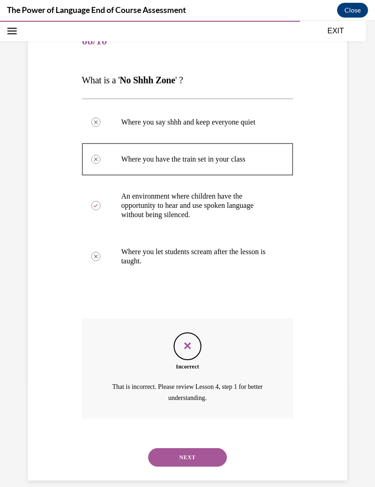
click at [197, 454] on button "NEXT" at bounding box center [187, 457] width 79 height 19
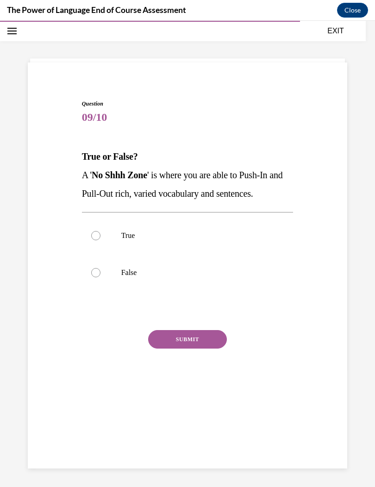
scroll to position [29, 0]
click at [91, 236] on div at bounding box center [95, 235] width 9 height 9
click at [91, 236] on input "True" at bounding box center [95, 235] width 9 height 9
radio input "true"
click at [176, 336] on button "SUBMIT" at bounding box center [187, 339] width 79 height 19
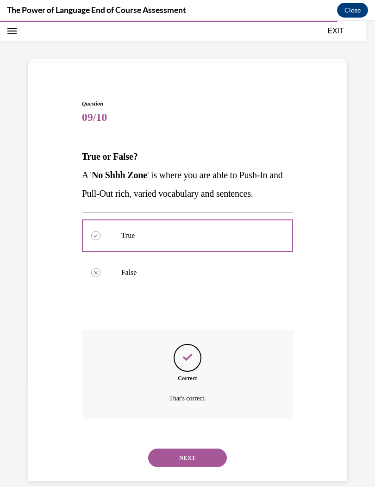
scroll to position [30, 0]
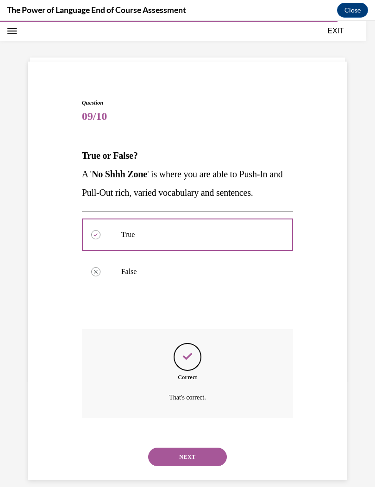
click at [200, 448] on button "NEXT" at bounding box center [187, 457] width 79 height 19
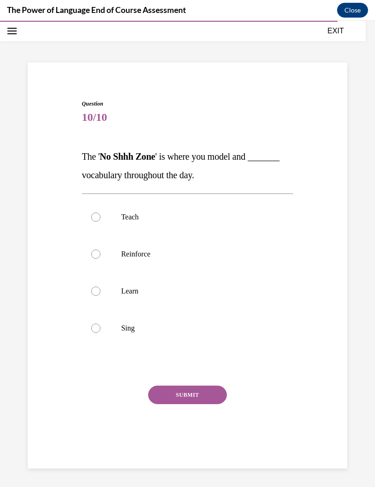
scroll to position [29, 0]
click at [94, 279] on label "Learn" at bounding box center [188, 291] width 212 height 37
click at [94, 287] on input "Learn" at bounding box center [95, 291] width 9 height 9
radio input "true"
click at [98, 247] on label "Reinforce" at bounding box center [188, 254] width 212 height 37
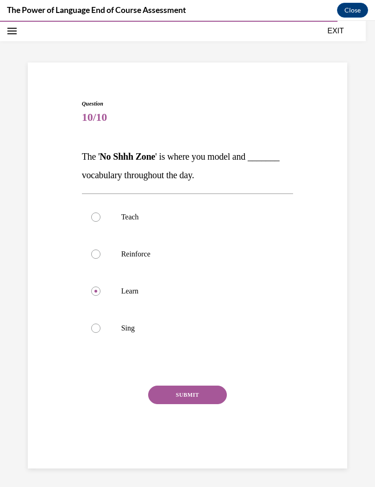
click at [98, 250] on input "Reinforce" at bounding box center [95, 254] width 9 height 9
radio input "true"
click at [200, 393] on button "SUBMIT" at bounding box center [187, 395] width 79 height 19
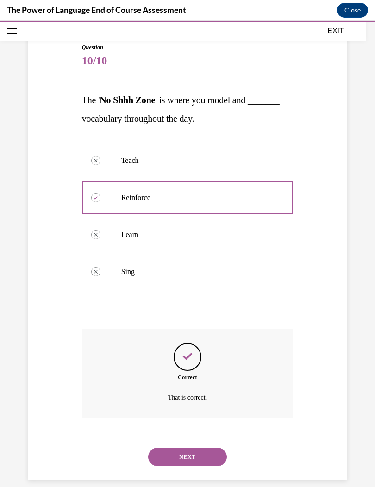
click at [199, 448] on button "NEXT" at bounding box center [187, 457] width 79 height 19
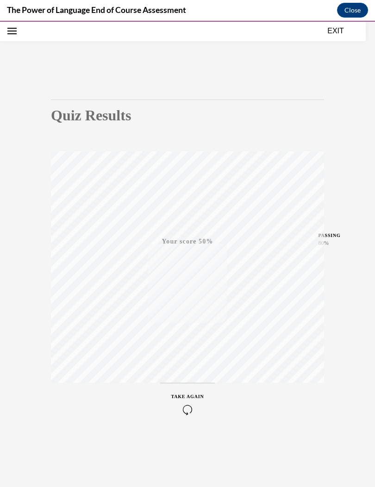
click at [188, 406] on icon "button" at bounding box center [187, 410] width 33 height 10
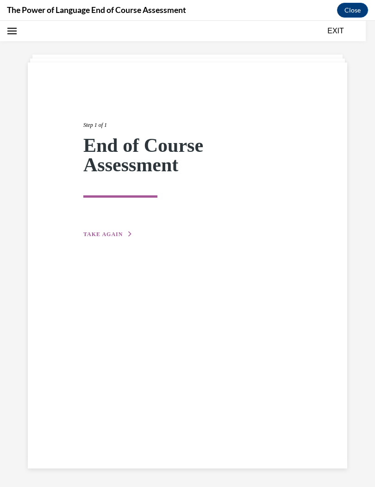
click at [88, 232] on span "TAKE AGAIN" at bounding box center [102, 234] width 39 height 6
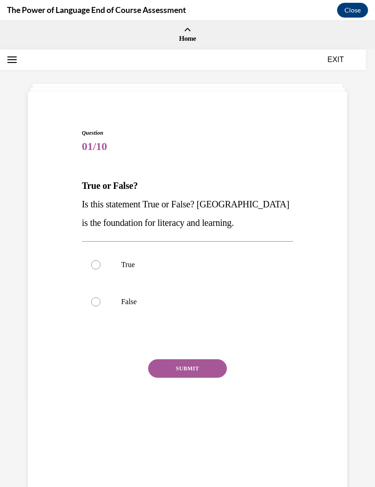
scroll to position [0, 0]
click at [99, 263] on div at bounding box center [95, 264] width 9 height 9
click at [99, 263] on input "True" at bounding box center [95, 264] width 9 height 9
radio input "true"
click at [205, 368] on button "SUBMIT" at bounding box center [187, 368] width 79 height 19
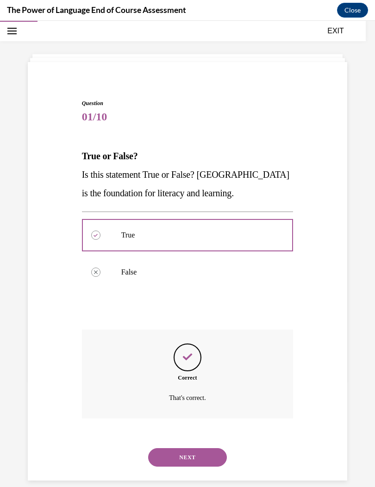
scroll to position [30, 0]
click at [185, 448] on button "NEXT" at bounding box center [187, 457] width 79 height 19
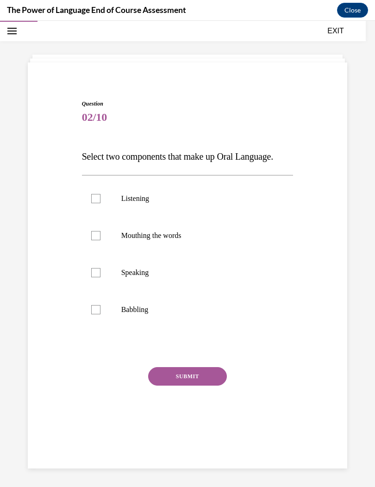
scroll to position [29, 0]
click at [142, 208] on label "Listening" at bounding box center [188, 198] width 212 height 37
click at [100, 203] on input "Listening" at bounding box center [95, 198] width 9 height 9
checkbox input "true"
click at [139, 278] on label "Speaking" at bounding box center [188, 272] width 212 height 37
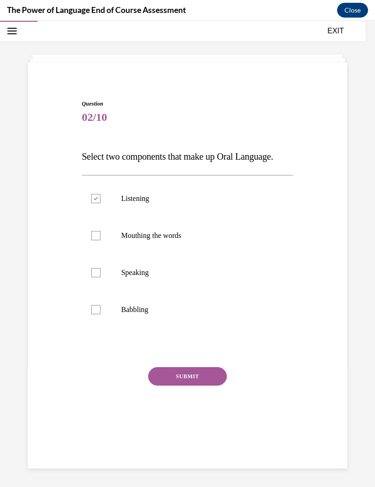
click at [100, 277] on input "Speaking" at bounding box center [95, 272] width 9 height 9
checkbox input "true"
click at [208, 379] on button "SUBMIT" at bounding box center [187, 376] width 79 height 19
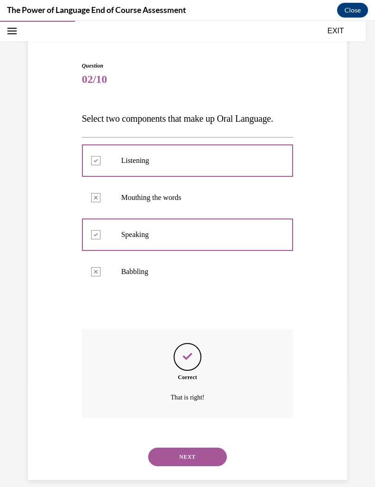
click at [190, 448] on button "NEXT" at bounding box center [187, 457] width 79 height 19
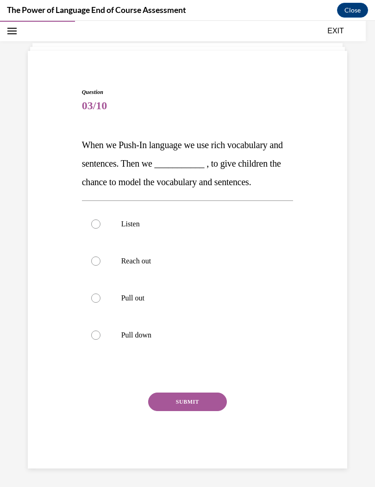
scroll to position [30, 0]
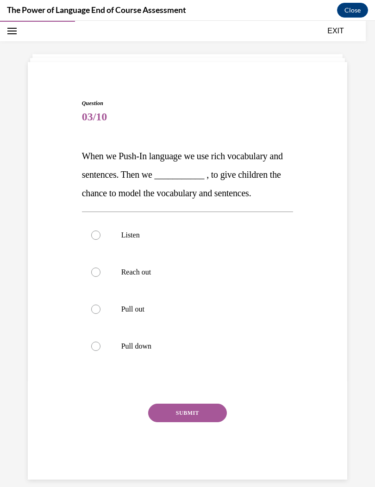
click at [137, 233] on p "Listen" at bounding box center [195, 235] width 149 height 9
click at [100, 233] on input "Listen" at bounding box center [95, 235] width 9 height 9
radio input "true"
click at [206, 420] on button "SUBMIT" at bounding box center [187, 413] width 79 height 19
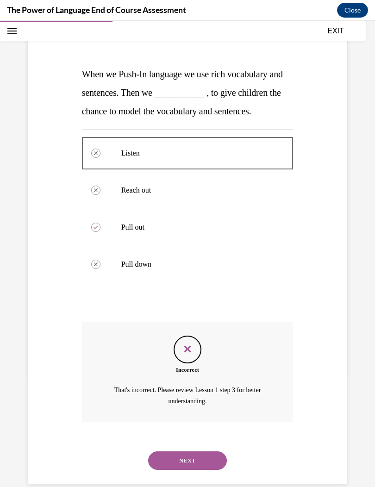
scroll to position [115, 0]
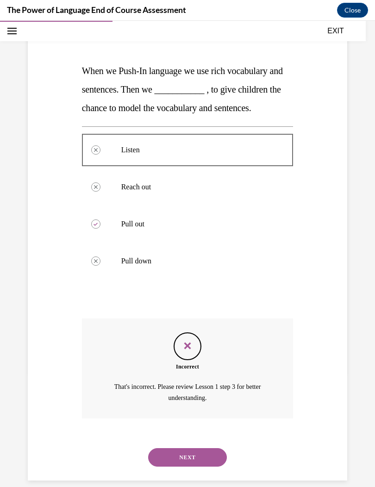
click at [206, 448] on button "NEXT" at bounding box center [187, 457] width 79 height 19
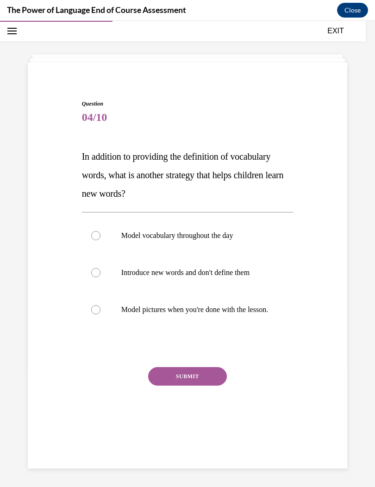
scroll to position [29, 0]
click at [212, 241] on label "Model vocabulary throughout the day" at bounding box center [188, 235] width 212 height 37
click at [100, 240] on input "Model vocabulary throughout the day" at bounding box center [95, 235] width 9 height 9
radio input "true"
click at [196, 382] on button "SUBMIT" at bounding box center [187, 376] width 79 height 19
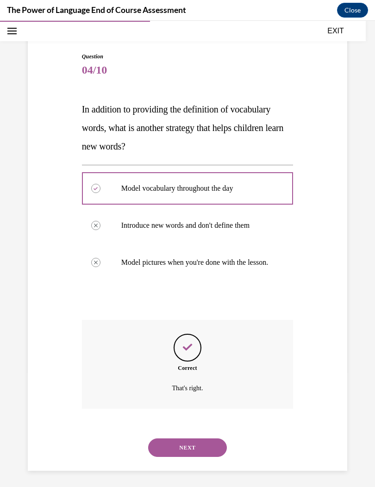
click at [190, 447] on button "NEXT" at bounding box center [187, 447] width 79 height 19
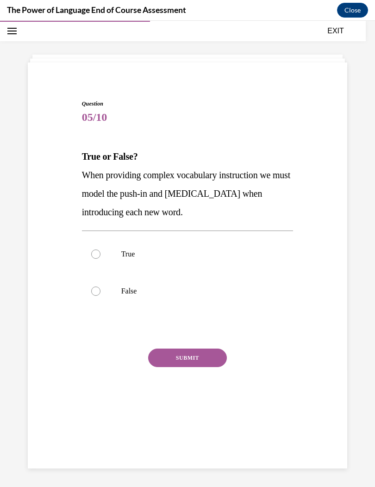
click at [127, 253] on p "True" at bounding box center [195, 254] width 149 height 9
click at [100, 253] on input "True" at bounding box center [95, 254] width 9 height 9
radio input "true"
click at [107, 302] on label "False" at bounding box center [188, 291] width 212 height 37
click at [100, 296] on input "False" at bounding box center [95, 291] width 9 height 9
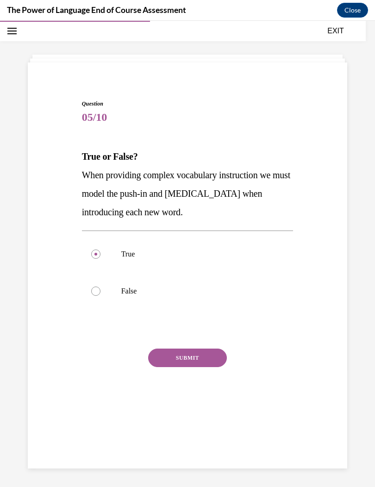
radio input "true"
click at [139, 255] on p "True" at bounding box center [195, 254] width 149 height 9
click at [100, 255] on input "True" at bounding box center [95, 254] width 9 height 9
radio input "true"
click at [203, 360] on button "SUBMIT" at bounding box center [187, 358] width 79 height 19
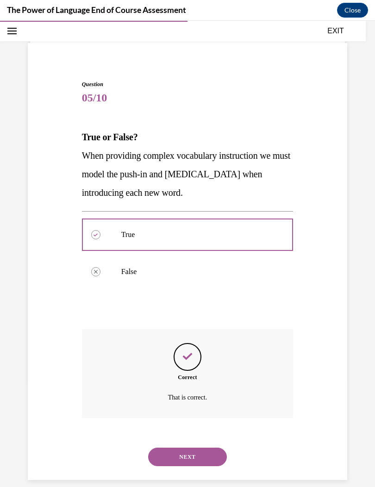
click at [190, 448] on button "NEXT" at bounding box center [187, 457] width 79 height 19
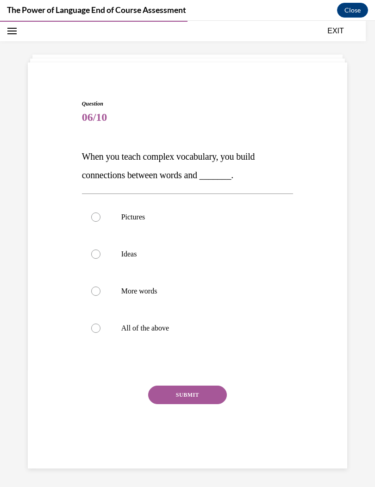
click at [93, 298] on label "More words" at bounding box center [188, 291] width 212 height 37
click at [93, 296] on input "More words" at bounding box center [95, 291] width 9 height 9
radio input "true"
click at [87, 253] on label "Ideas" at bounding box center [188, 254] width 212 height 37
click at [91, 253] on input "Ideas" at bounding box center [95, 254] width 9 height 9
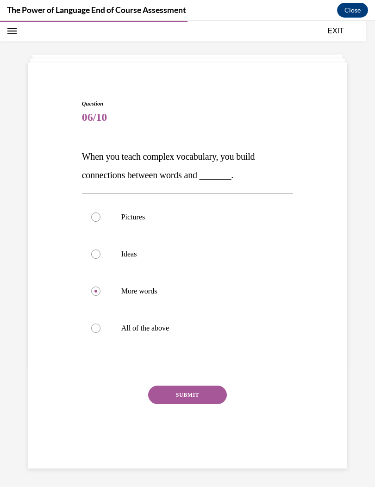
radio input "true"
click at [195, 395] on button "SUBMIT" at bounding box center [187, 395] width 79 height 19
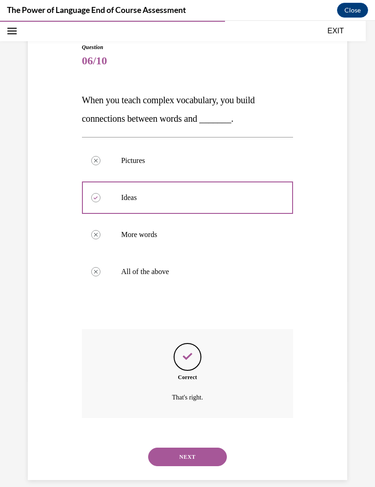
click at [199, 448] on button "NEXT" at bounding box center [187, 457] width 79 height 19
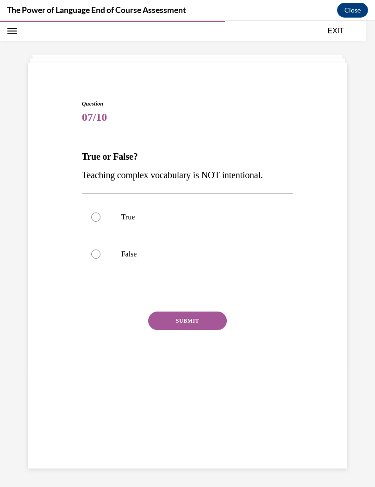
click at [127, 219] on p "True" at bounding box center [195, 217] width 149 height 9
click at [100, 219] on input "True" at bounding box center [95, 217] width 9 height 9
radio input "true"
click at [198, 322] on button "SUBMIT" at bounding box center [187, 321] width 79 height 19
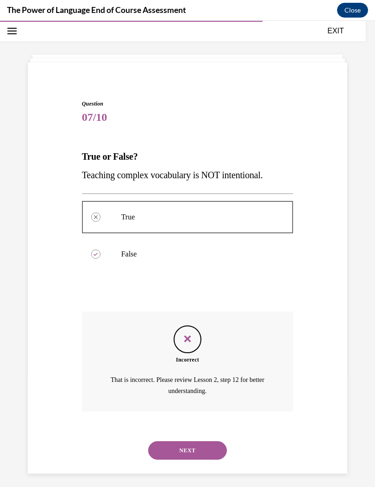
click at [186, 441] on button "NEXT" at bounding box center [187, 450] width 79 height 19
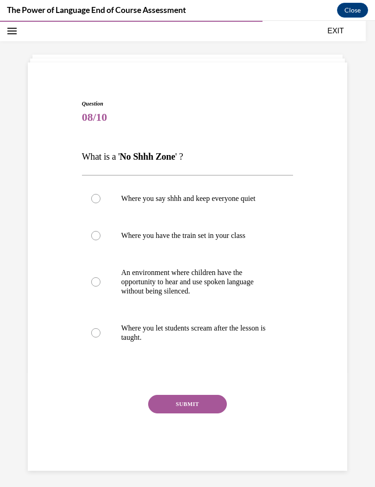
click at [95, 291] on label "An environment where children have the opportunity to hear and use spoken langu…" at bounding box center [188, 282] width 212 height 56
click at [95, 287] on input "An environment where children have the opportunity to hear and use spoken langu…" at bounding box center [95, 281] width 9 height 9
radio input "true"
click at [192, 407] on button "SUBMIT" at bounding box center [187, 404] width 79 height 19
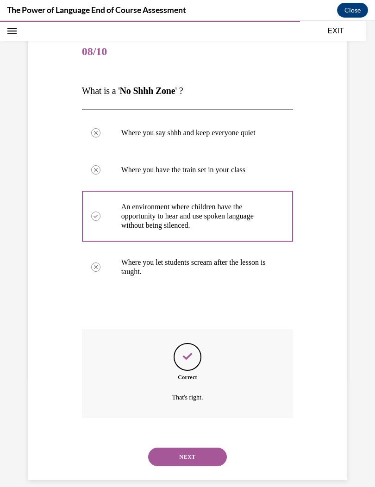
click at [182, 450] on button "NEXT" at bounding box center [187, 457] width 79 height 19
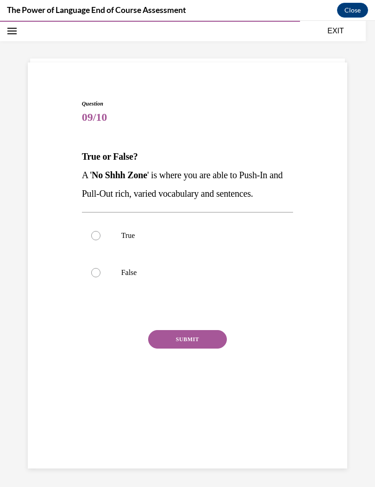
click at [92, 236] on div at bounding box center [95, 235] width 9 height 9
click at [92, 236] on input "True" at bounding box center [95, 235] width 9 height 9
radio input "true"
click at [183, 345] on button "SUBMIT" at bounding box center [187, 339] width 79 height 19
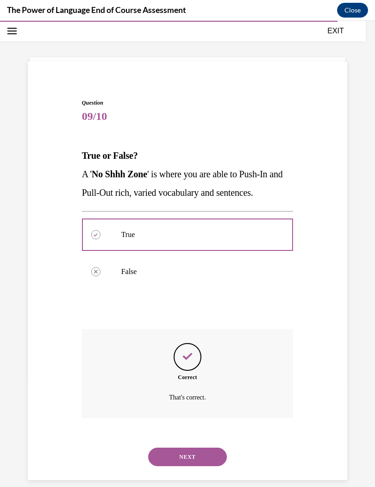
click at [187, 448] on button "NEXT" at bounding box center [187, 457] width 79 height 19
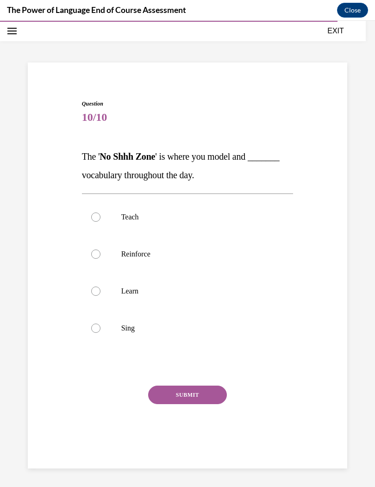
click at [135, 261] on label "Reinforce" at bounding box center [188, 254] width 212 height 37
click at [100, 259] on input "Reinforce" at bounding box center [95, 254] width 9 height 9
radio input "true"
click at [185, 396] on button "SUBMIT" at bounding box center [187, 395] width 79 height 19
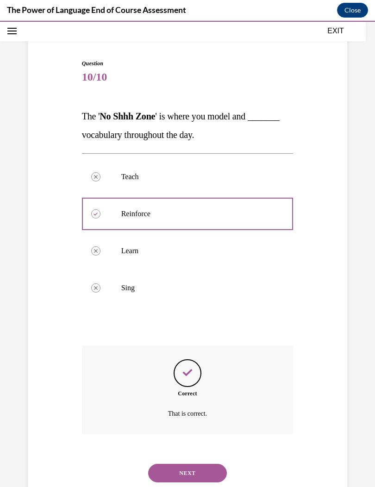
scroll to position [86, 0]
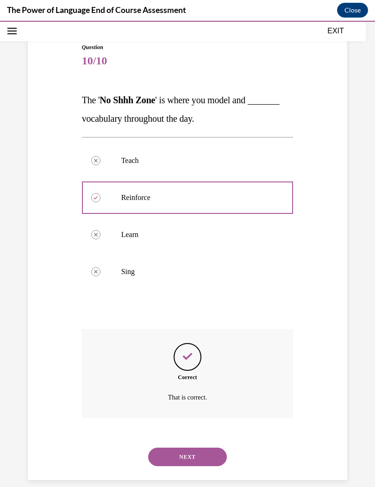
click at [191, 448] on button "NEXT" at bounding box center [187, 457] width 79 height 19
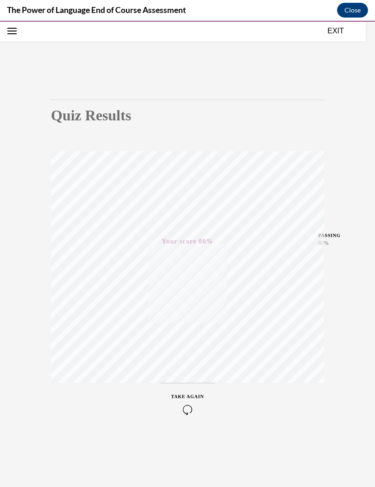
scroll to position [29, 0]
click at [340, 31] on button "EXIT" at bounding box center [336, 30] width 56 height 11
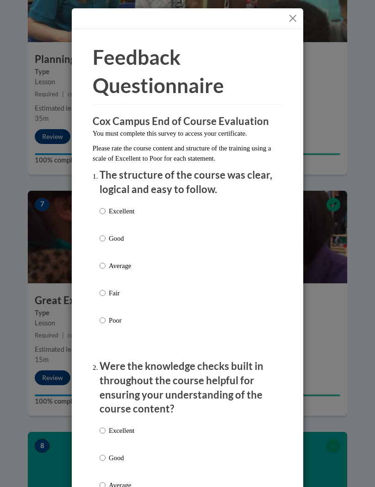
scroll to position [1536, 0]
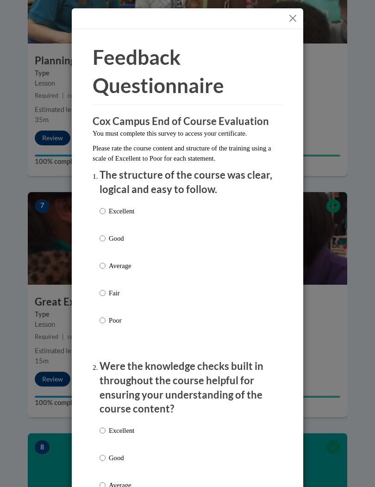
click at [290, 16] on button "Close" at bounding box center [293, 19] width 12 height 12
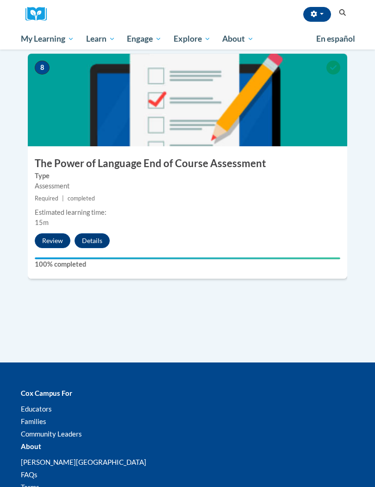
scroll to position [1902, 0]
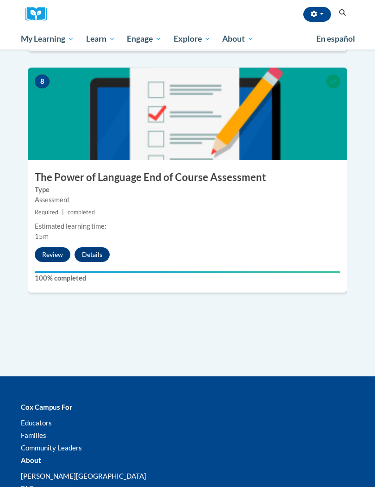
click at [47, 247] on button "Review" at bounding box center [53, 254] width 36 height 15
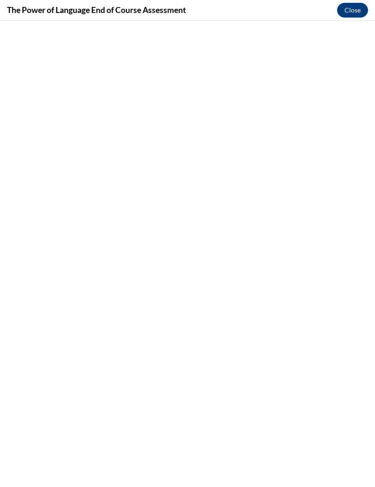
click at [355, 5] on button "Close" at bounding box center [352, 10] width 31 height 15
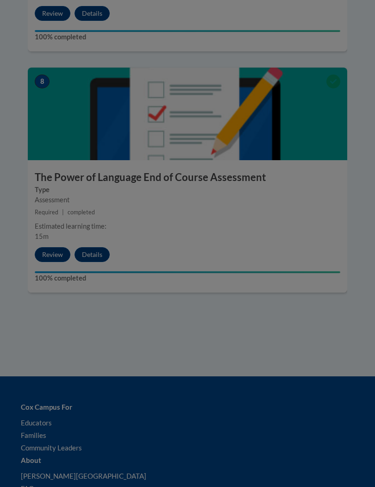
scroll to position [0, 0]
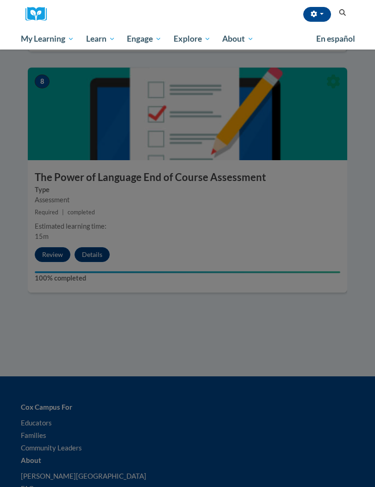
click at [88, 229] on div at bounding box center [187, 243] width 375 height 487
click at [162, 185] on div at bounding box center [187, 243] width 375 height 487
click at [264, 159] on div at bounding box center [187, 243] width 375 height 487
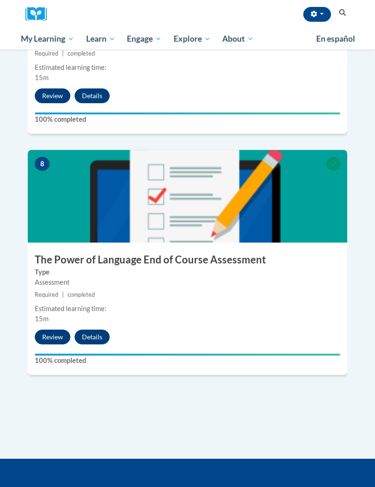
scroll to position [1820, 0]
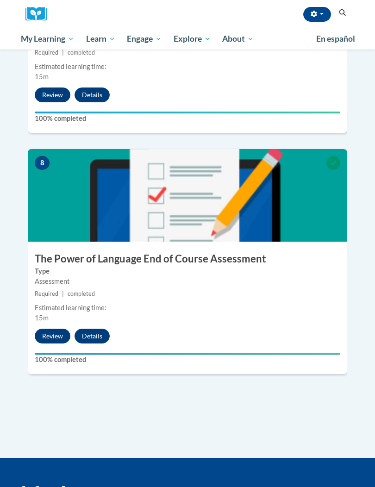
click at [94, 329] on button "Details" at bounding box center [92, 336] width 35 height 15
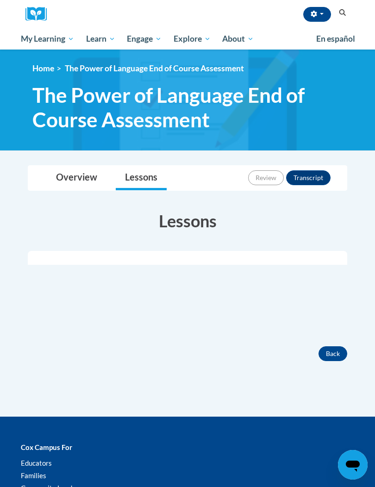
click at [308, 176] on button "Transcript" at bounding box center [308, 177] width 44 height 15
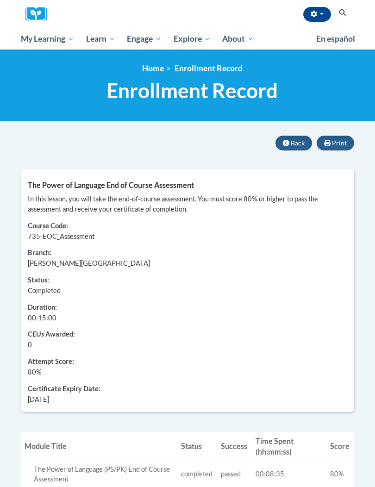
click at [171, 20] on div "[PERSON_NAME] ([GEOGRAPHIC_DATA]/New_York UTC-04:00) My Profile Inbox My Transc…" at bounding box center [201, 14] width 296 height 28
click at [311, 13] on icon "button" at bounding box center [314, 14] width 6 height 6
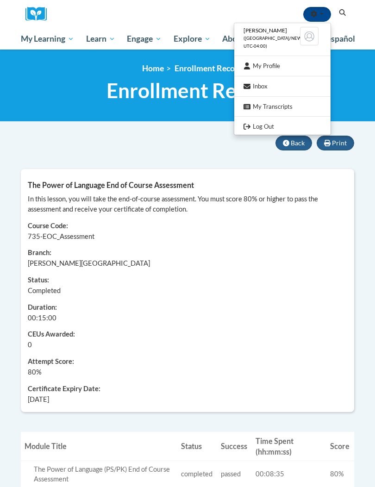
click at [49, 70] on div at bounding box center [187, 243] width 375 height 487
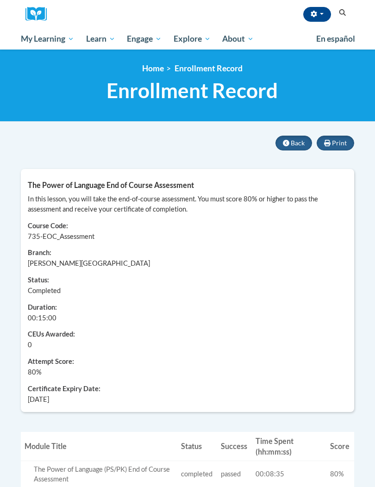
click at [299, 146] on button "Back" at bounding box center [293, 143] width 37 height 15
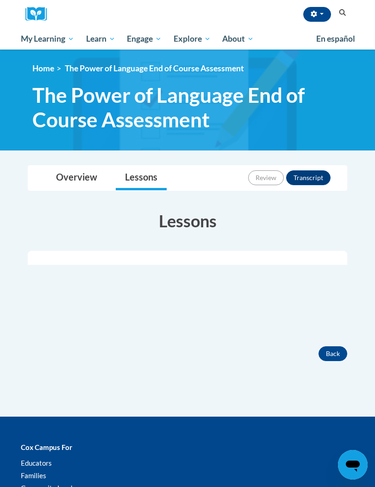
click at [314, 7] on button "button" at bounding box center [317, 14] width 28 height 15
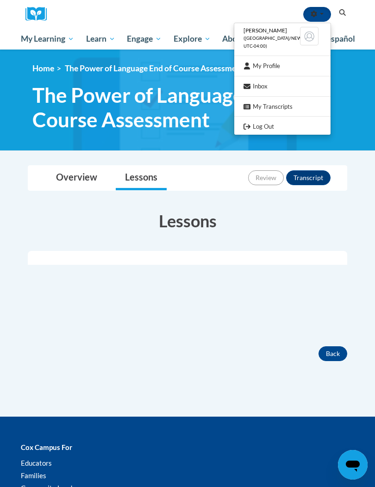
click at [154, 44] on div at bounding box center [187, 243] width 375 height 487
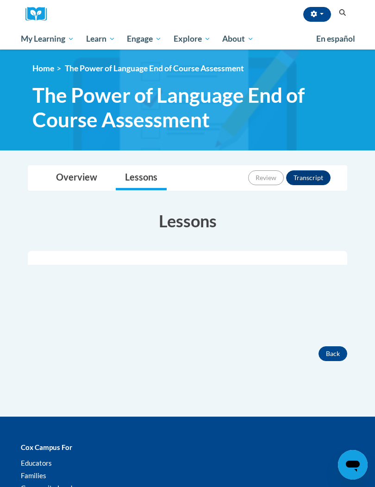
click at [344, 13] on icon "Search" at bounding box center [342, 12] width 7 height 7
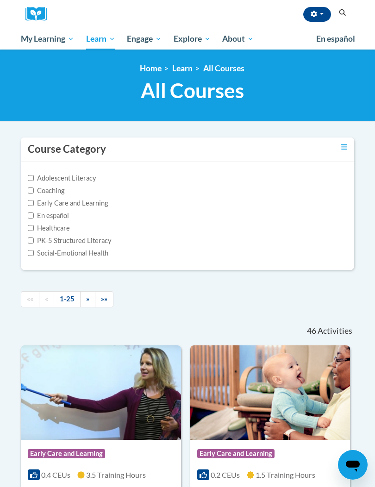
click at [0, 0] on span "Certificates" at bounding box center [0, 0] width 0 height 0
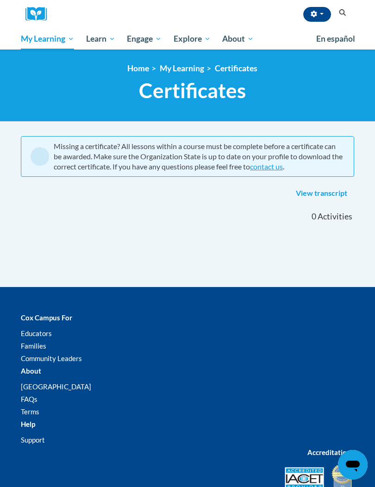
click at [304, 187] on link "View transcript" at bounding box center [321, 193] width 65 height 15
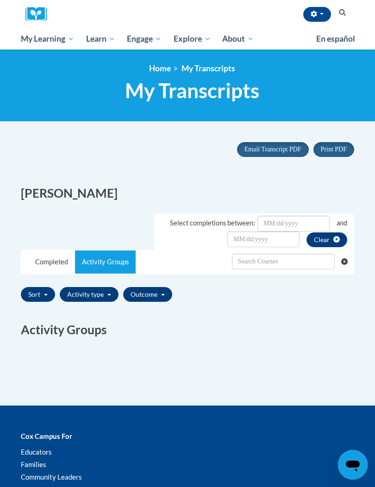
click at [44, 262] on link "Completed" at bounding box center [51, 261] width 47 height 23
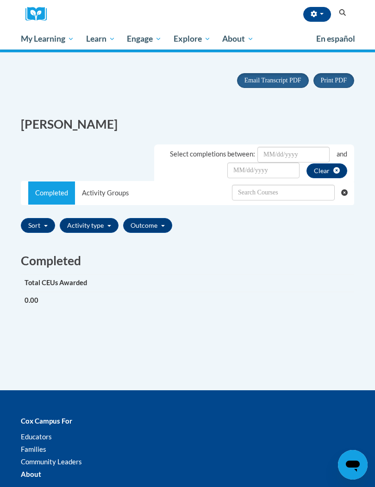
scroll to position [70, 0]
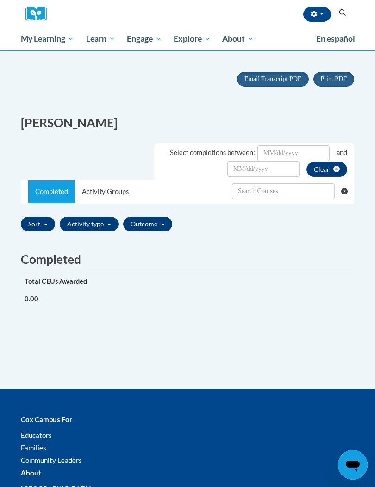
click at [38, 114] on h2 "[PERSON_NAME]" at bounding box center [187, 122] width 333 height 17
click at [0, 0] on span "My Course Progress" at bounding box center [0, 0] width 0 height 0
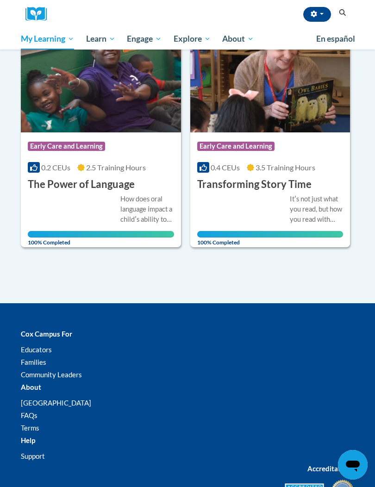
scroll to position [124, 0]
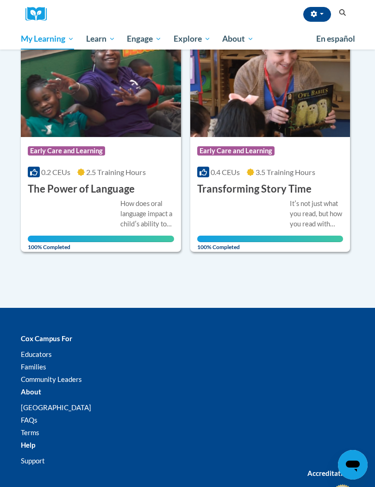
click at [46, 150] on span "Early Care and Learning" at bounding box center [66, 150] width 77 height 9
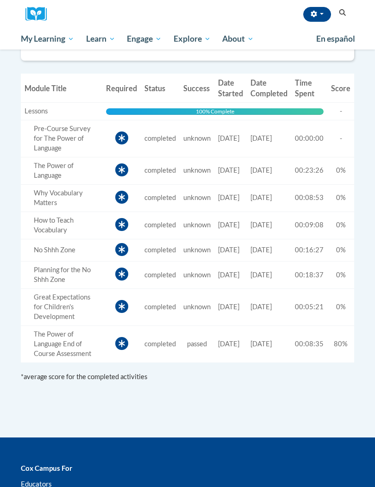
scroll to position [417, 0]
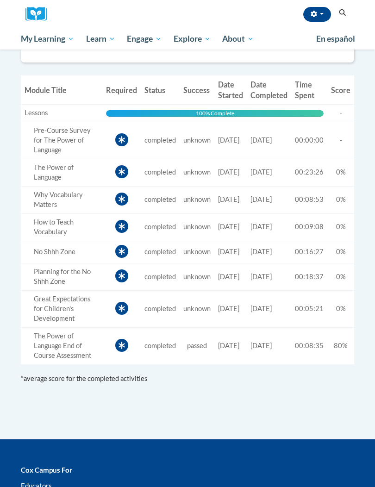
click at [187, 350] on span "passed" at bounding box center [197, 346] width 20 height 8
click at [84, 343] on div "The Power of Language End of Course Assessment" at bounding box center [62, 346] width 74 height 29
click at [116, 352] on icon at bounding box center [121, 345] width 13 height 13
click at [119, 349] on icon at bounding box center [122, 345] width 6 height 7
click at [43, 361] on div "The Power of Language End of Course Assessment" at bounding box center [62, 346] width 74 height 29
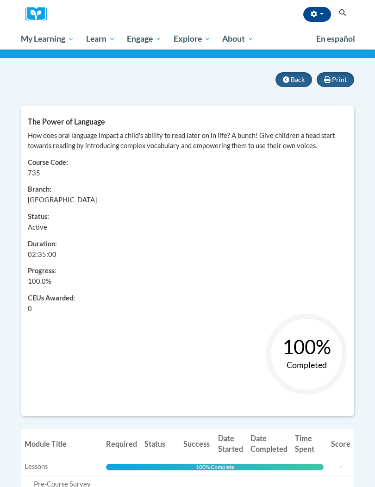
scroll to position [37, 0]
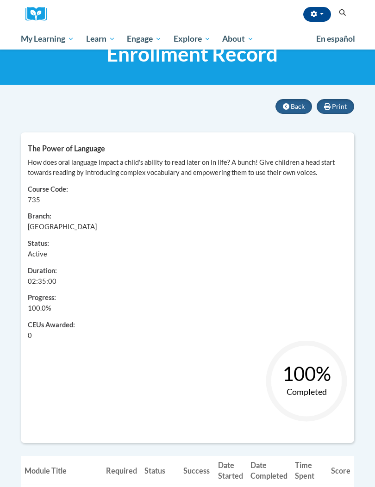
click at [205, 155] on div "The Power of Language How does oral language impact a child's ability to read l…" at bounding box center [187, 287] width 333 height 311
click at [349, 12] on button "Search" at bounding box center [343, 12] width 14 height 11
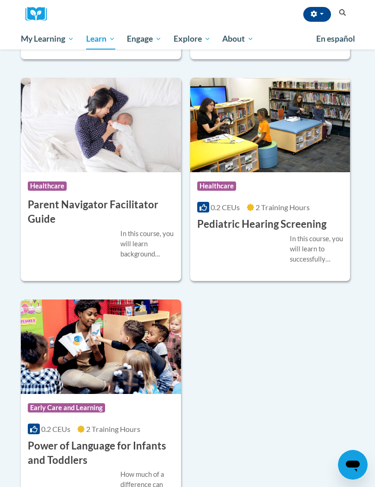
scroll to position [2924, 0]
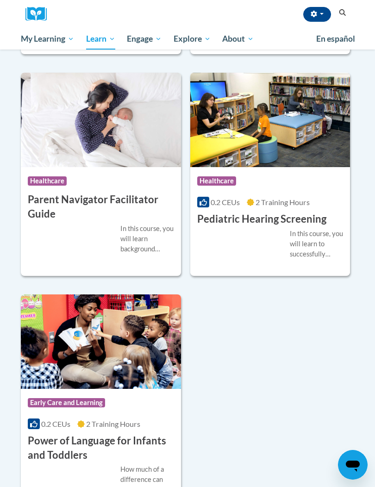
click at [132, 351] on img at bounding box center [101, 341] width 160 height 94
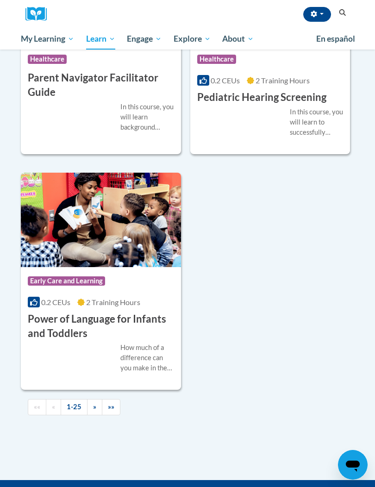
scroll to position [3051, 0]
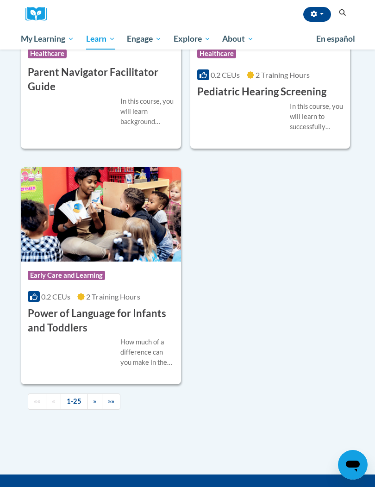
click at [102, 394] on link "»»" at bounding box center [111, 402] width 19 height 16
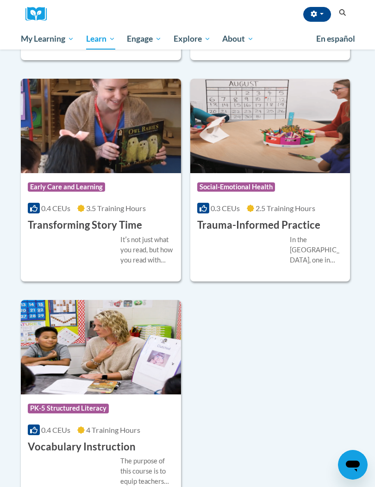
scroll to position [2313, 0]
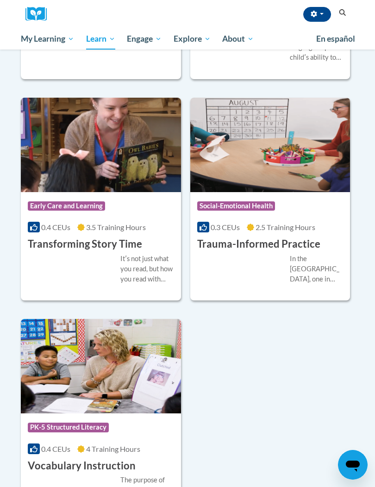
click at [130, 155] on img at bounding box center [101, 145] width 160 height 94
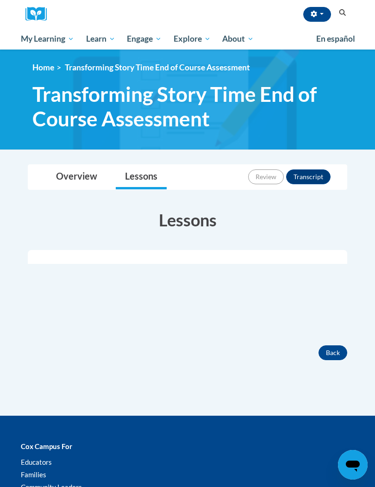
scroll to position [8, 0]
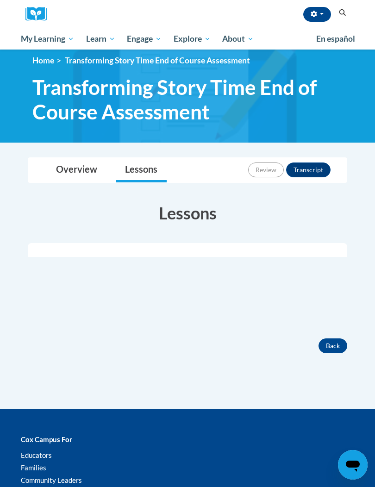
click at [304, 168] on button "Transcript" at bounding box center [308, 170] width 44 height 15
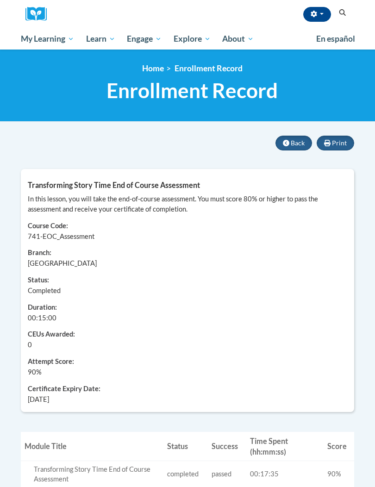
scroll to position [0, 0]
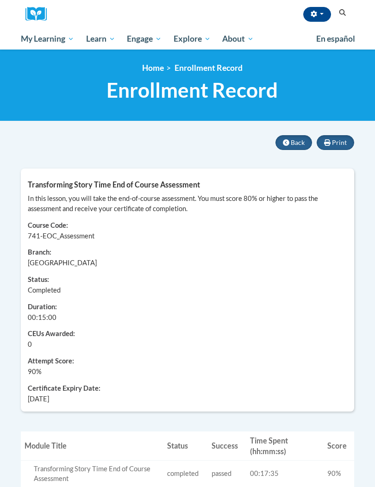
click at [57, 310] on div "Learner: [PERSON_NAME] Course Code: 741-EOC_Assessment Branch: [GEOGRAPHIC_DATA…" at bounding box center [187, 309] width 333 height 190
